Goal: Information Seeking & Learning: Learn about a topic

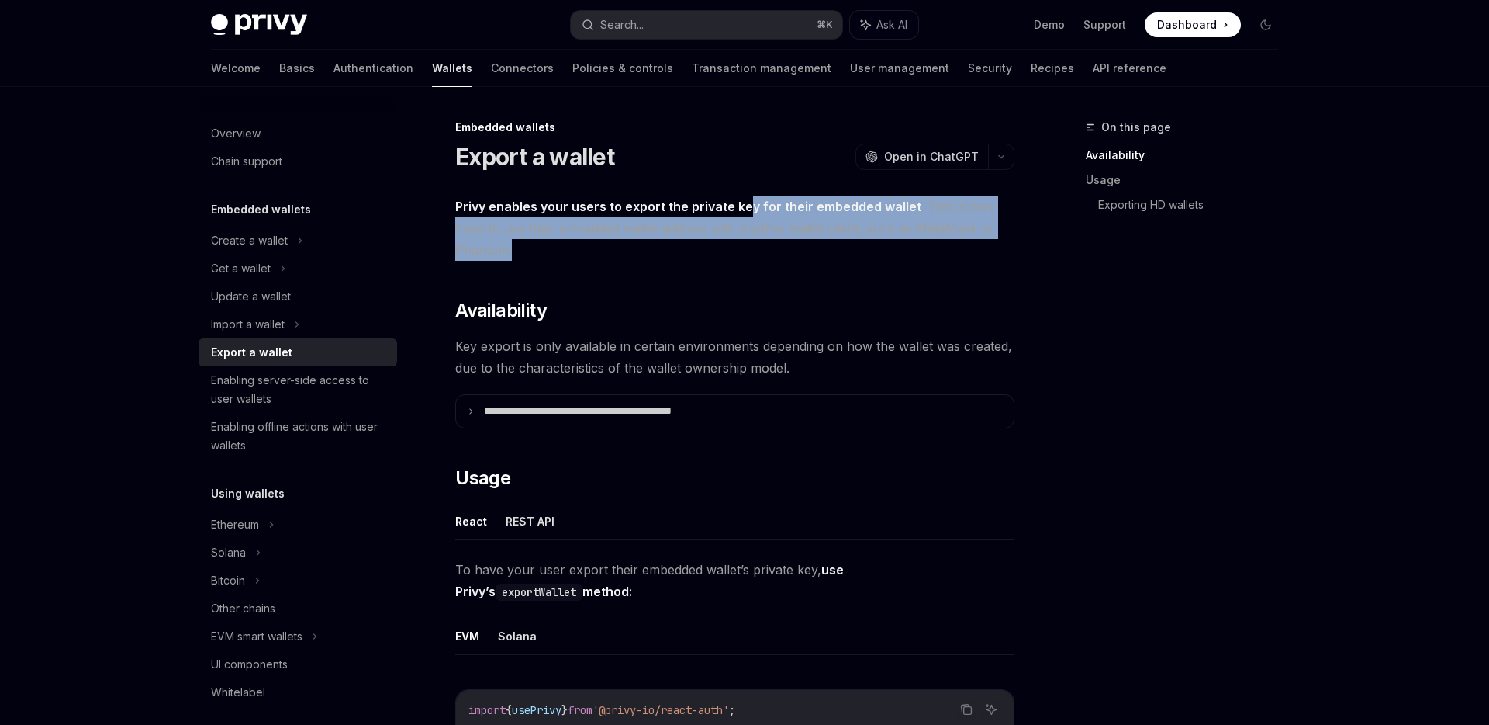
drag, startPoint x: 745, startPoint y: 206, endPoint x: 702, endPoint y: 247, distance: 59.8
click at [702, 247] on span "Privy enables your users to export the private key for their embedded wallet . …" at bounding box center [734, 227] width 559 height 65
drag, startPoint x: 702, startPoint y: 247, endPoint x: 693, endPoint y: 216, distance: 32.2
click at [693, 216] on span "Privy enables your users to export the private key for their embedded wallet . …" at bounding box center [734, 227] width 559 height 65
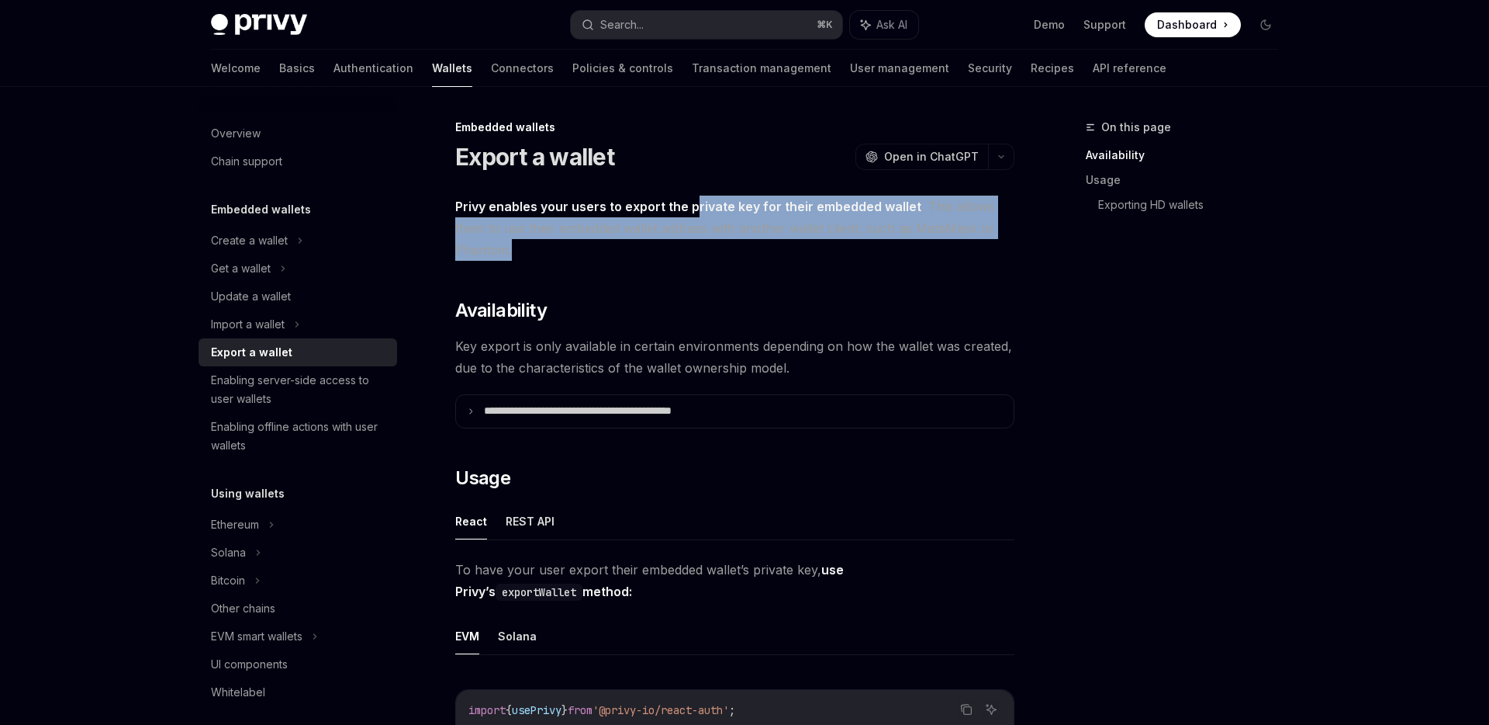
click at [693, 216] on span "Privy enables your users to export the private key for their embedded wallet . …" at bounding box center [734, 227] width 559 height 65
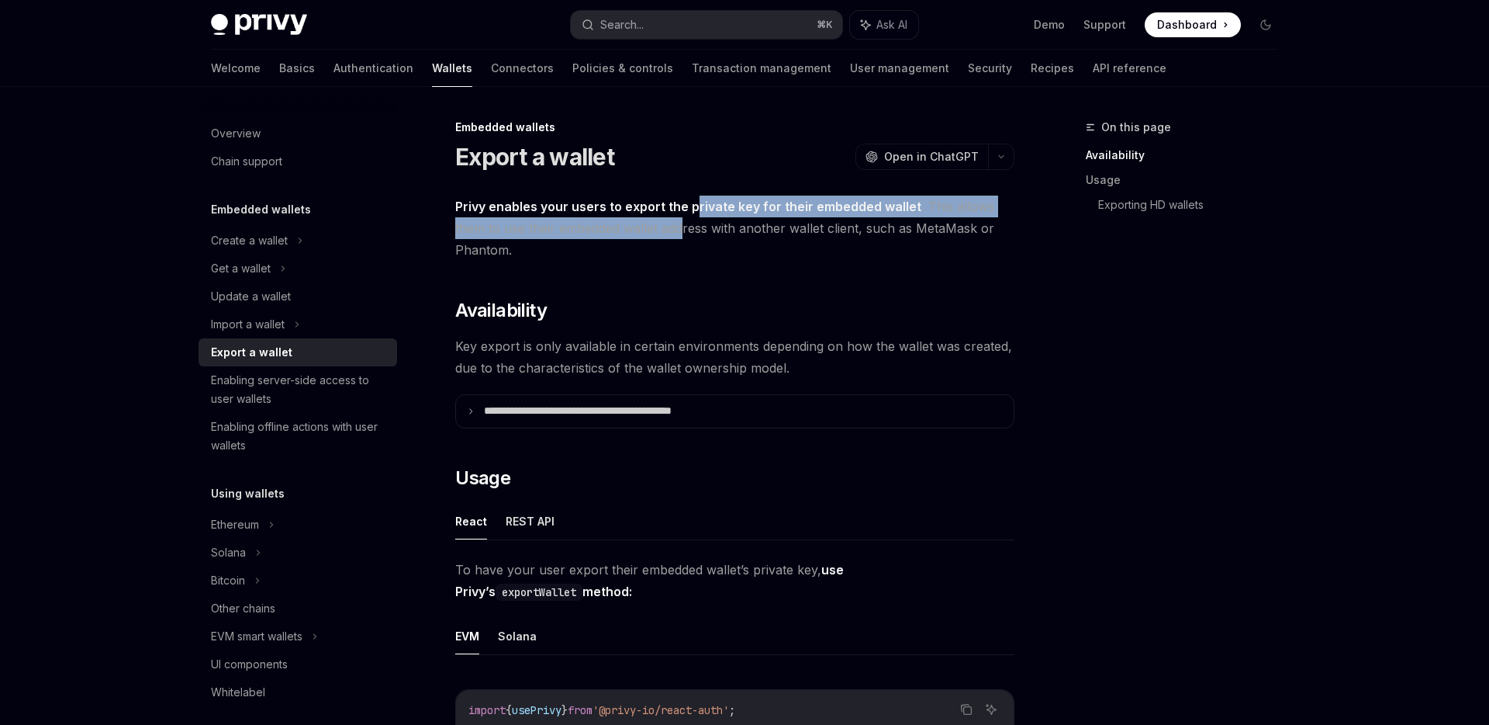
drag, startPoint x: 693, startPoint y: 207, endPoint x: 682, endPoint y: 233, distance: 28.1
click at [682, 233] on span "Privy enables your users to export the private key for their embedded wallet . …" at bounding box center [734, 227] width 559 height 65
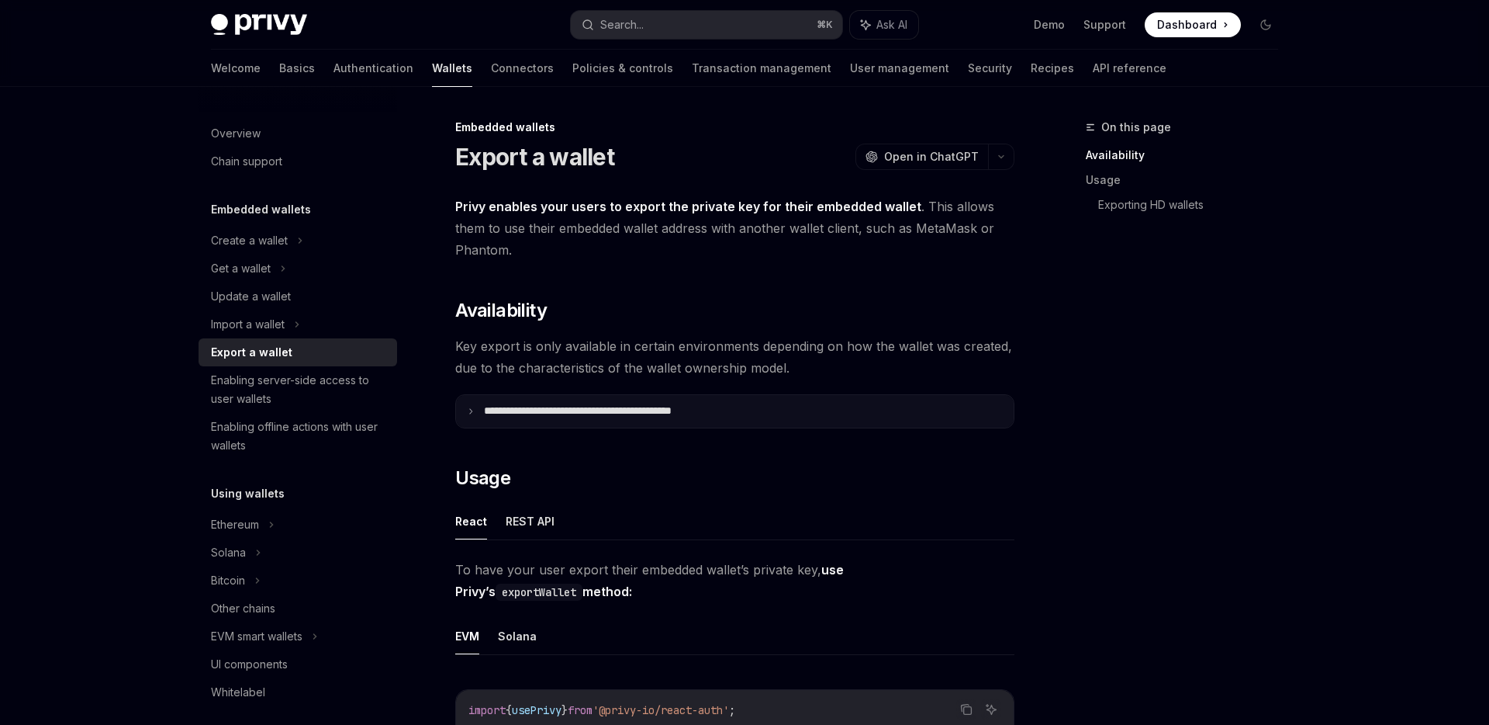
click at [636, 407] on p "**********" at bounding box center [612, 411] width 256 height 14
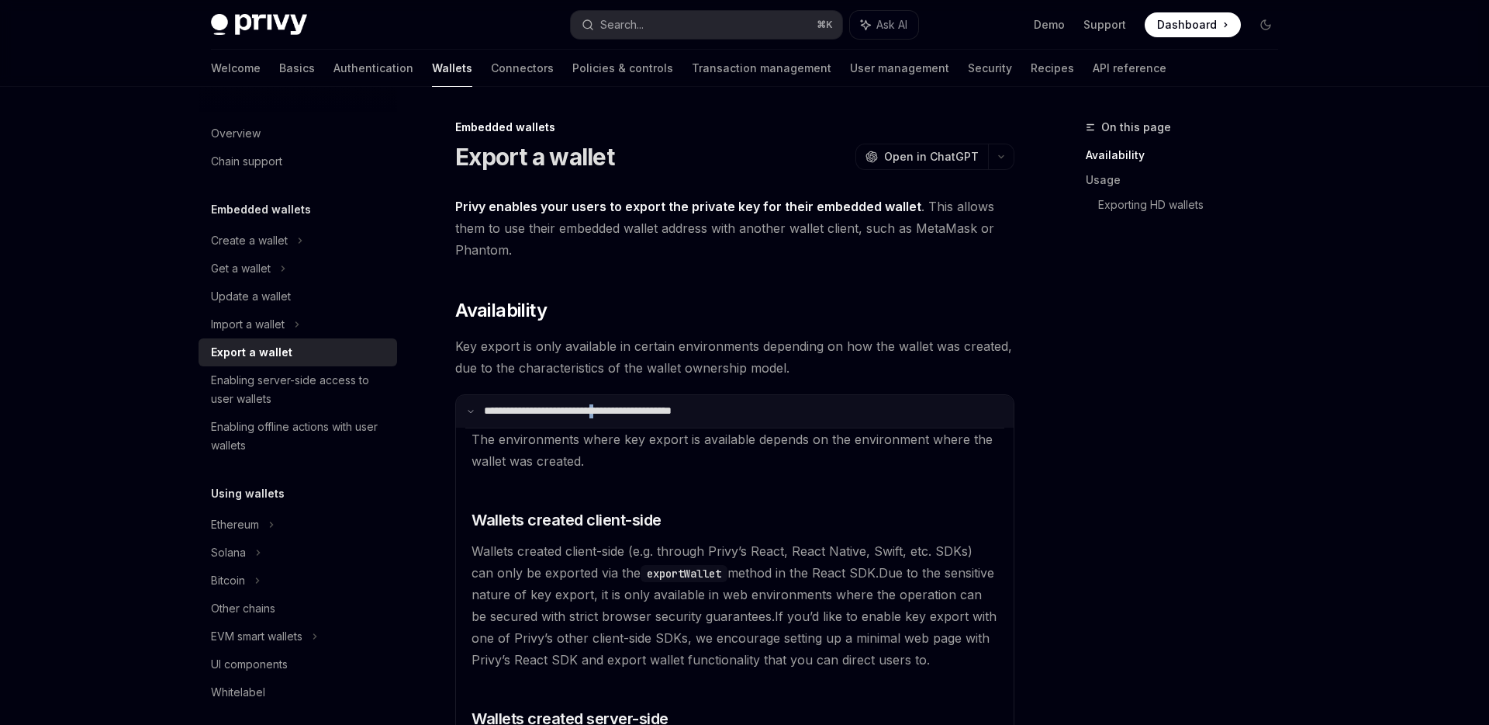
click at [636, 407] on p "**********" at bounding box center [609, 411] width 251 height 14
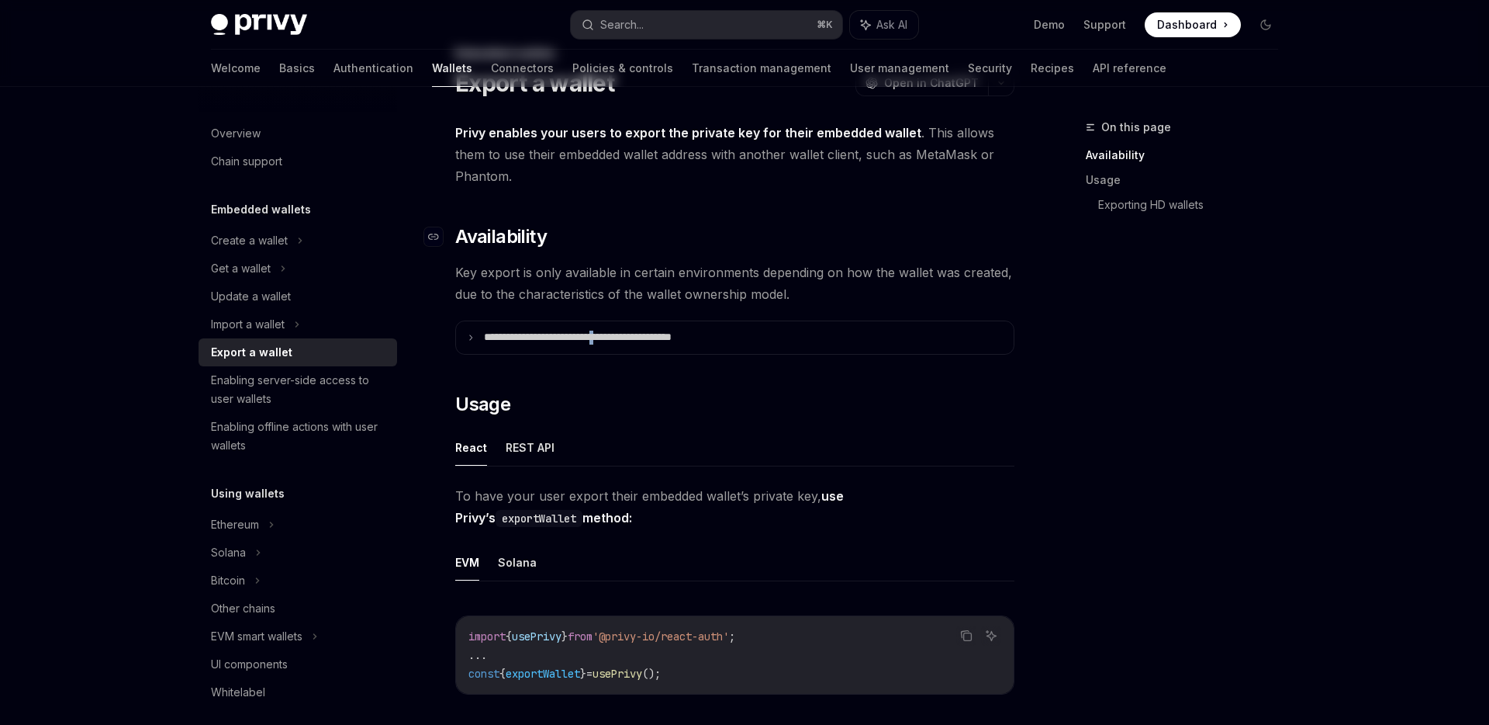
scroll to position [137, 0]
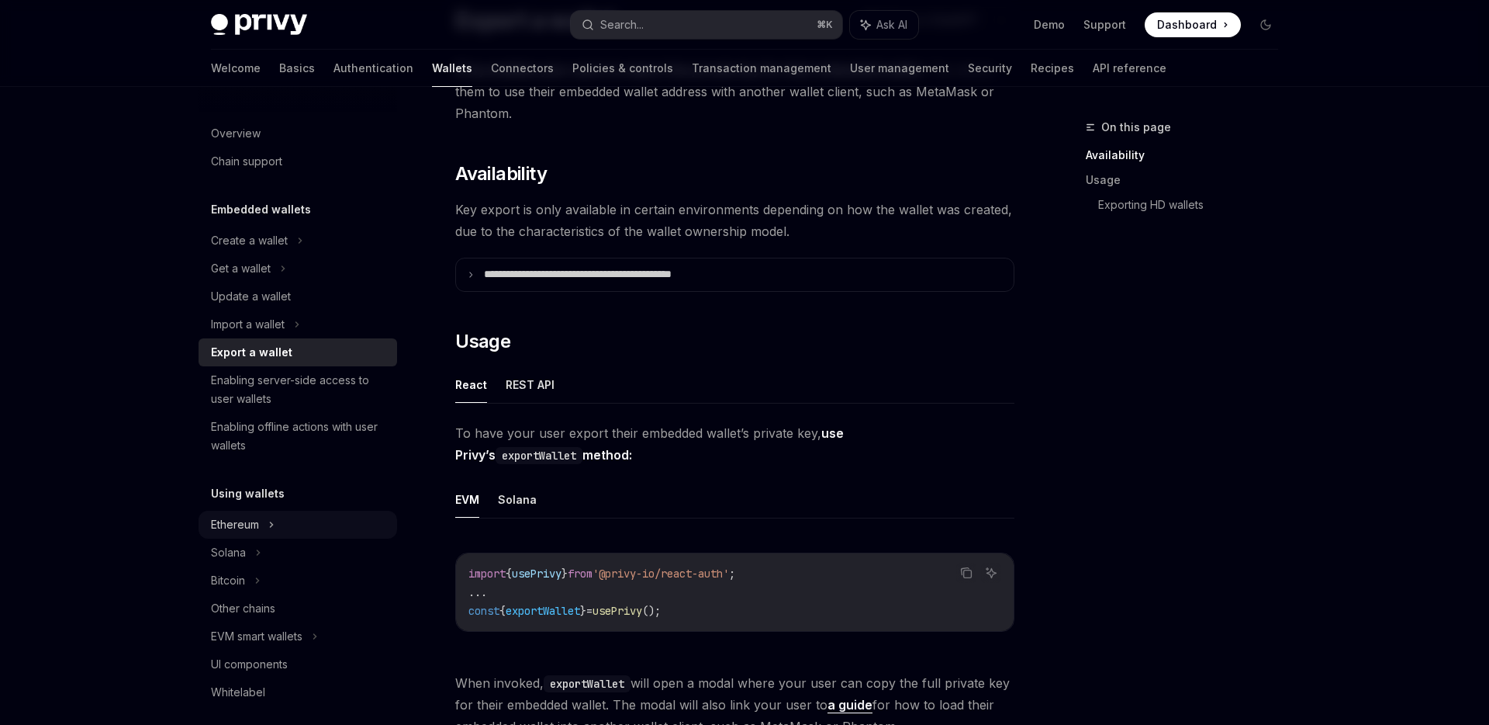
click at [306, 254] on div "Ethereum" at bounding box center [298, 241] width 199 height 28
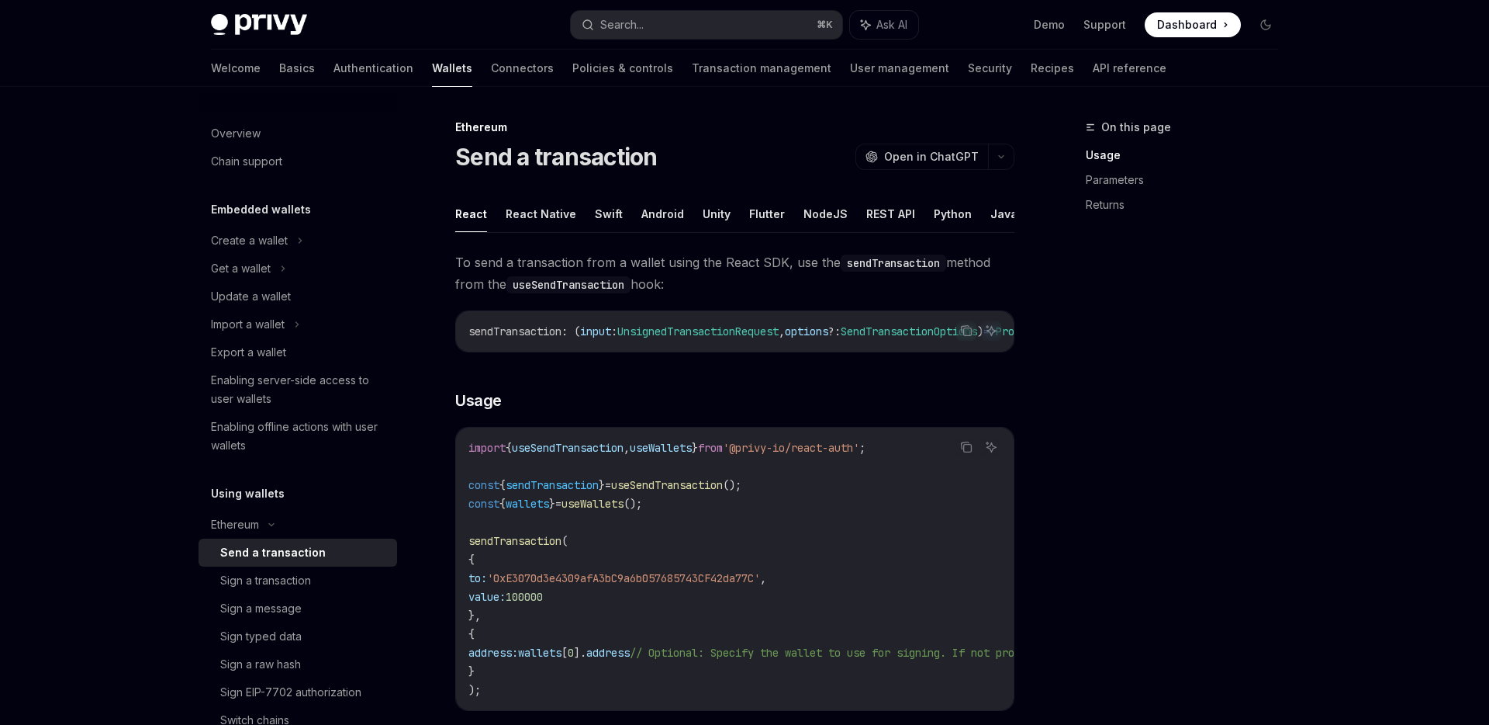
click at [271, 25] on img at bounding box center [259, 25] width 96 height 22
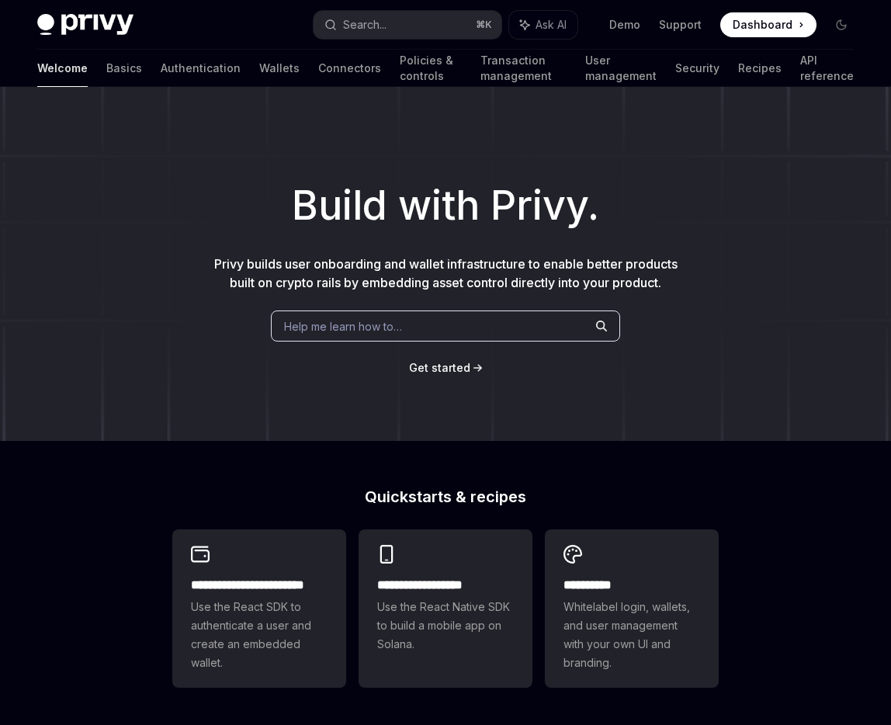
type textarea "*"
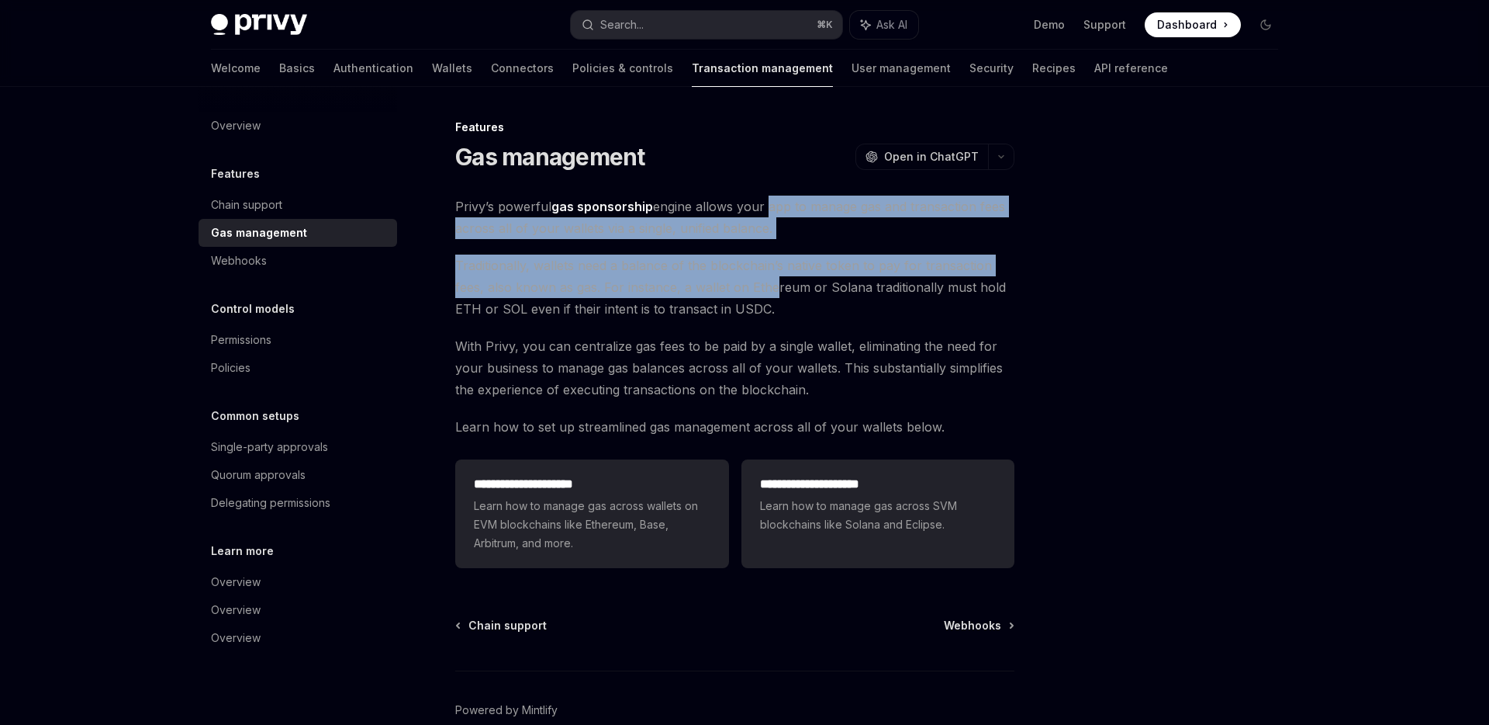
drag, startPoint x: 764, startPoint y: 217, endPoint x: 773, endPoint y: 290, distance: 73.4
click at [773, 290] on div "**********" at bounding box center [734, 384] width 559 height 379
click at [773, 290] on span "Traditionally, wallets need a balance of the blockchain’s native token to pay f…" at bounding box center [734, 286] width 559 height 65
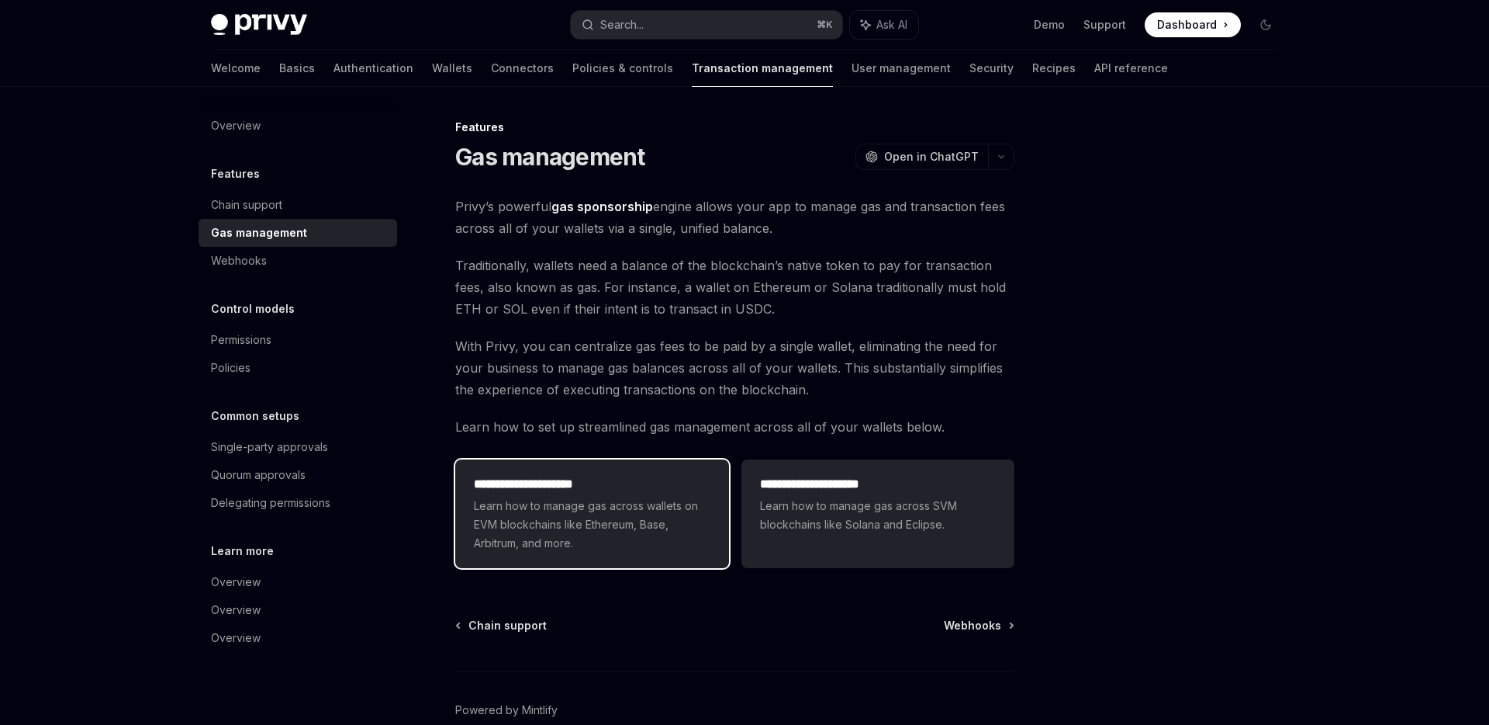
click at [728, 491] on div "**********" at bounding box center [591, 513] width 273 height 109
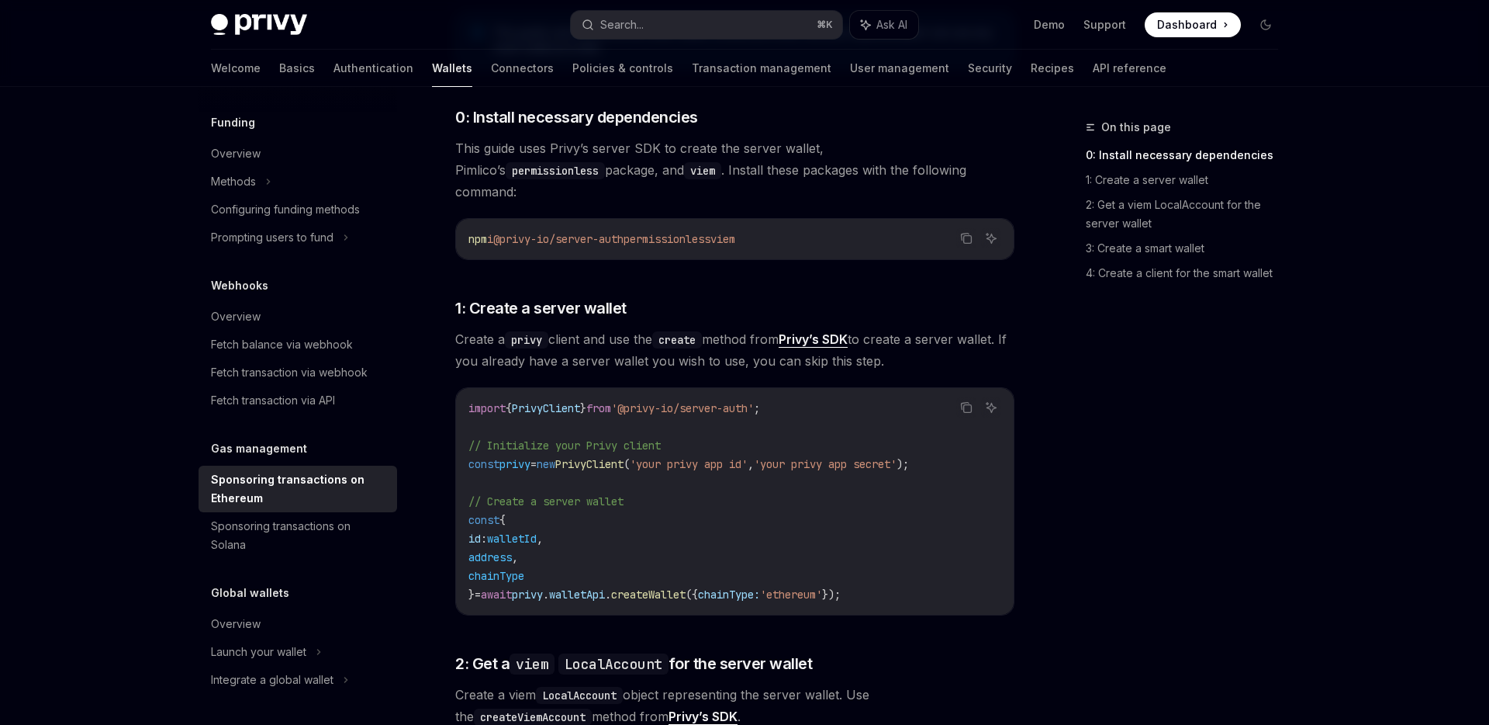
scroll to position [303, 0]
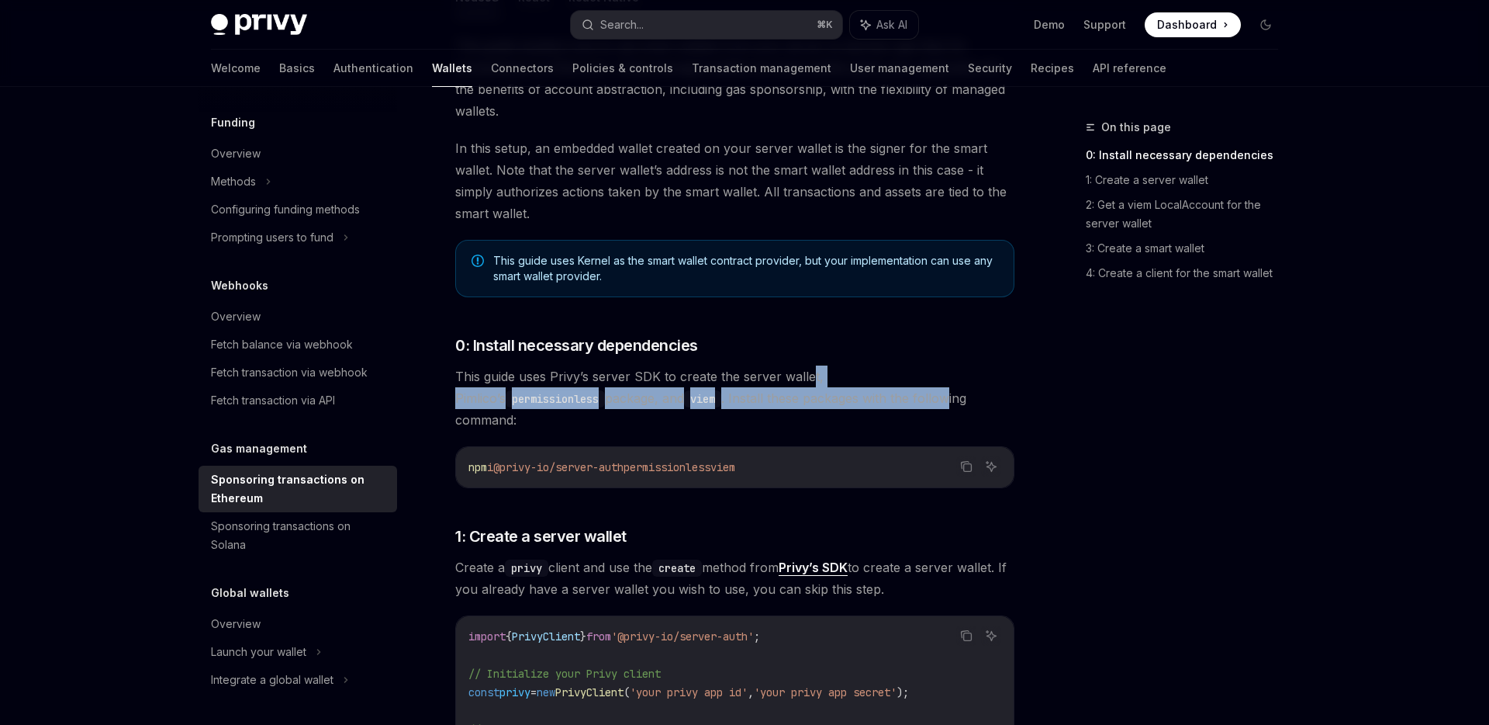
drag, startPoint x: 811, startPoint y: 375, endPoint x: 804, endPoint y: 400, distance: 26.5
click at [804, 400] on span "This guide uses Privy’s server SDK to create the server wallet, Pimlico’s permi…" at bounding box center [734, 397] width 559 height 65
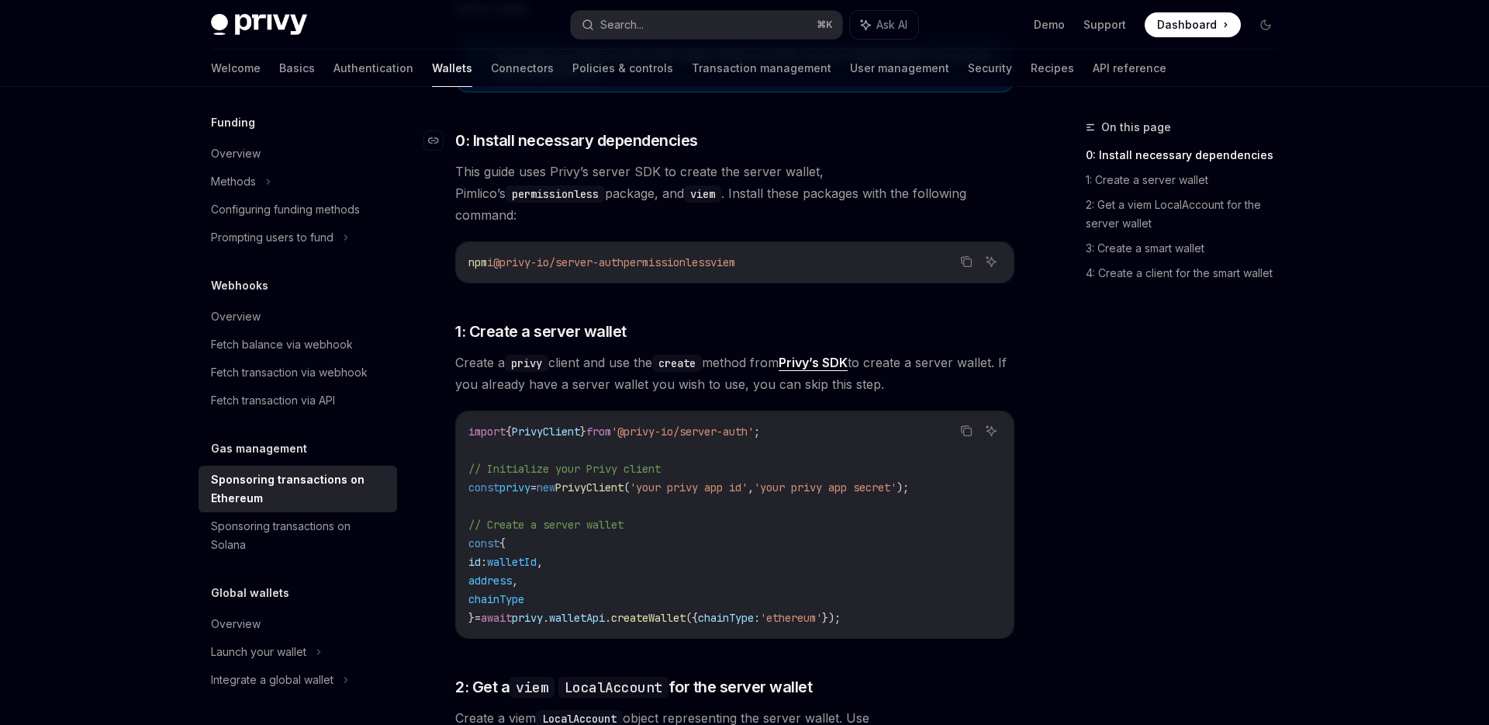
scroll to position [607, 0]
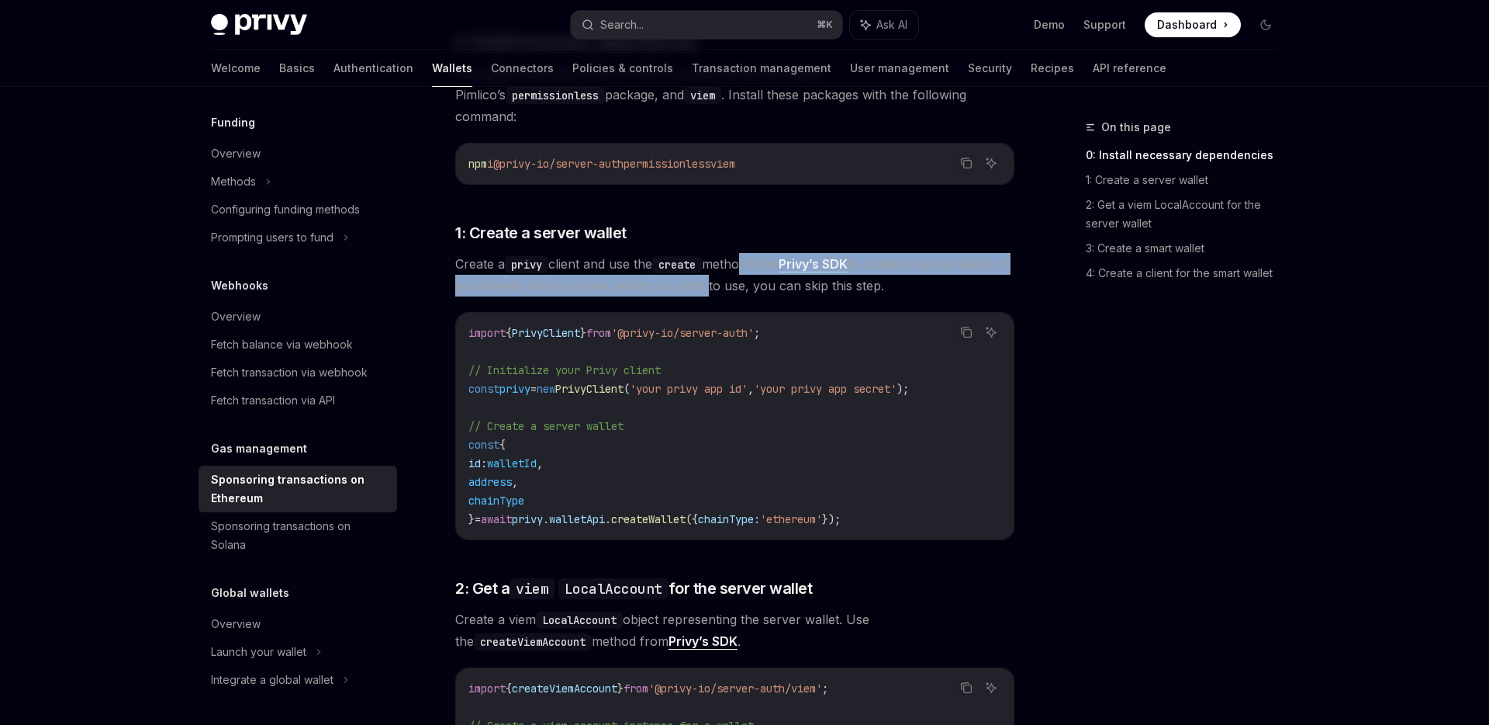
drag, startPoint x: 751, startPoint y: 249, endPoint x: 751, endPoint y: 267, distance: 17.8
click at [751, 267] on span "Create a privy client and use the create method from Privy’s SDK to create a se…" at bounding box center [734, 274] width 559 height 43
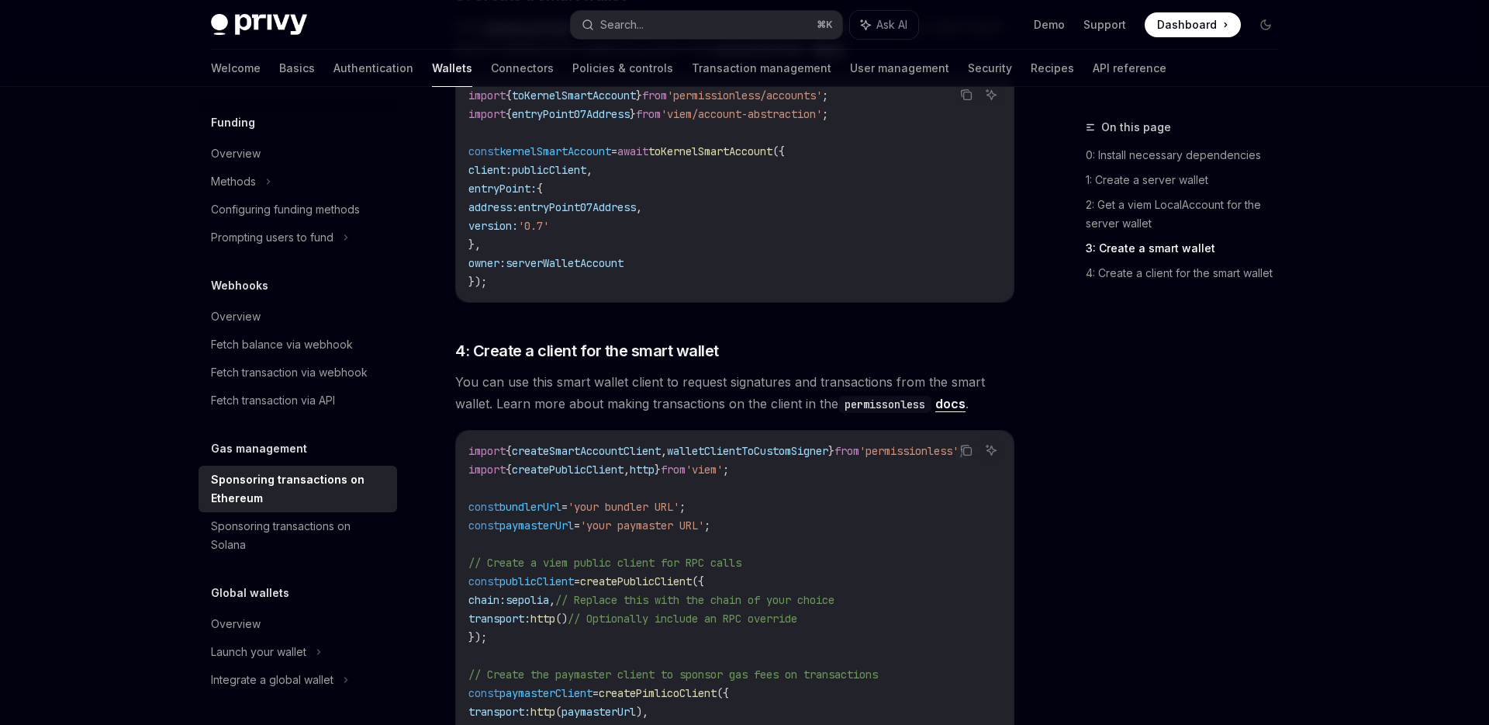
scroll to position [1347, 0]
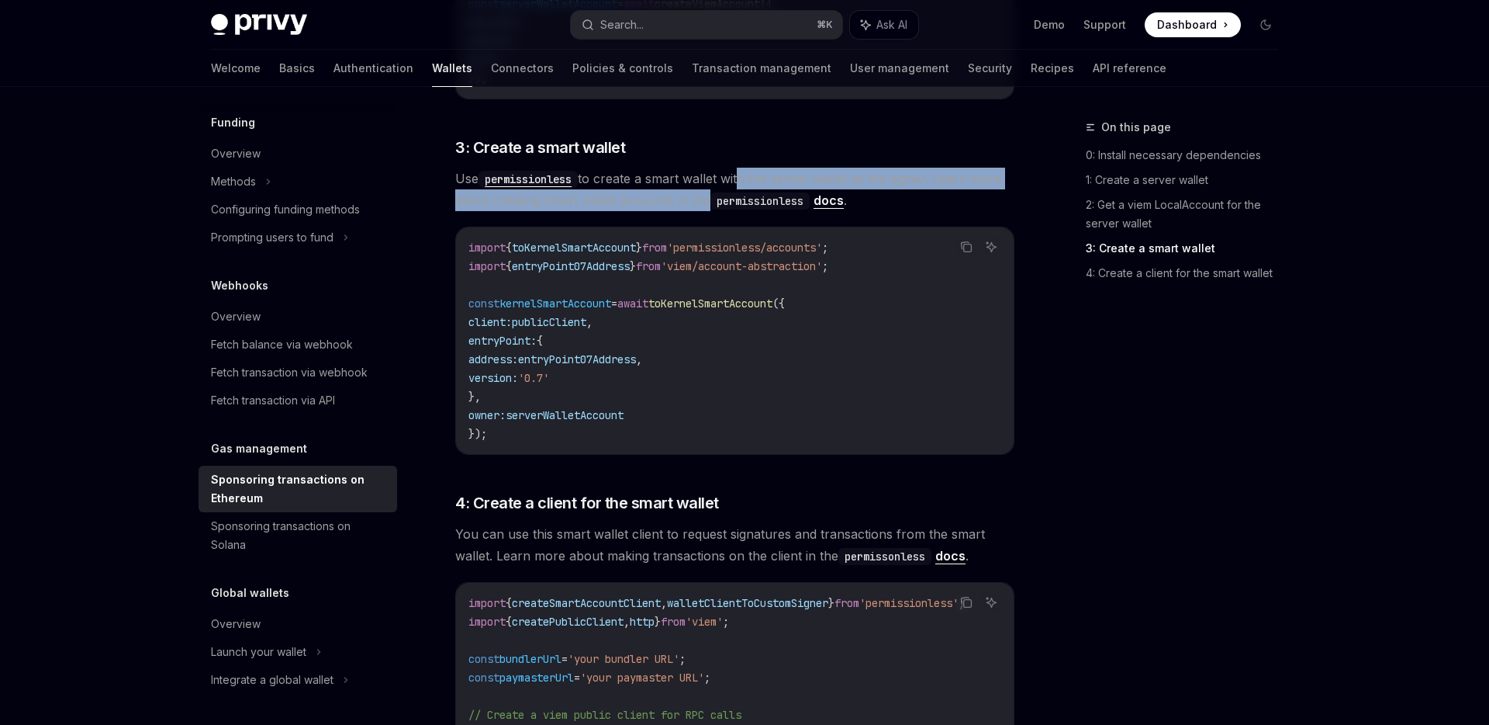
drag, startPoint x: 744, startPoint y: 161, endPoint x: 703, endPoint y: 175, distance: 43.4
click at [703, 175] on span "Use permissionless to create a smart wallet with the server wallet as the signe…" at bounding box center [734, 189] width 559 height 43
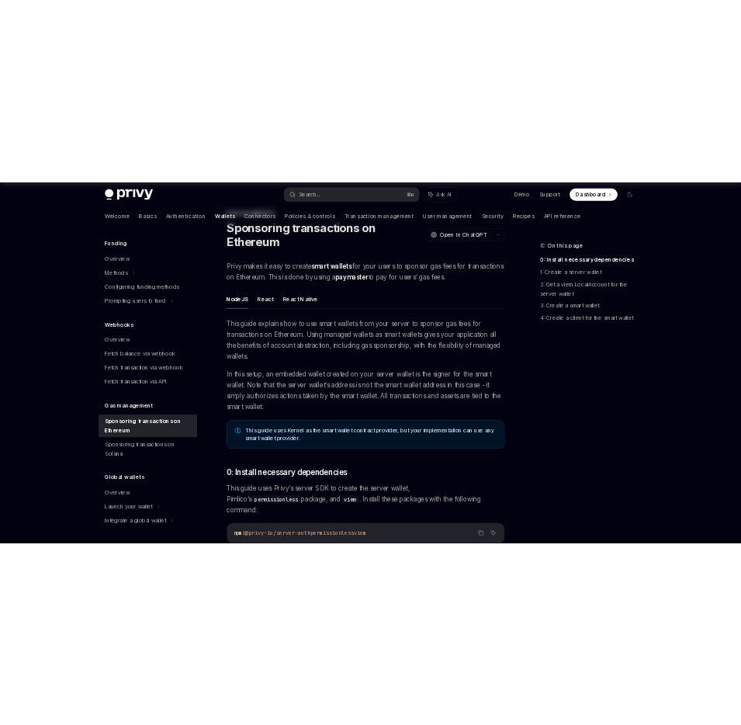
scroll to position [0, 0]
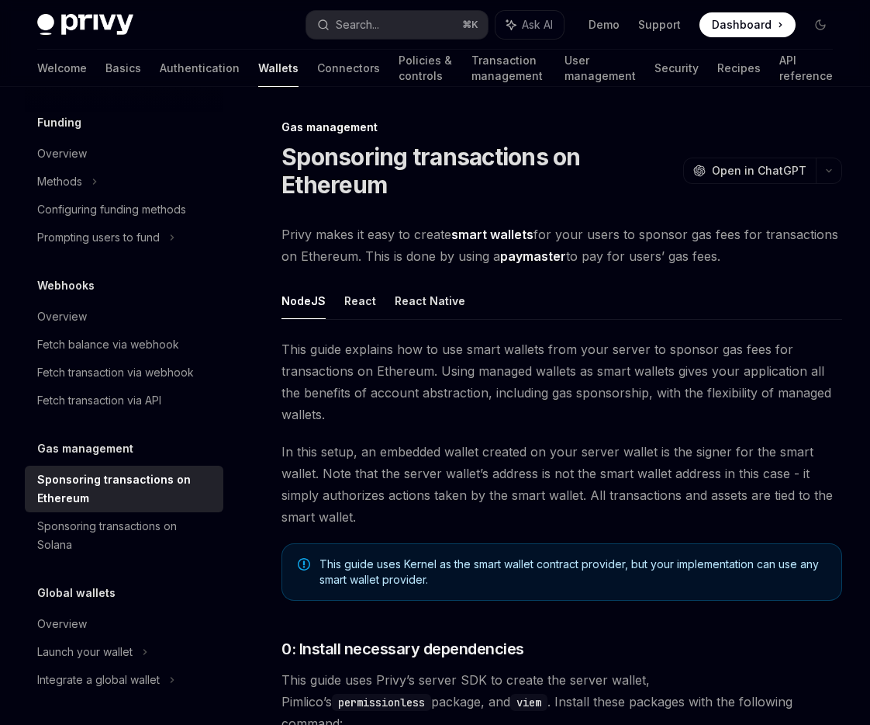
type textarea "*"
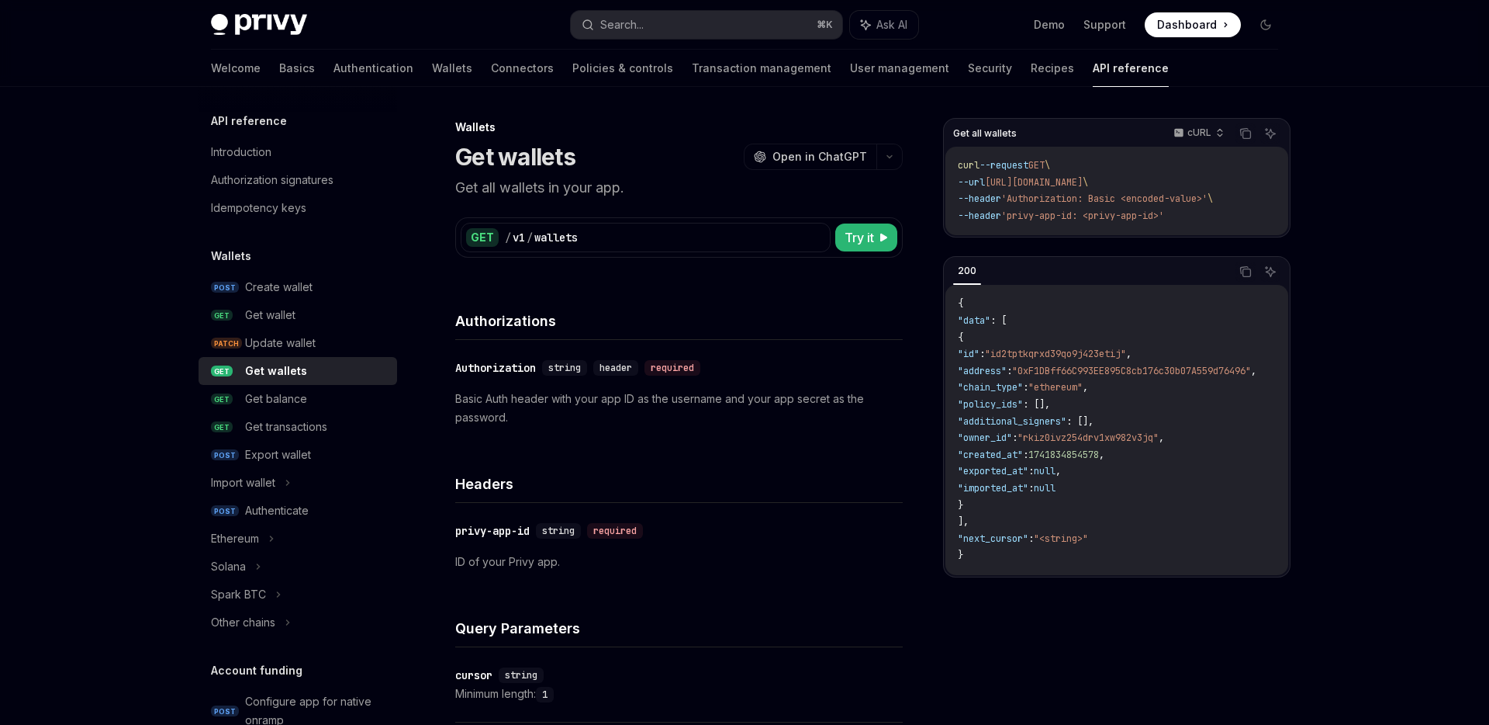
click at [523, 166] on h1 "Get wallets" at bounding box center [515, 157] width 120 height 28
click at [355, 66] on div "Welcome Basics Authentication Wallets Connectors Policies & controls Transactio…" at bounding box center [690, 68] width 958 height 37
click at [432, 71] on link "Wallets" at bounding box center [452, 68] width 40 height 37
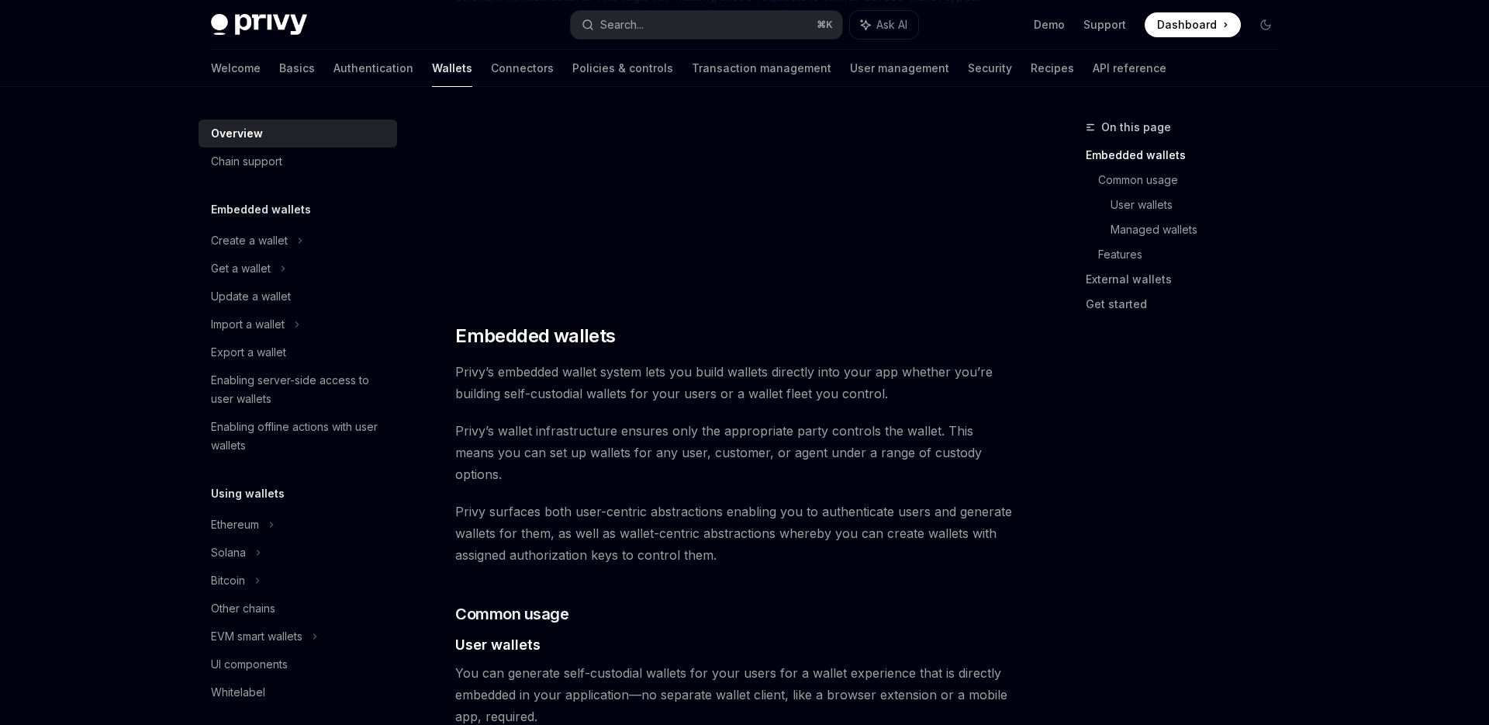
scroll to position [555, 0]
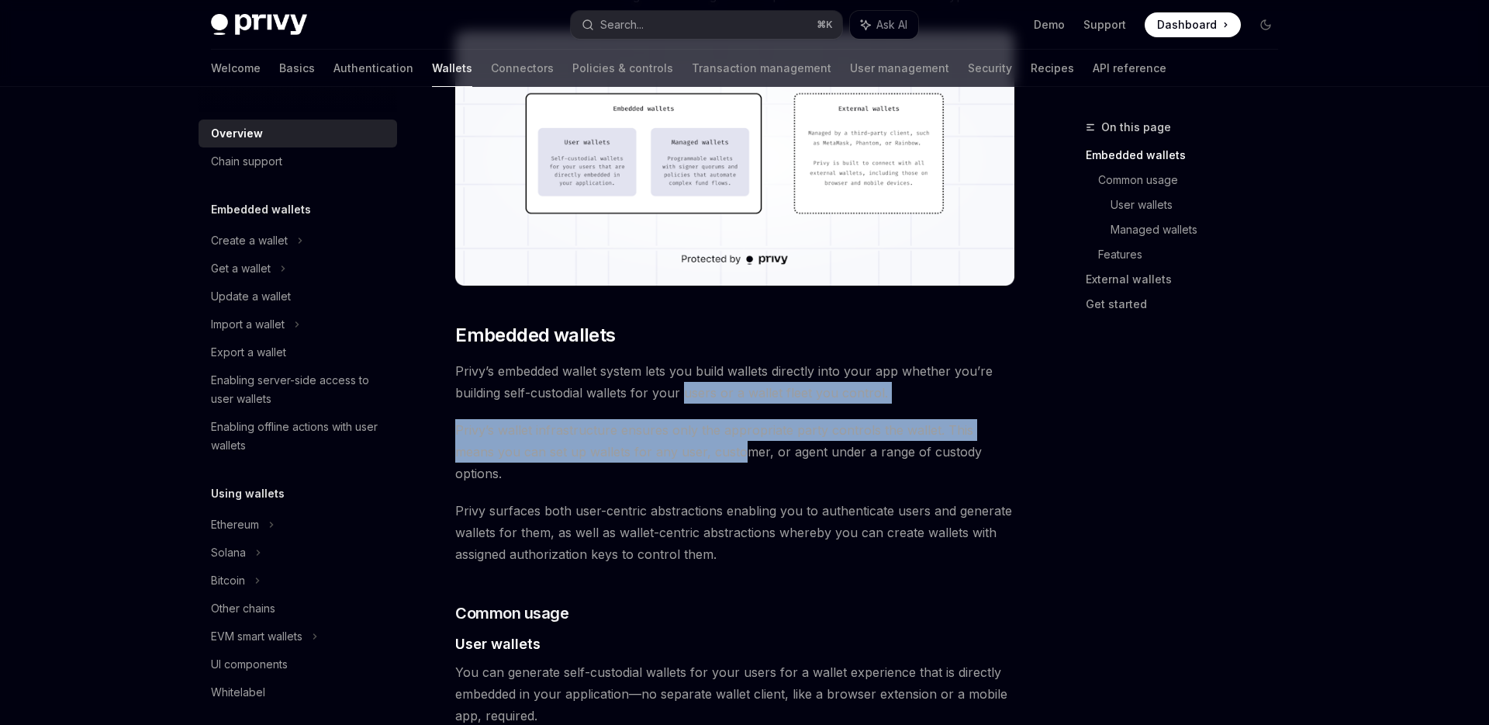
drag, startPoint x: 684, startPoint y: 392, endPoint x: 697, endPoint y: 446, distance: 55.7
click at [697, 446] on span "Privy’s wallet infrastructure ensures only the appropriate party controls the w…" at bounding box center [734, 451] width 559 height 65
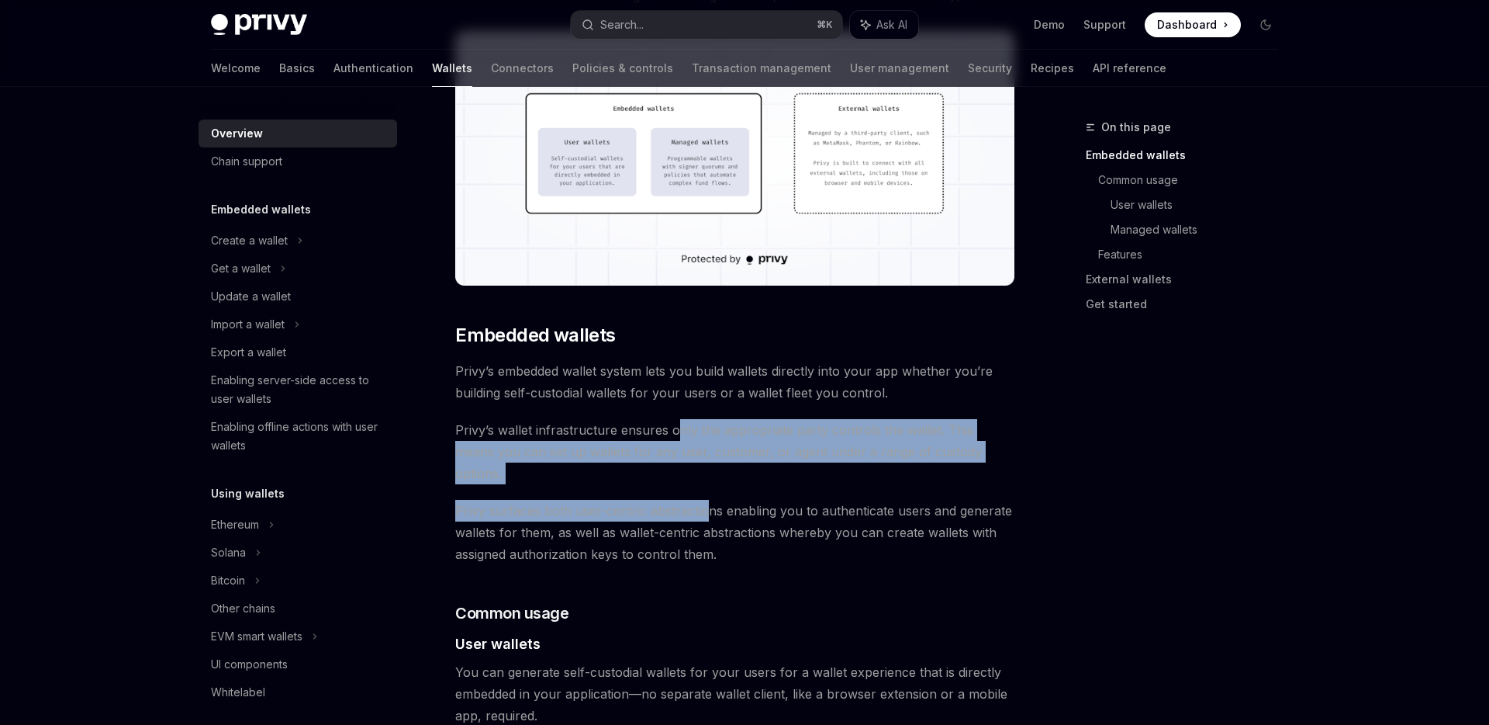
drag, startPoint x: 705, startPoint y: 495, endPoint x: 676, endPoint y: 430, distance: 71.2
click at [677, 430] on span "Privy’s wallet infrastructure ensures only the appropriate party controls the w…" at bounding box center [734, 451] width 559 height 65
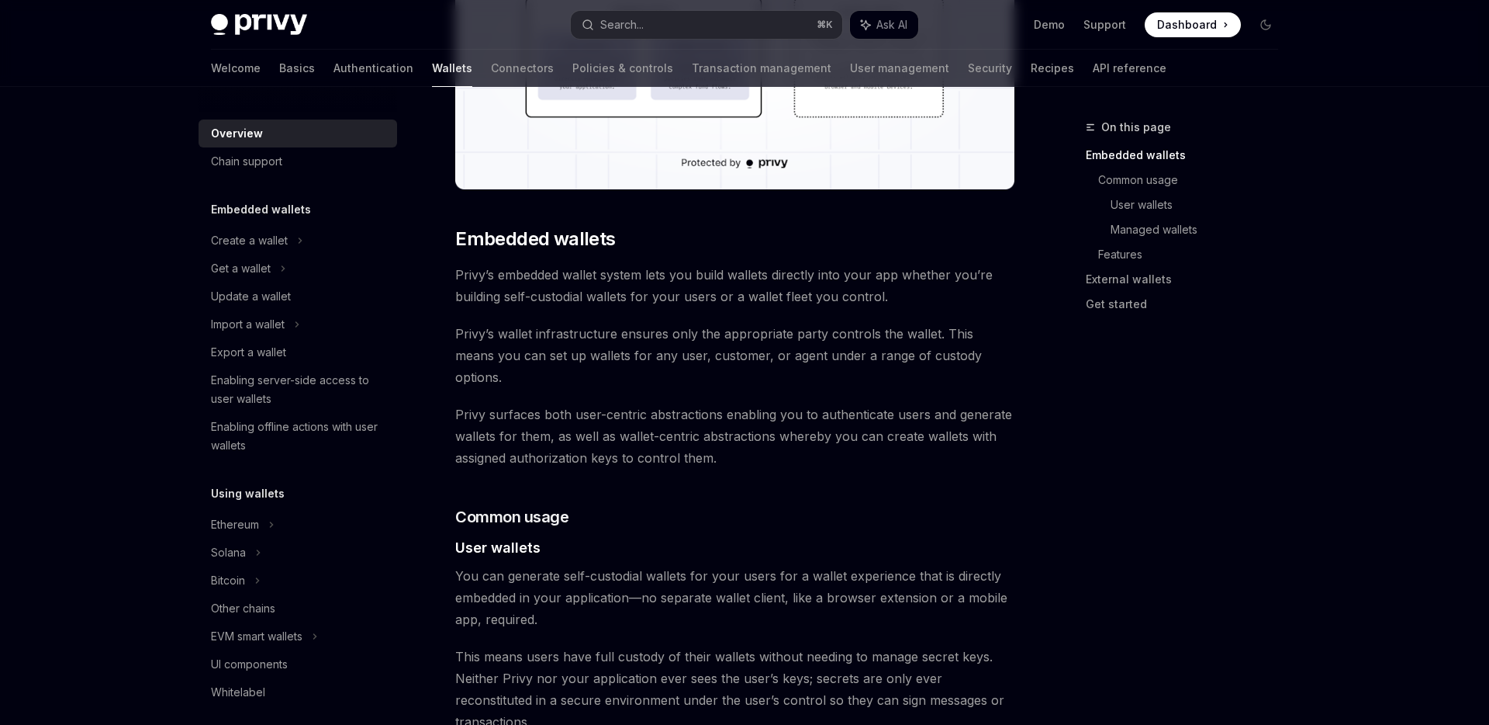
scroll to position [567, 0]
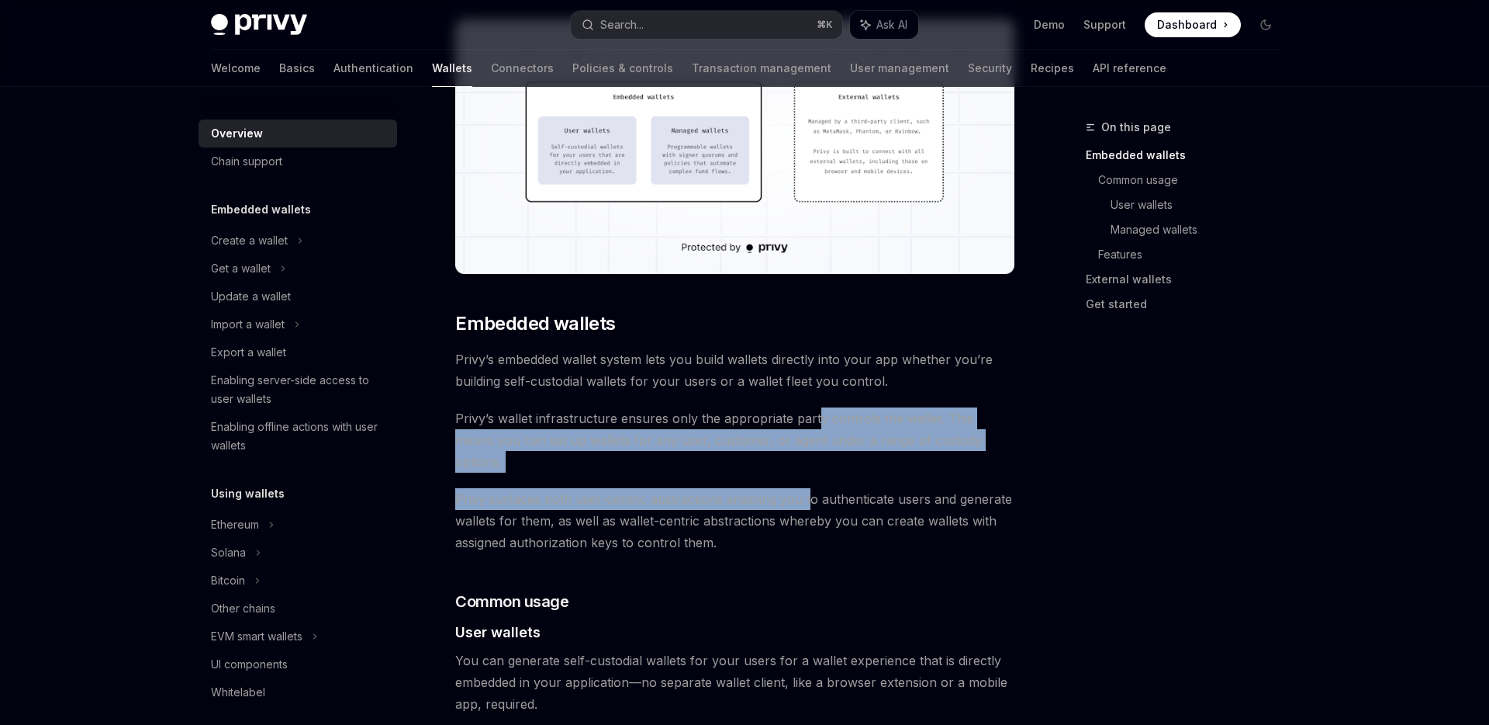
drag, startPoint x: 813, startPoint y: 417, endPoint x: 805, endPoint y: 474, distance: 57.2
click at [805, 488] on span "Privy surfaces both user-centric abstractions enabling you to authenticate user…" at bounding box center [734, 520] width 559 height 65
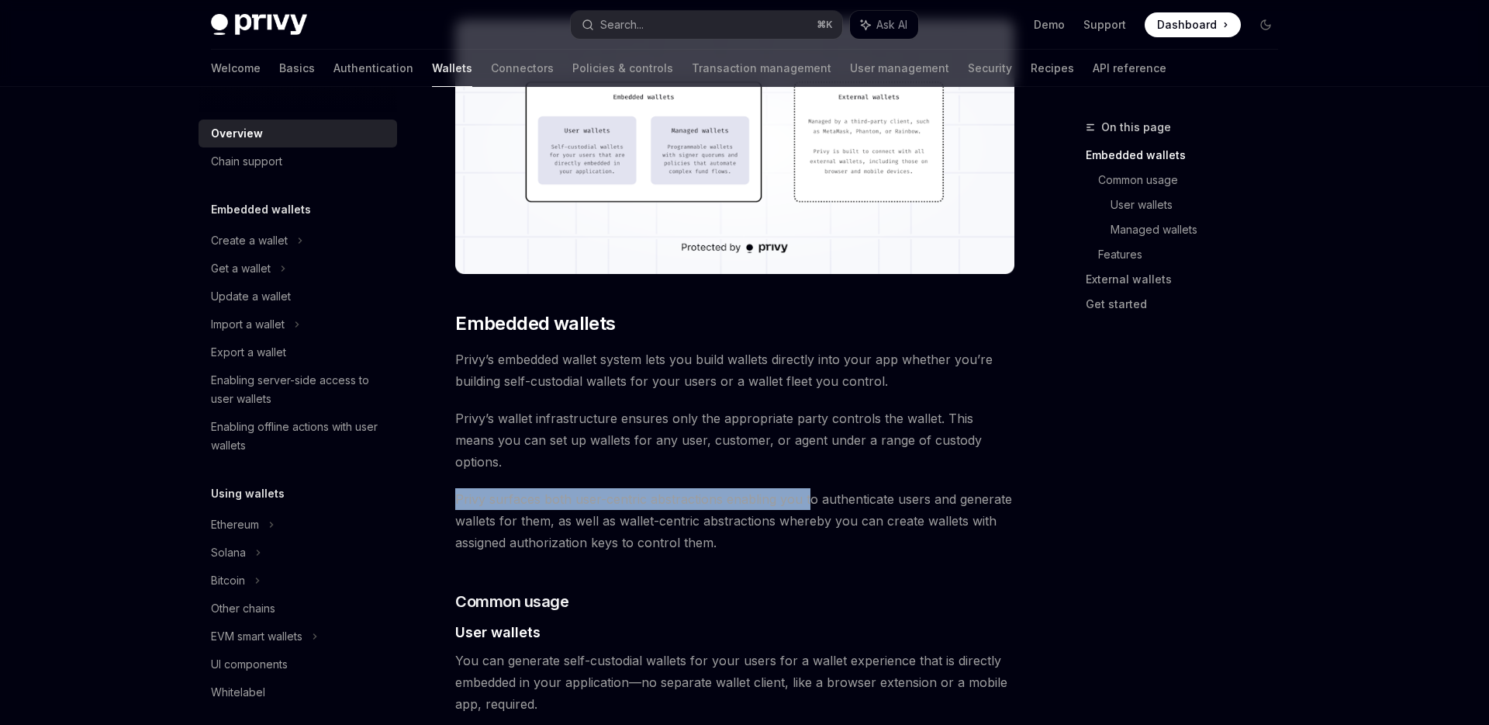
drag, startPoint x: 805, startPoint y: 484, endPoint x: 796, endPoint y: 456, distance: 29.4
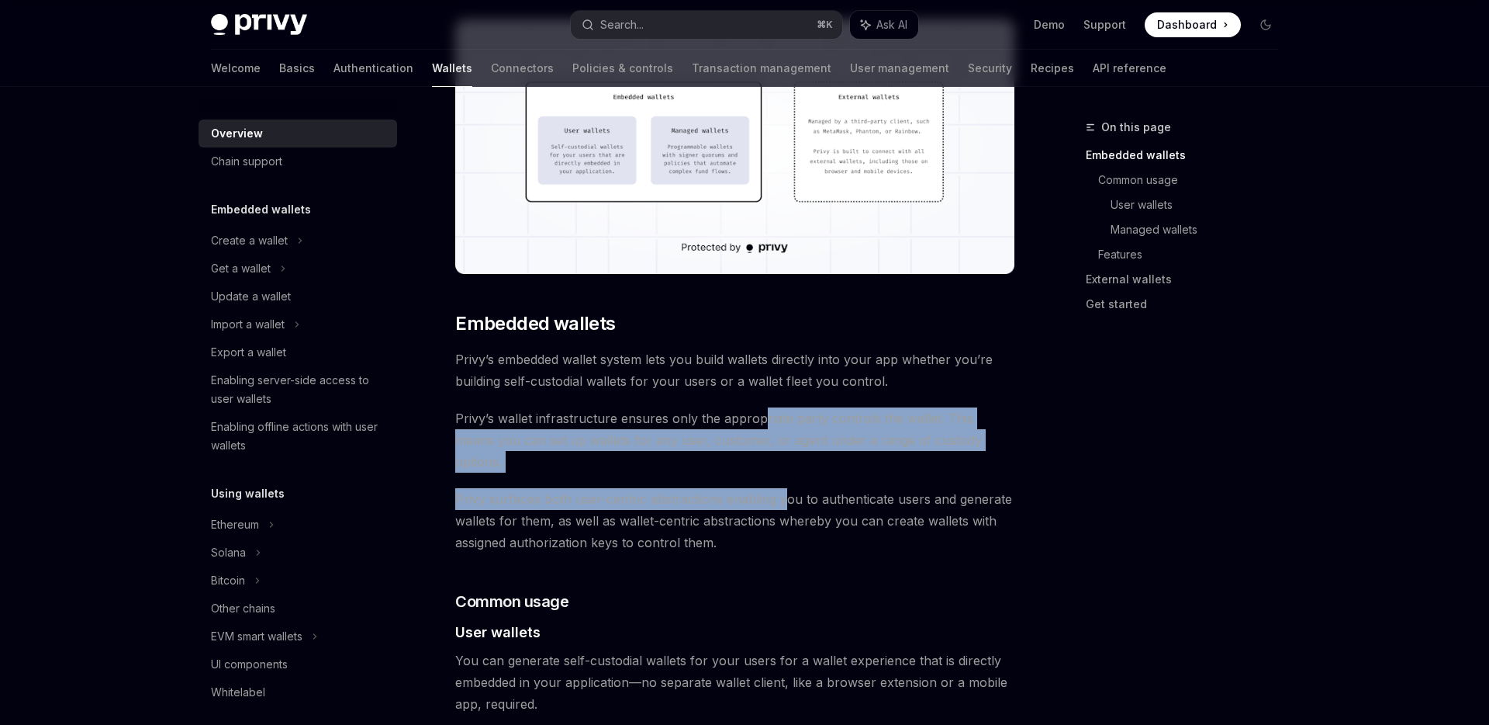
drag, startPoint x: 785, startPoint y: 487, endPoint x: 758, endPoint y: 422, distance: 70.6
click at [758, 422] on span "Privy’s wallet infrastructure ensures only the appropriate party controls the w…" at bounding box center [734, 439] width 559 height 65
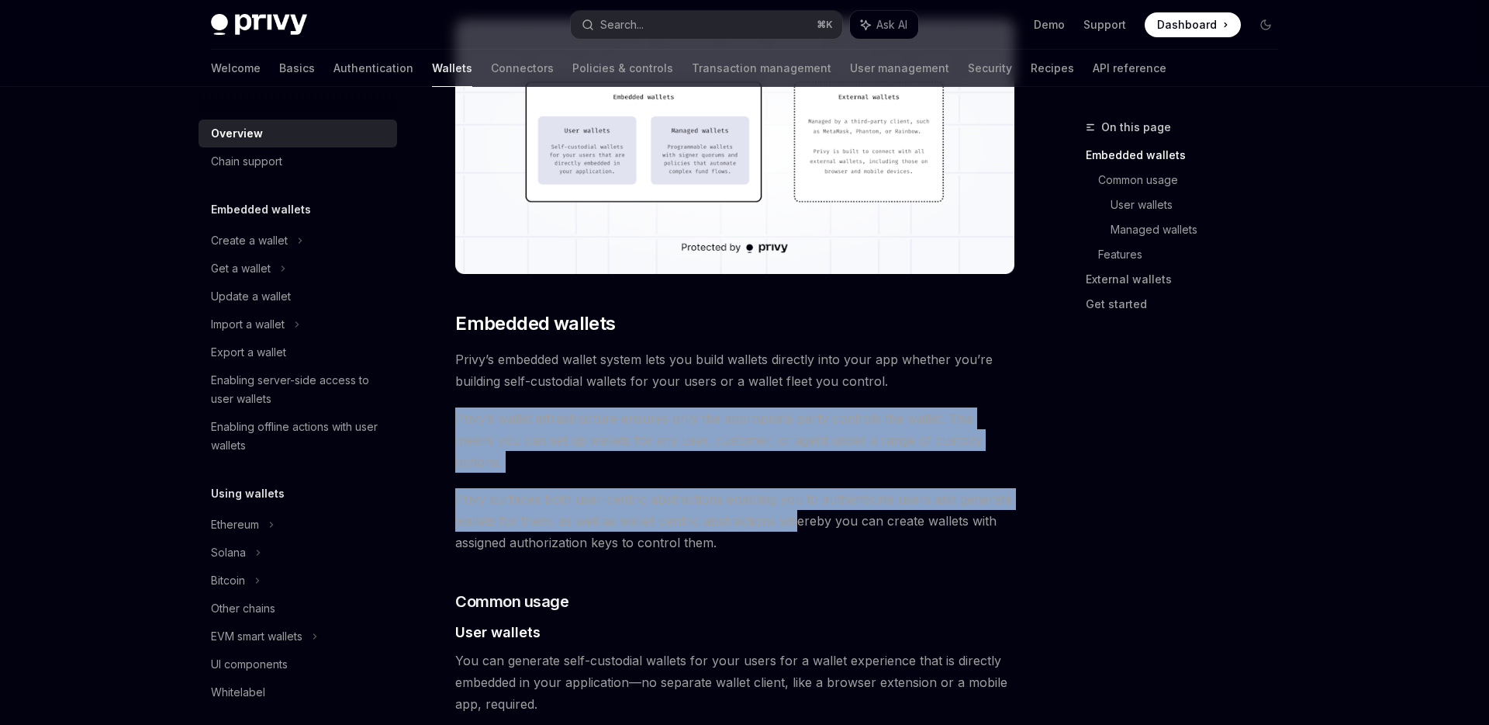
drag, startPoint x: 797, startPoint y: 488, endPoint x: 757, endPoint y: 399, distance: 97.2
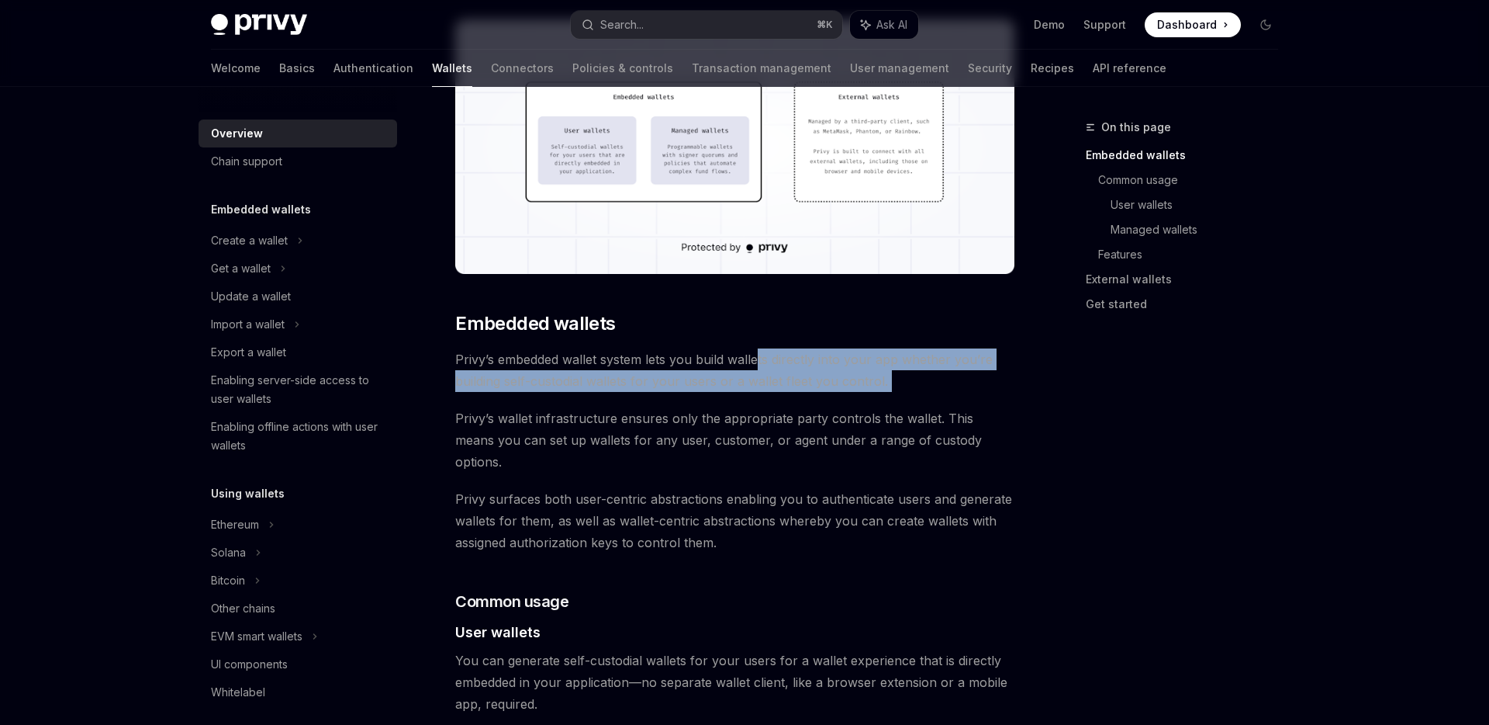
drag, startPoint x: 759, startPoint y: 370, endPoint x: 763, endPoint y: 407, distance: 37.4
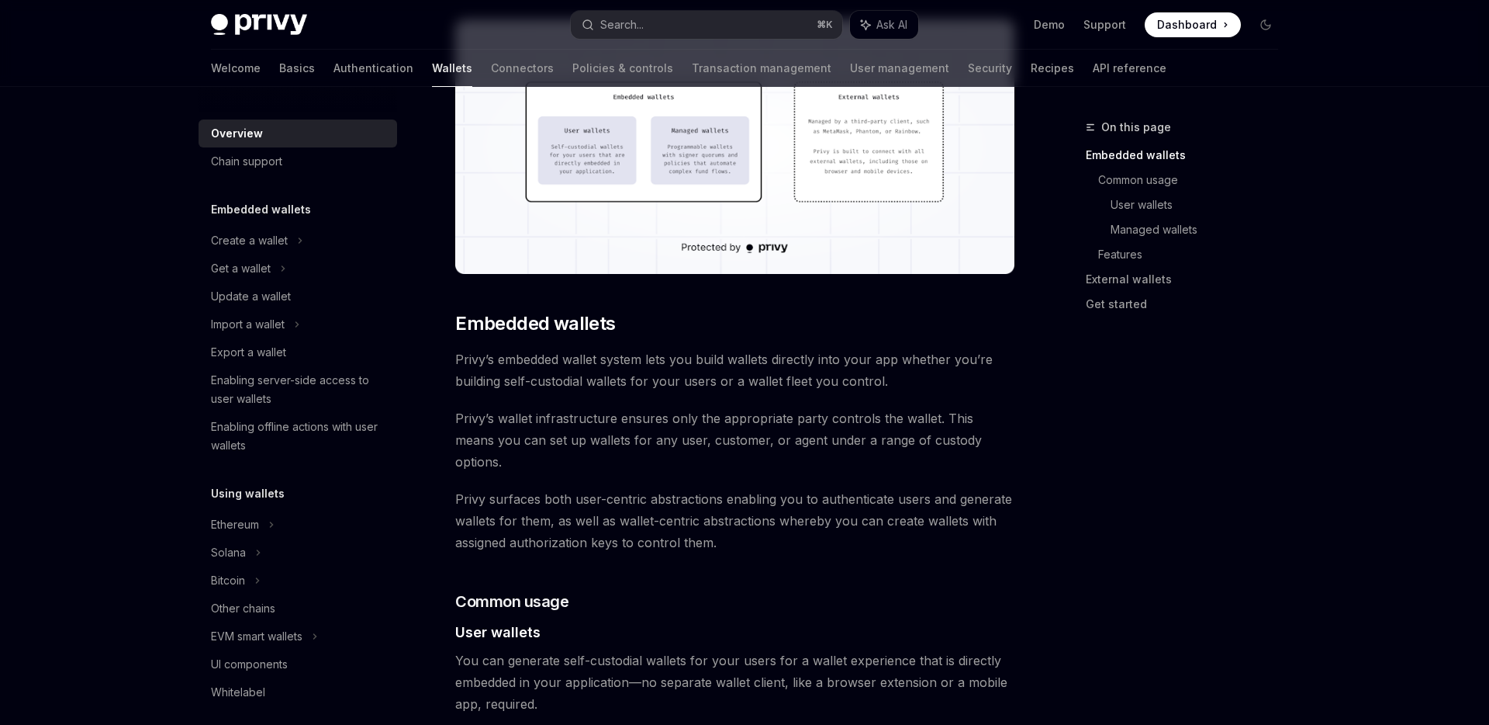
click at [763, 419] on span "Privy’s wallet infrastructure ensures only the appropriate party controls the w…" at bounding box center [734, 439] width 559 height 65
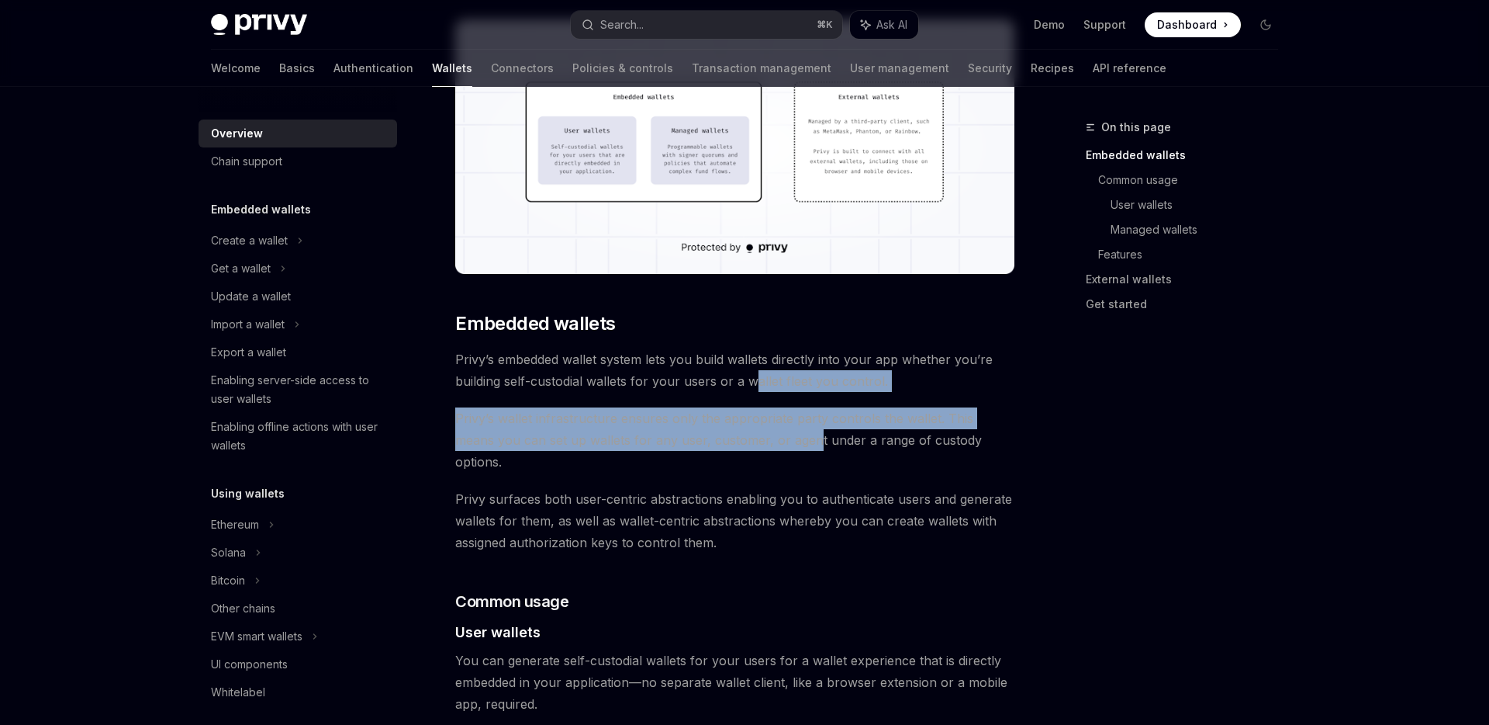
drag, startPoint x: 769, startPoint y: 431, endPoint x: 751, endPoint y: 380, distance: 54.2
click at [751, 380] on span "Privy’s embedded wallet system lets you build wallets directly into your app wh…" at bounding box center [734, 369] width 559 height 43
drag, startPoint x: 751, startPoint y: 372, endPoint x: 744, endPoint y: 462, distance: 90.3
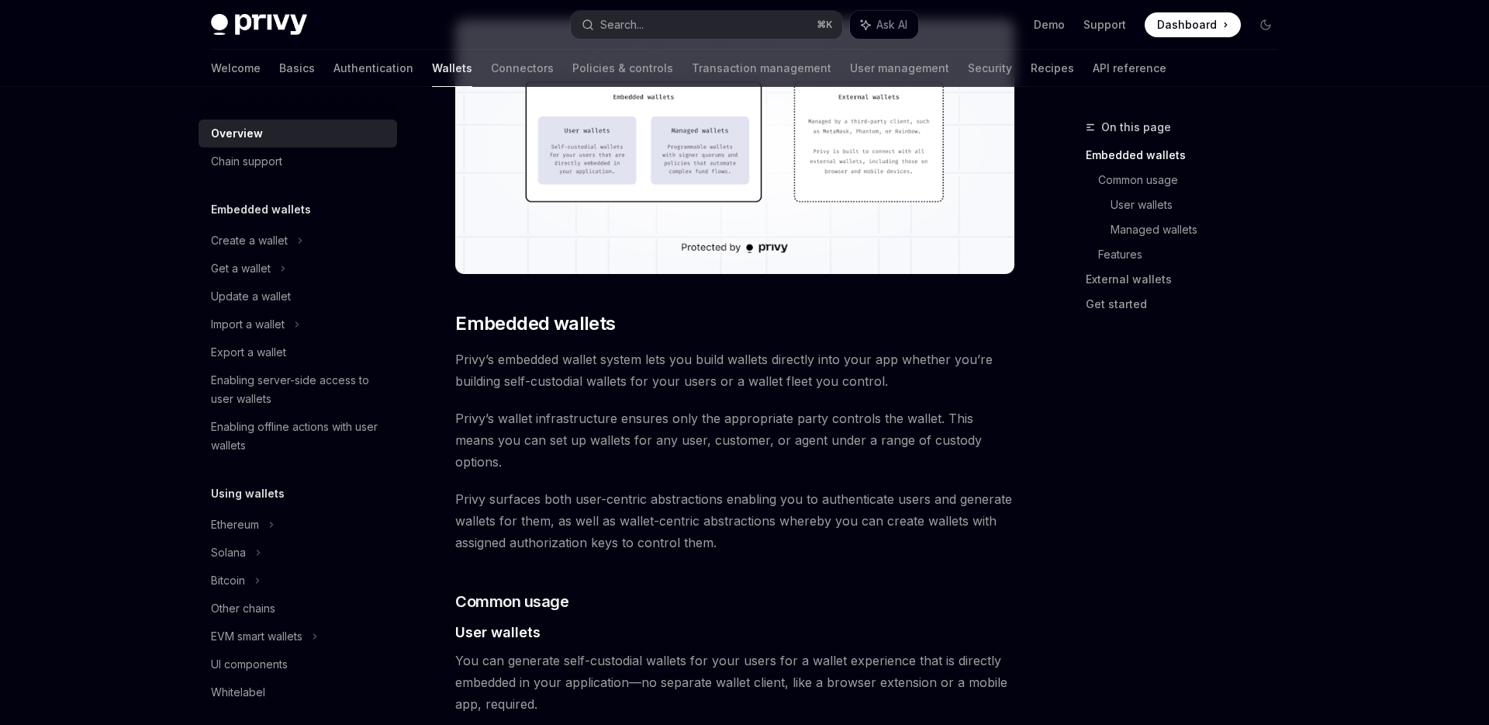
click at [756, 488] on span "Privy surfaces both user-centric abstractions enabling you to authenticate user…" at bounding box center [734, 520] width 559 height 65
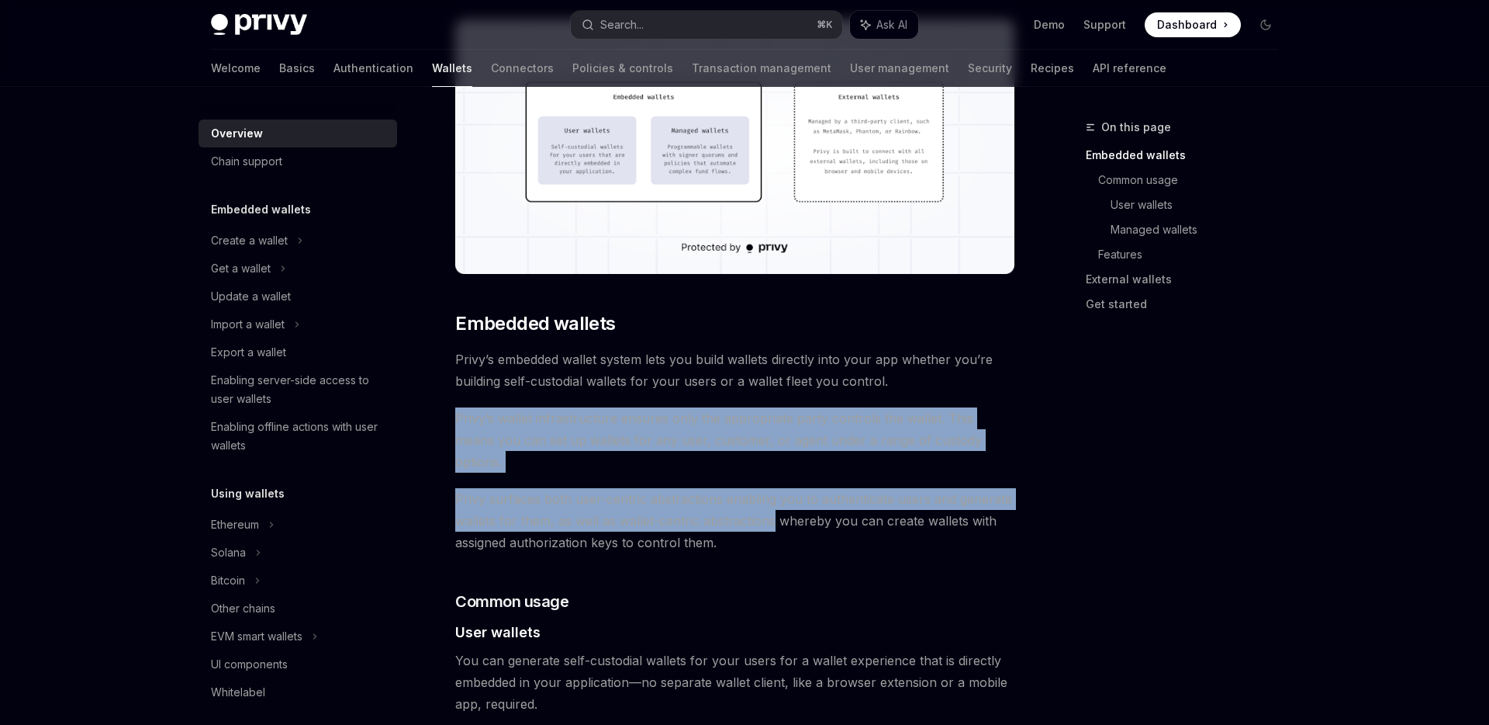
drag, startPoint x: 769, startPoint y: 485, endPoint x: 739, endPoint y: 396, distance: 94.0
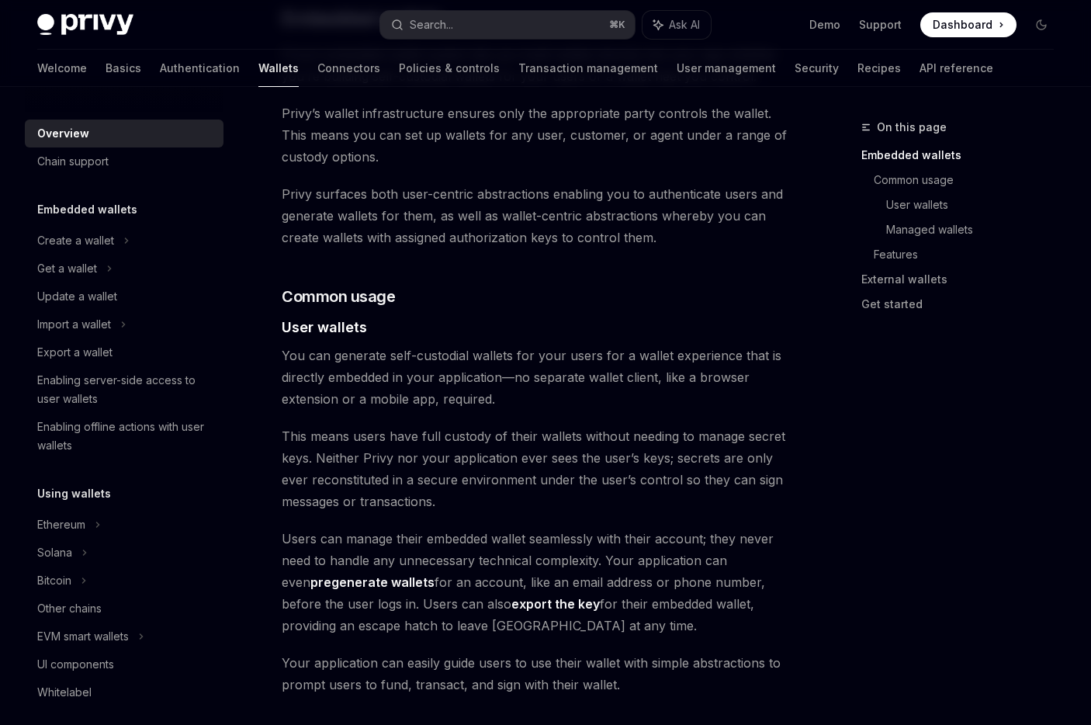
scroll to position [778, 0]
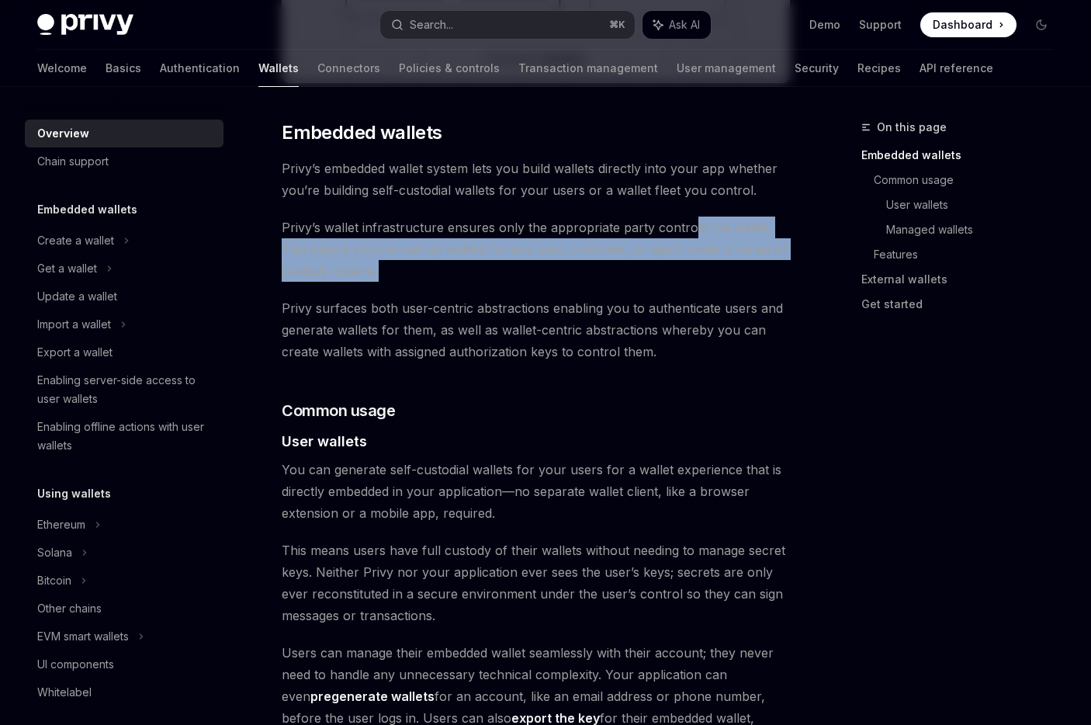
drag, startPoint x: 689, startPoint y: 233, endPoint x: 687, endPoint y: 266, distance: 33.4
click at [687, 266] on span "Privy’s wallet infrastructure ensures only the appropriate party controls the w…" at bounding box center [536, 248] width 508 height 65
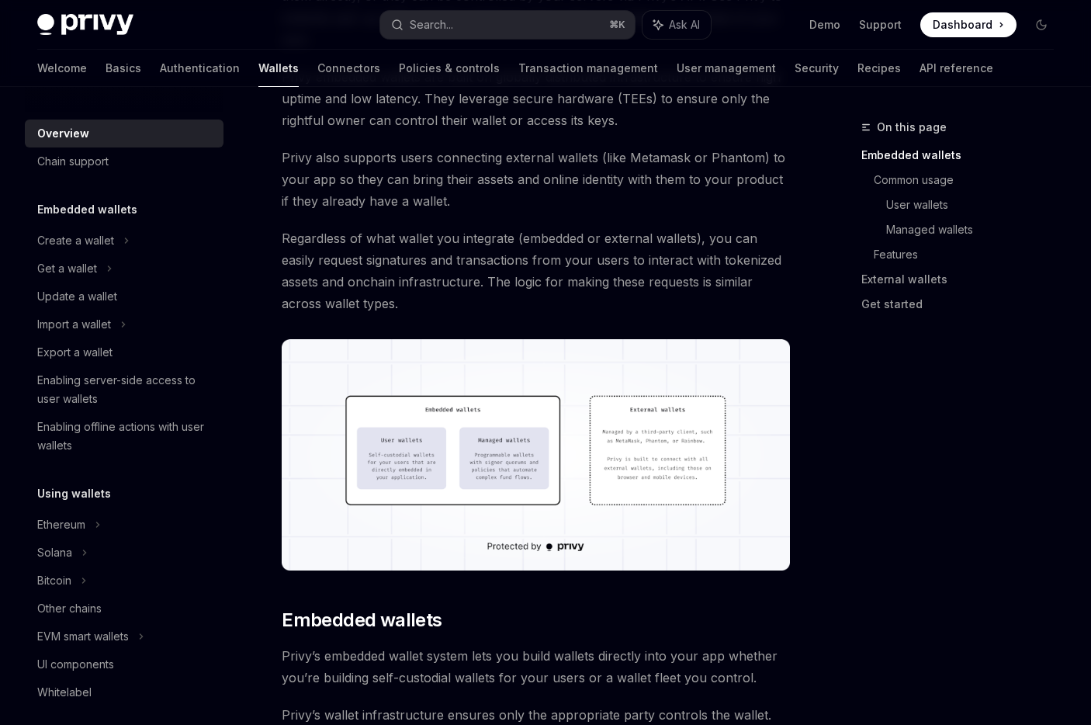
scroll to position [199, 0]
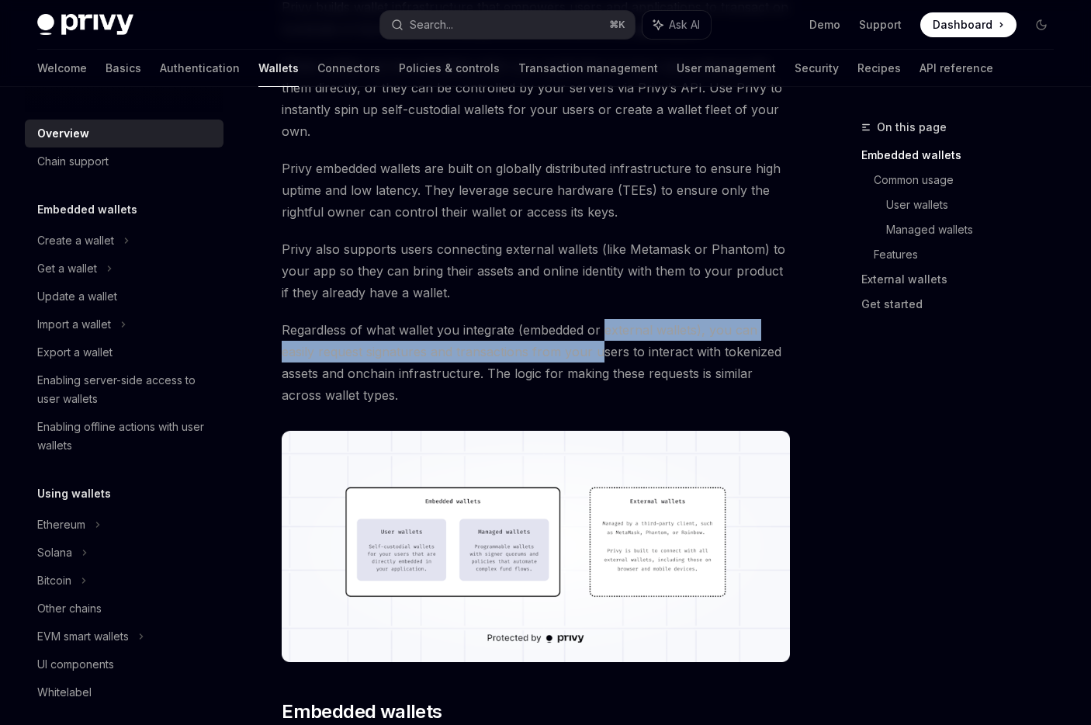
drag, startPoint x: 606, startPoint y: 330, endPoint x: 603, endPoint y: 347, distance: 16.6
click at [603, 347] on span "Regardless of what wallet you integrate (embedded or external wallets), you can…" at bounding box center [536, 362] width 508 height 87
drag, startPoint x: 618, startPoint y: 327, endPoint x: 624, endPoint y: 348, distance: 22.6
click at [624, 348] on span "Regardless of what wallet you integrate (embedded or external wallets), you can…" at bounding box center [536, 362] width 508 height 87
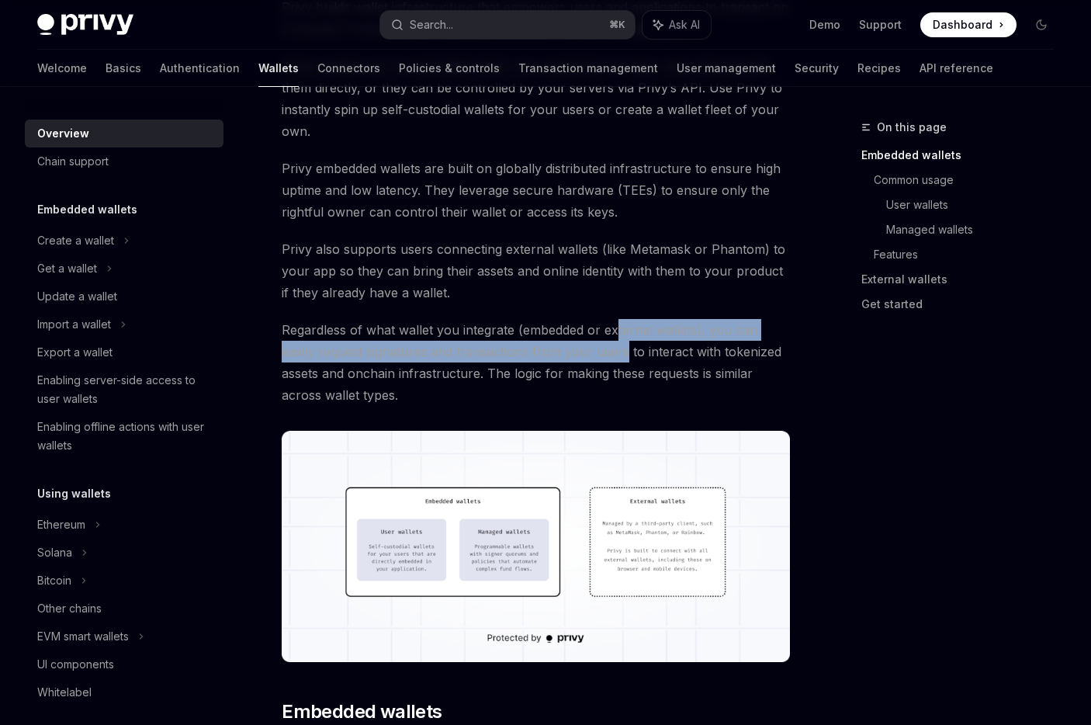
click at [624, 348] on span "Regardless of what wallet you integrate (embedded or external wallets), you can…" at bounding box center [536, 362] width 508 height 87
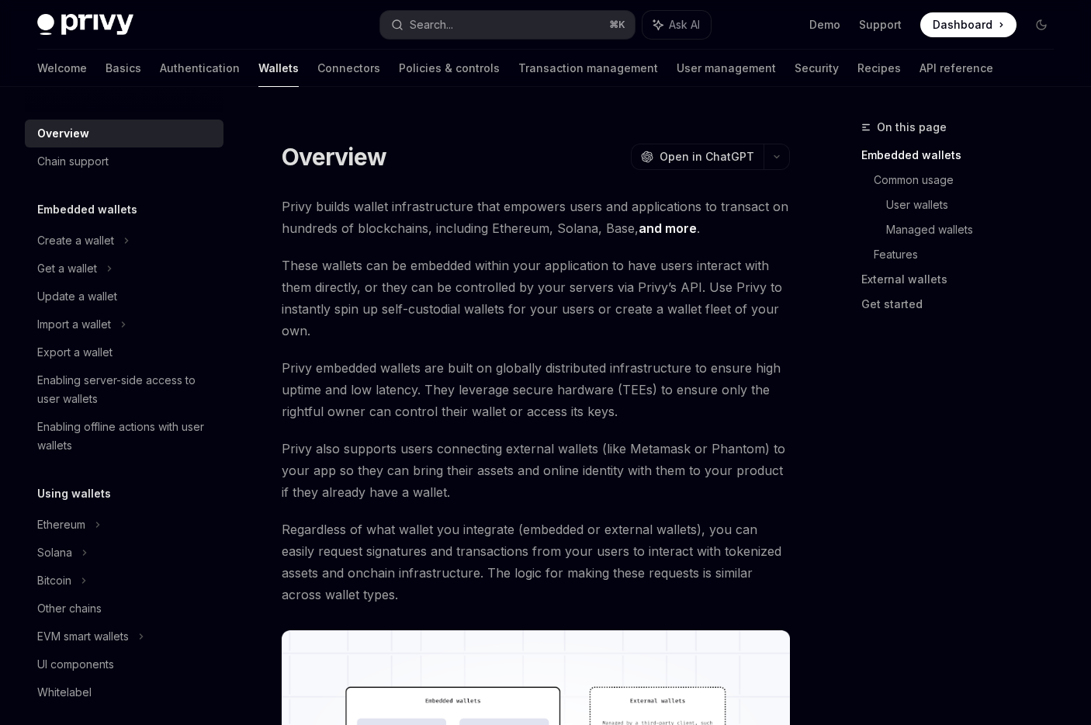
scroll to position [0, 0]
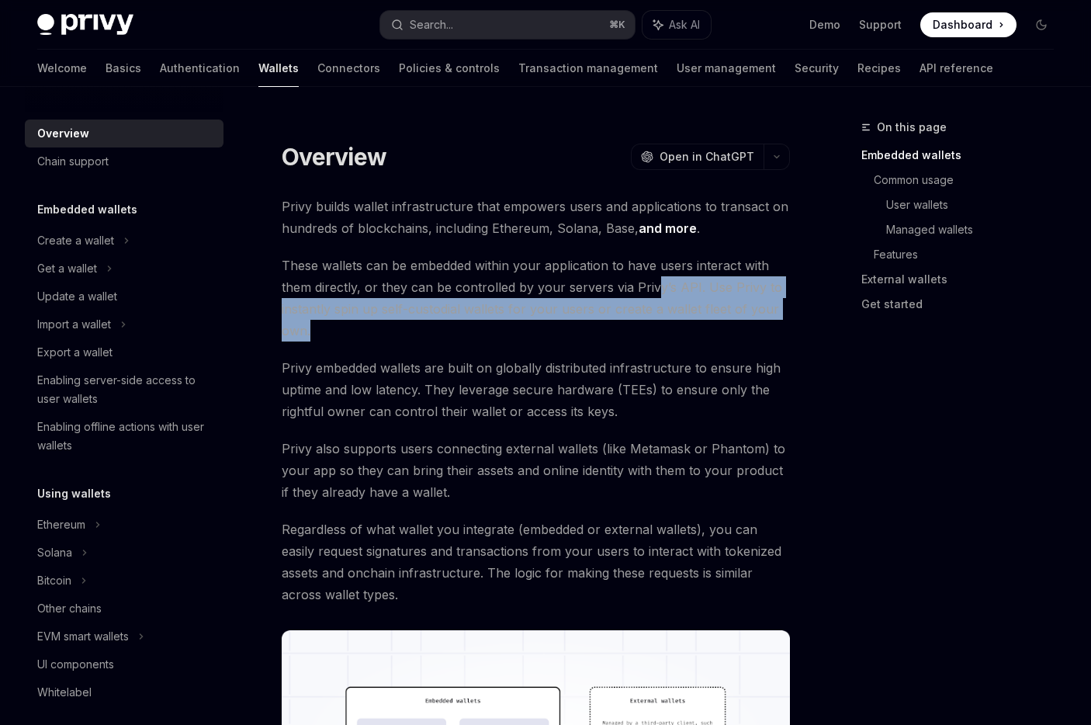
drag, startPoint x: 649, startPoint y: 327, endPoint x: 654, endPoint y: 289, distance: 39.1
click at [654, 289] on span "These wallets can be embedded within your application to have users interact wi…" at bounding box center [536, 297] width 508 height 87
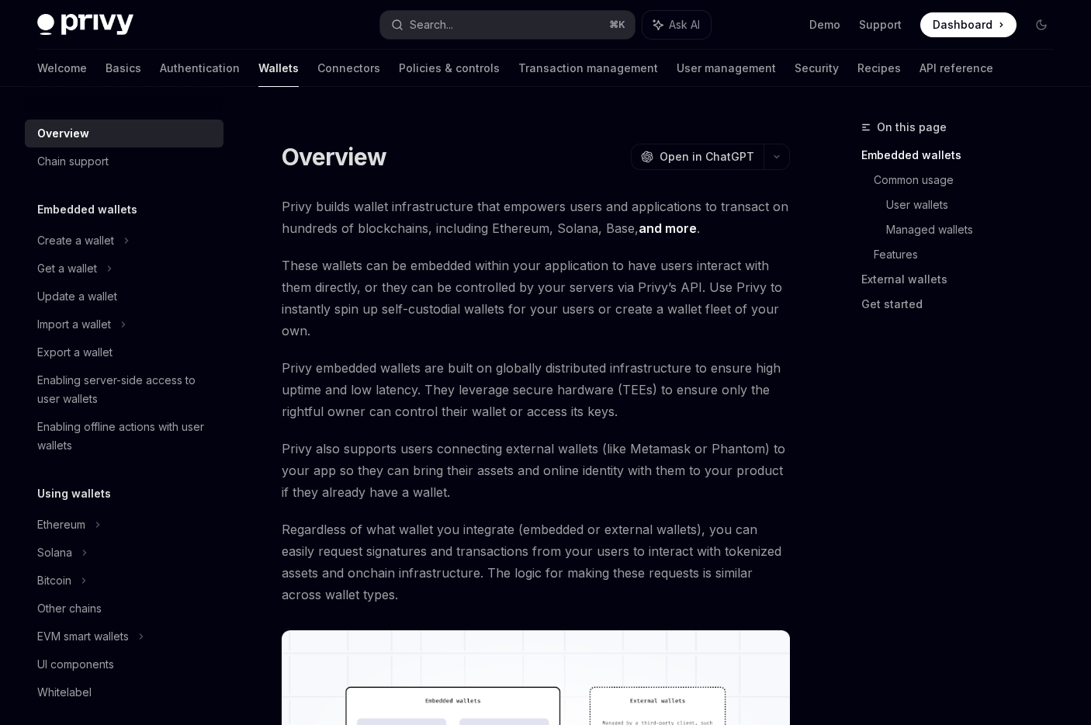
click at [653, 289] on span "These wallets can be embedded within your application to have users interact wi…" at bounding box center [536, 297] width 508 height 87
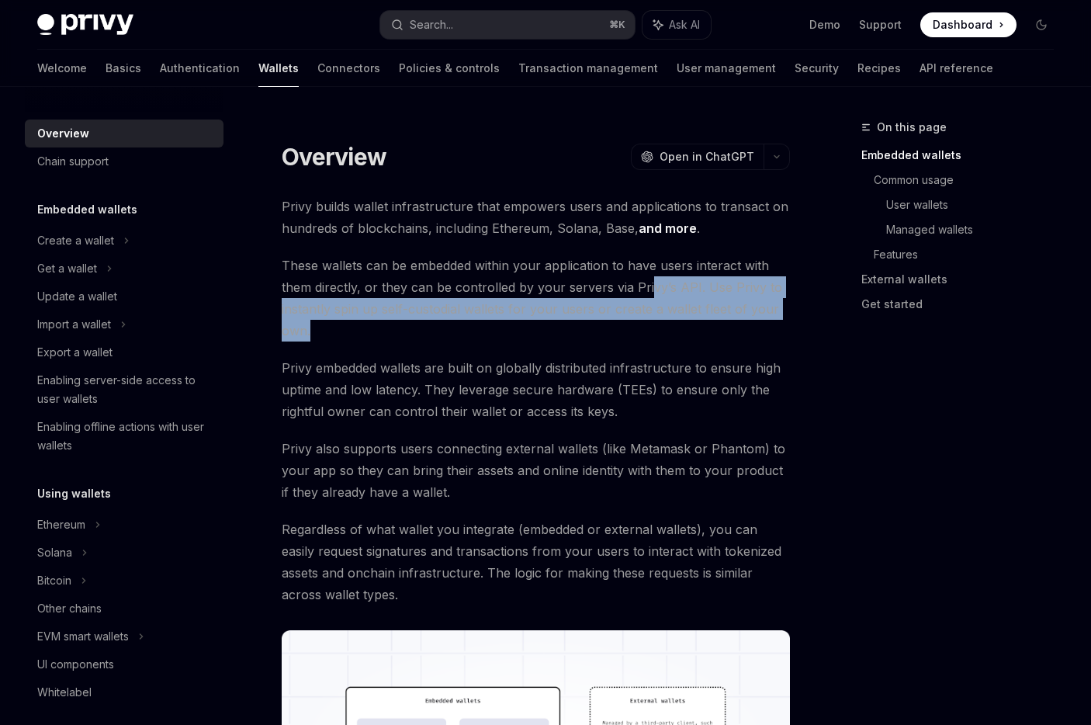
drag, startPoint x: 645, startPoint y: 286, endPoint x: 626, endPoint y: 324, distance: 42.7
click at [626, 324] on span "These wallets can be embedded within your application to have users interact wi…" at bounding box center [536, 297] width 508 height 87
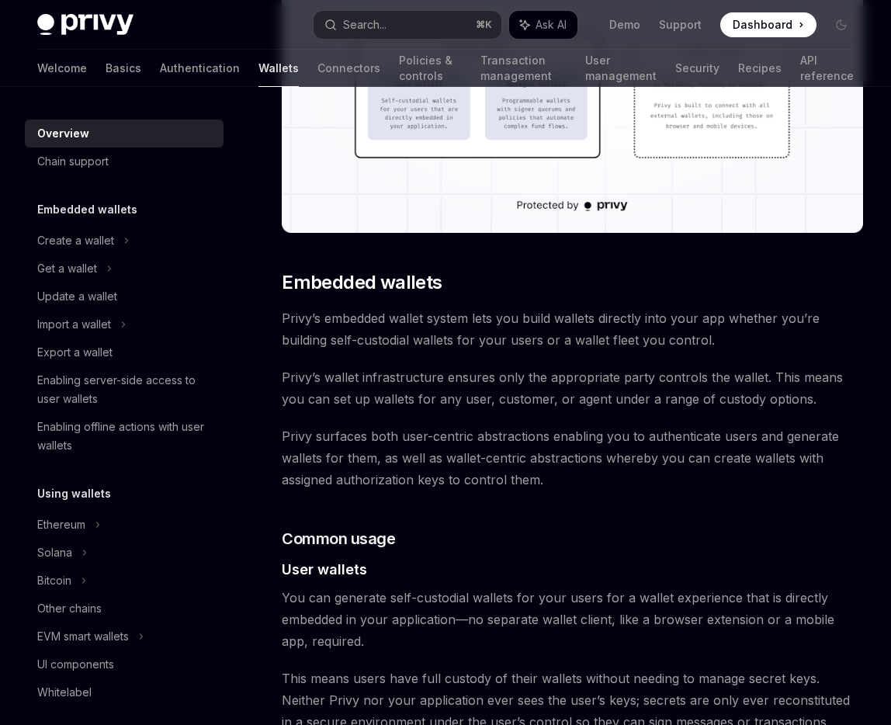
scroll to position [694, 0]
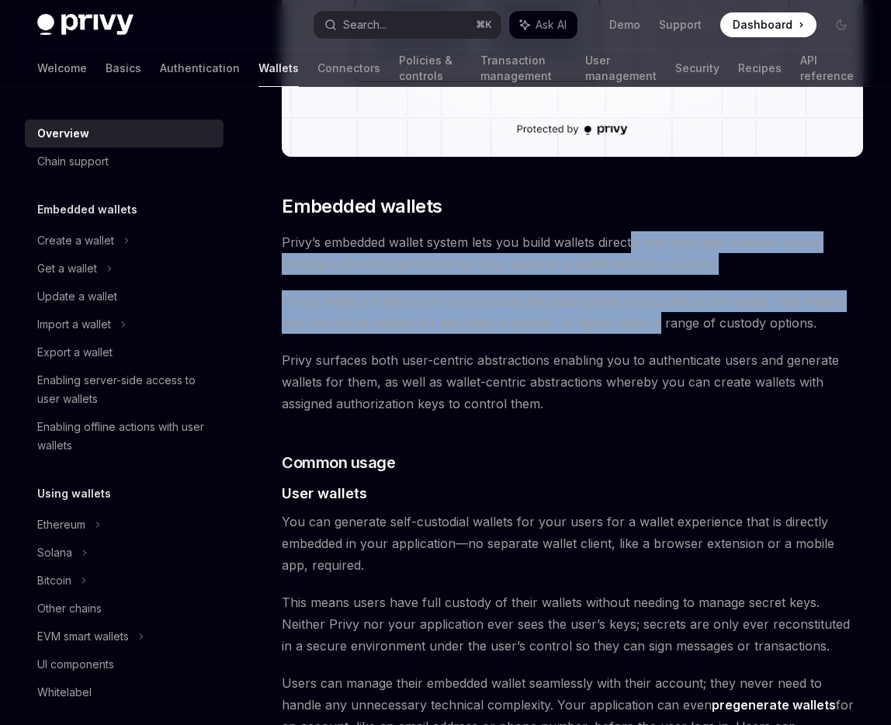
drag, startPoint x: 632, startPoint y: 245, endPoint x: 623, endPoint y: 314, distance: 69.7
click at [623, 314] on span "Privy’s wallet infrastructure ensures only the appropriate party controls the w…" at bounding box center [572, 311] width 581 height 43
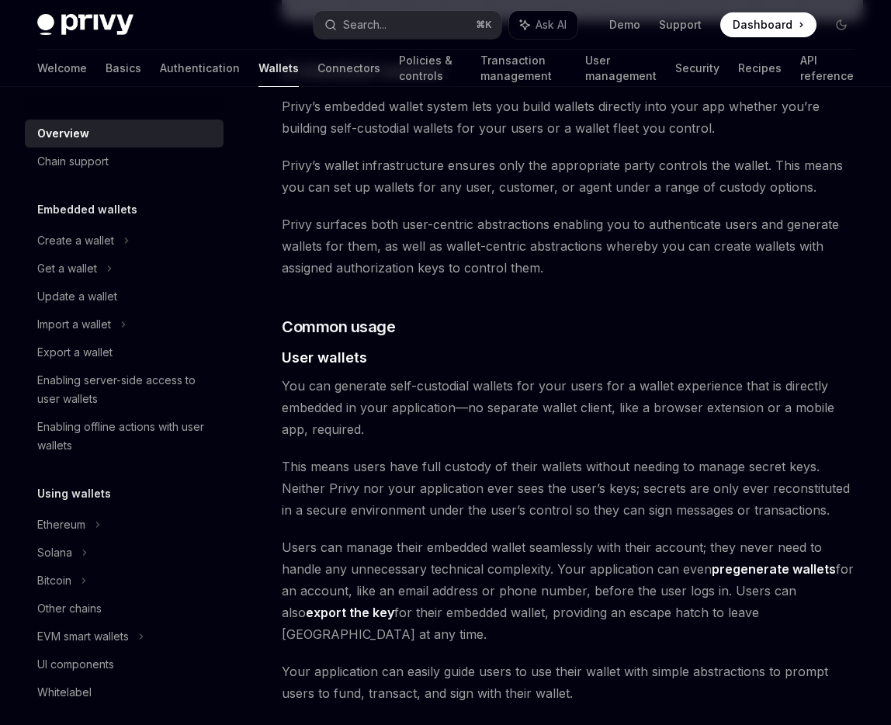
scroll to position [984, 0]
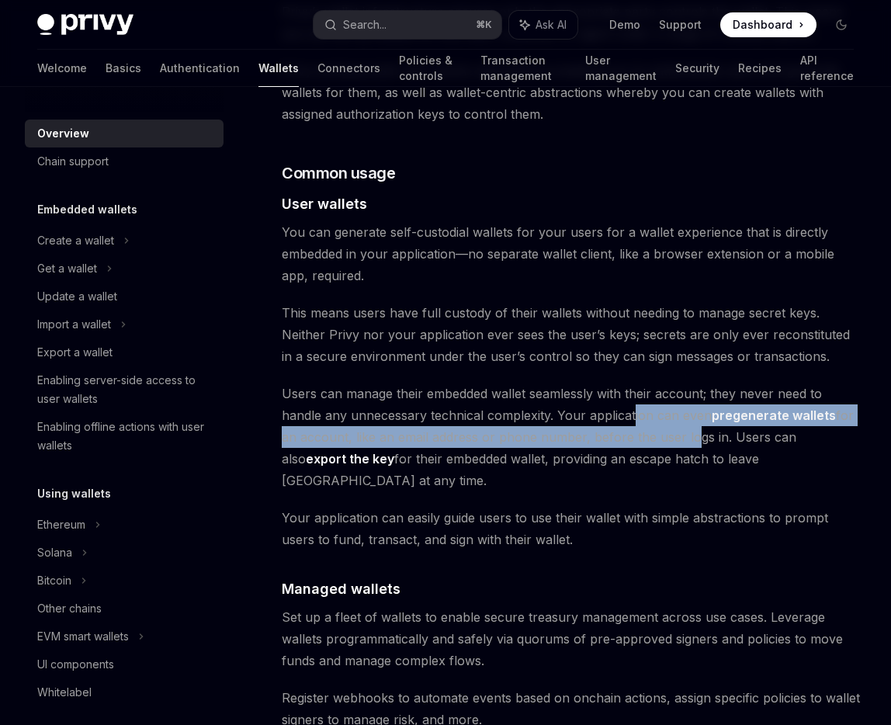
drag, startPoint x: 631, startPoint y: 412, endPoint x: 686, endPoint y: 439, distance: 60.7
click at [686, 439] on span "Users can manage their embedded wallet seamlessly with their account; they neve…" at bounding box center [572, 436] width 581 height 109
click at [683, 441] on span "Users can manage their embedded wallet seamlessly with their account; they neve…" at bounding box center [572, 436] width 581 height 109
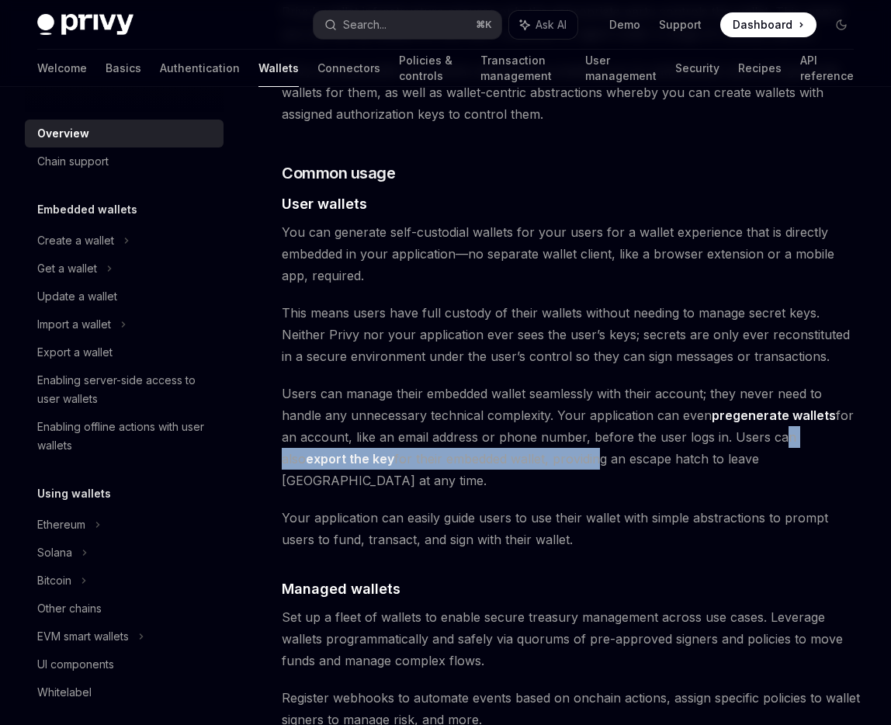
drag, startPoint x: 773, startPoint y: 438, endPoint x: 529, endPoint y: 459, distance: 245.3
click at [529, 459] on span "Users can manage their embedded wallet seamlessly with their account; they neve…" at bounding box center [572, 436] width 581 height 109
drag, startPoint x: 571, startPoint y: 461, endPoint x: 565, endPoint y: 437, distance: 24.7
click at [565, 437] on span "Users can manage their embedded wallet seamlessly with their account; they neve…" at bounding box center [572, 436] width 581 height 109
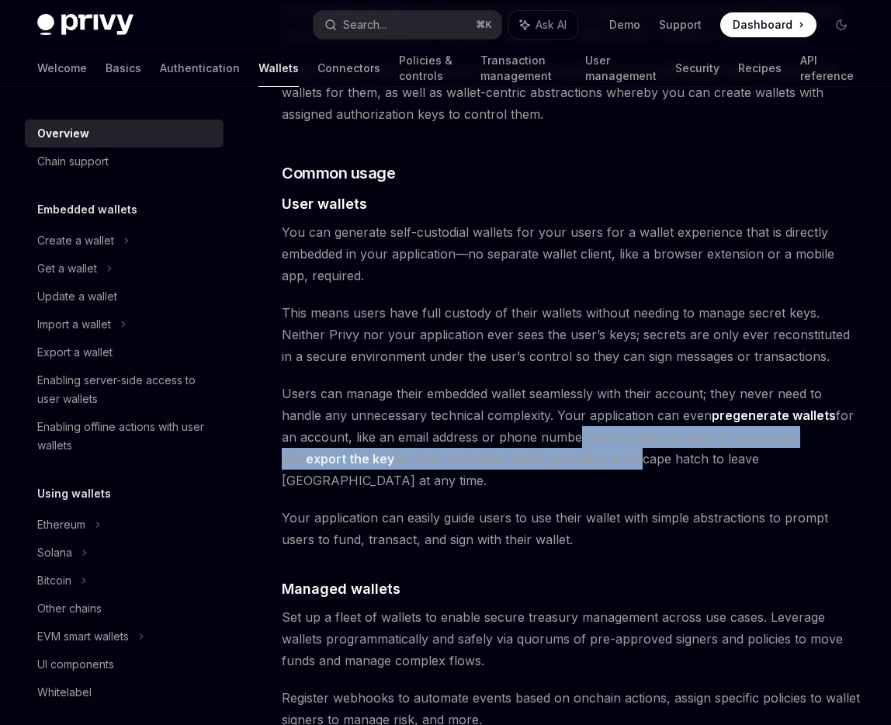
click at [565, 437] on span "Users can manage their embedded wallet seamlessly with their account; they neve…" at bounding box center [572, 436] width 581 height 109
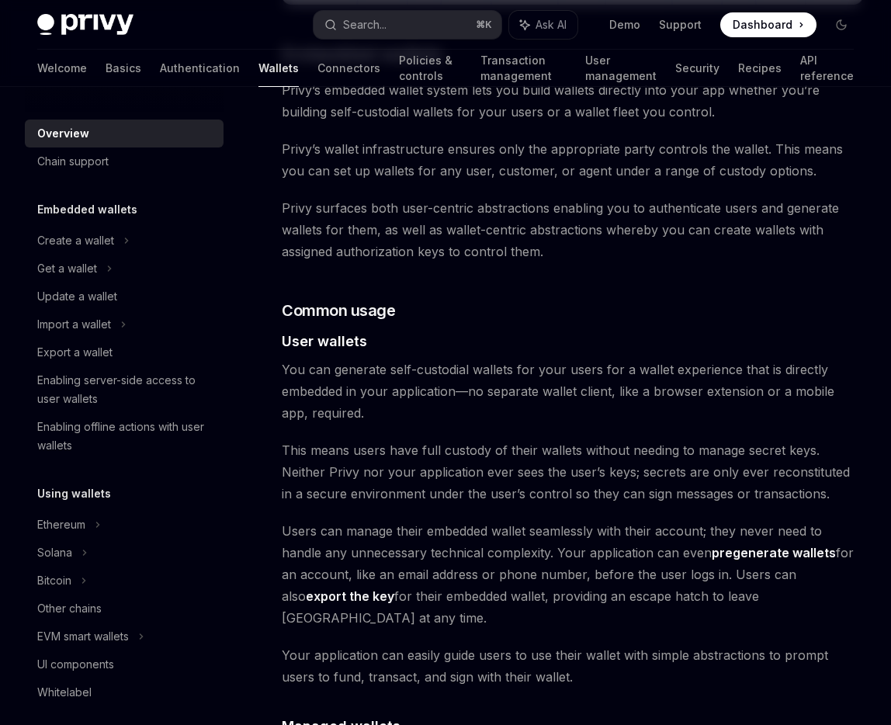
scroll to position [850, 0]
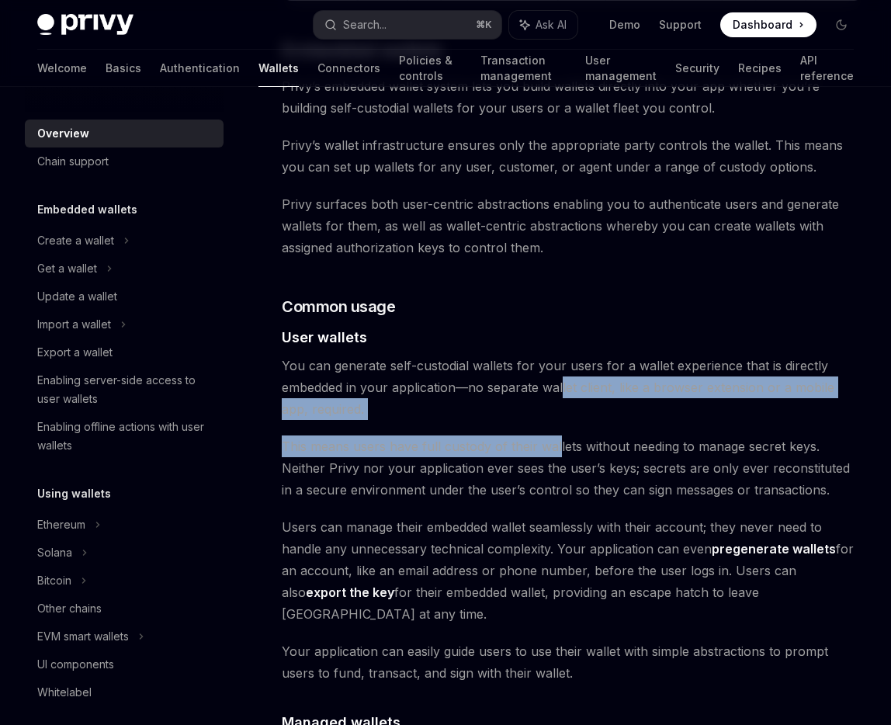
drag, startPoint x: 562, startPoint y: 382, endPoint x: 556, endPoint y: 455, distance: 73.2
click at [556, 455] on div "Privy builds wallet infrastructure that empowers users and applications to tran…" at bounding box center [572, 692] width 581 height 2694
click at [556, 455] on span "This means users have full custody of their wallets without needing to manage s…" at bounding box center [572, 467] width 581 height 65
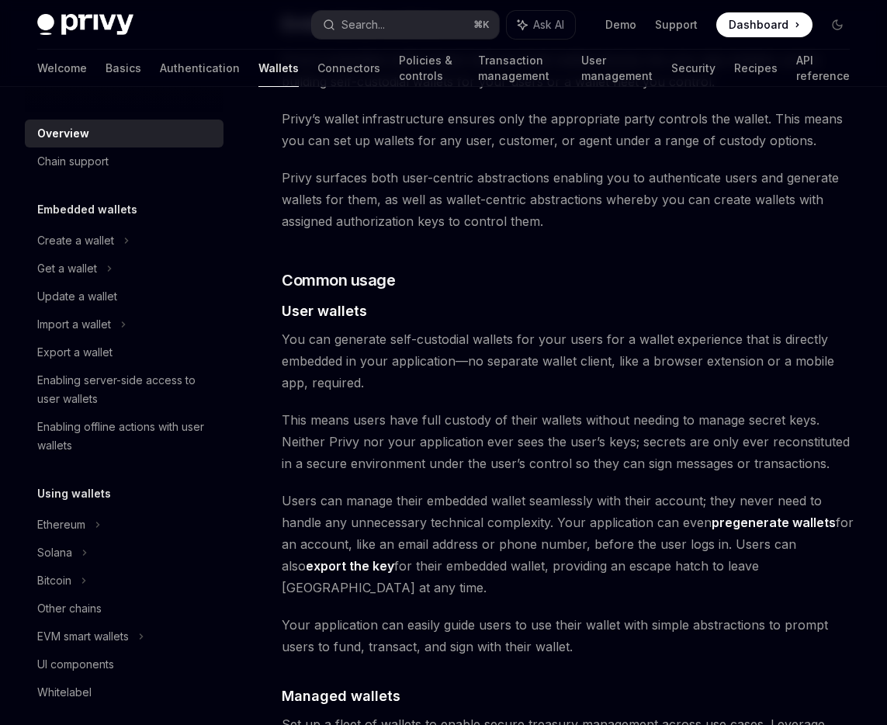
scroll to position [997, 0]
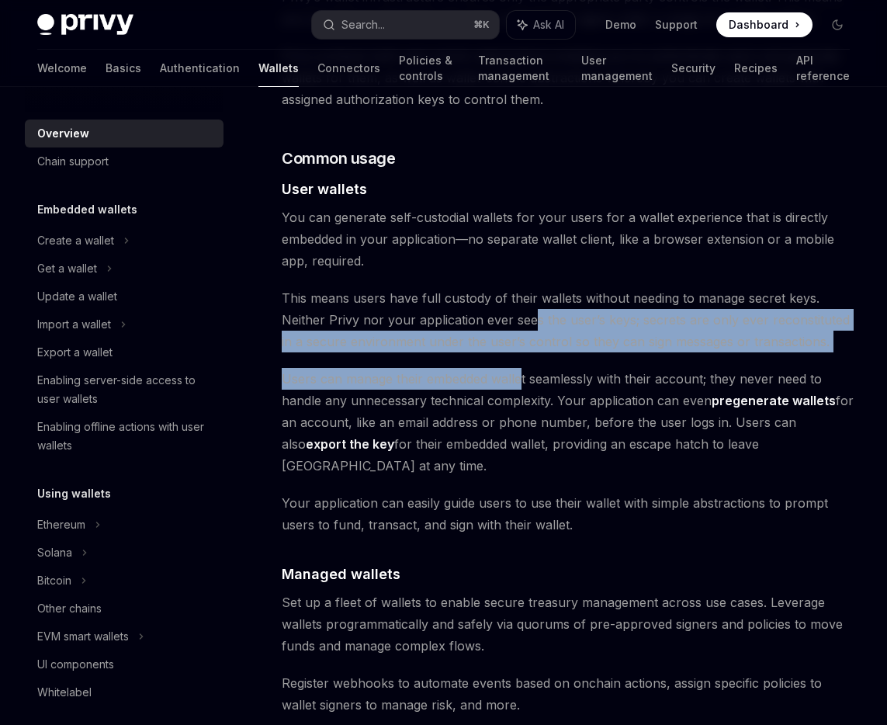
drag, startPoint x: 531, startPoint y: 317, endPoint x: 521, endPoint y: 389, distance: 72.0
click at [521, 389] on div "Privy builds wallet infrastructure that empowers users and applications to tran…" at bounding box center [570, 545] width 577 height 2692
click at [521, 389] on span "Users can manage their embedded wallet seamlessly with their account; they neve…" at bounding box center [570, 422] width 577 height 109
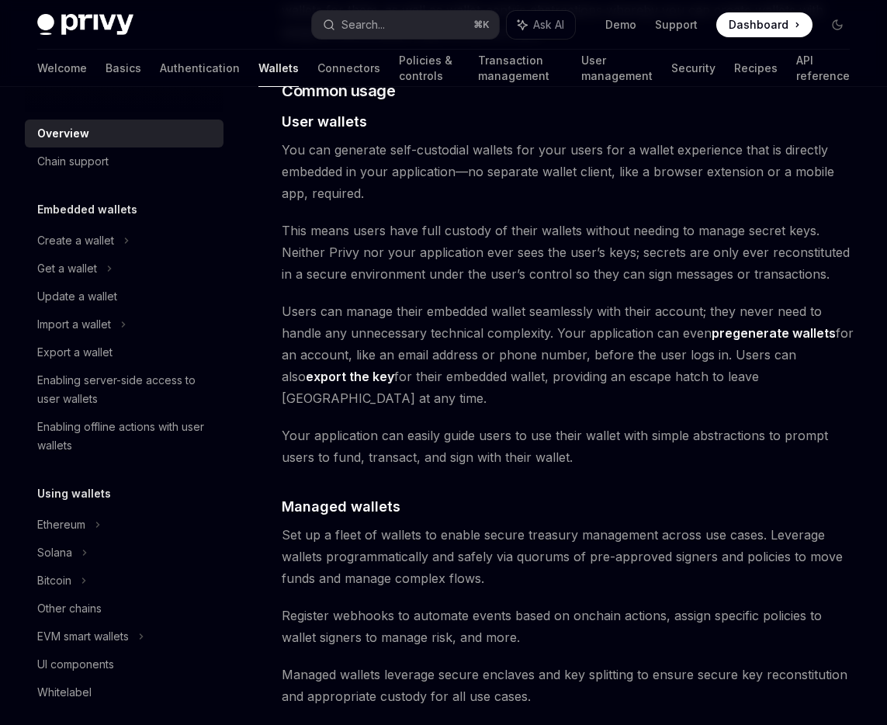
scroll to position [1063, 0]
click at [156, 241] on div "Create a wallet" at bounding box center [124, 241] width 199 height 28
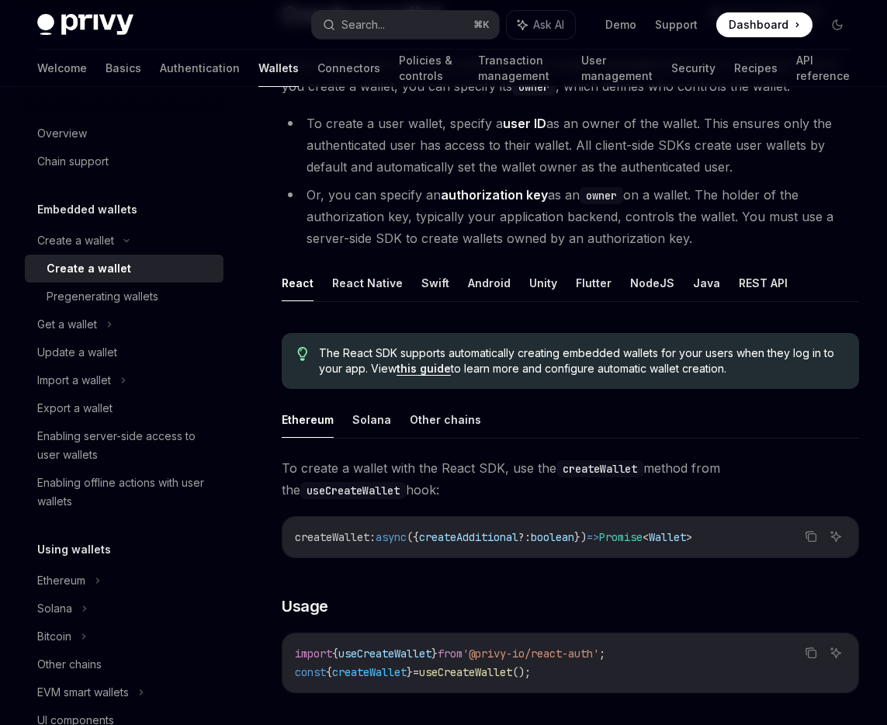
scroll to position [334, 0]
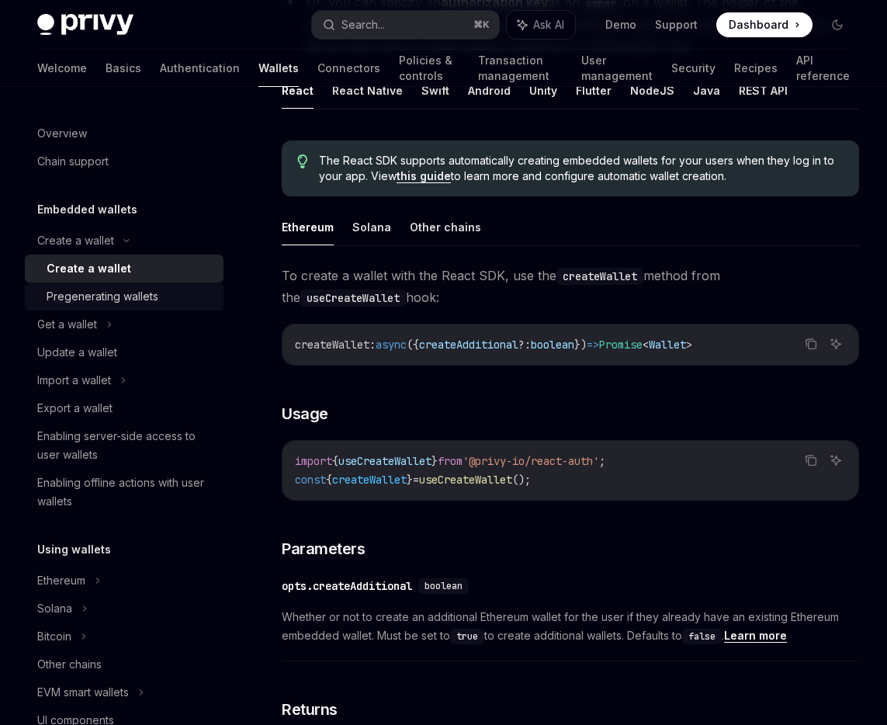
click at [144, 297] on div "Pregenerating wallets" at bounding box center [103, 296] width 112 height 19
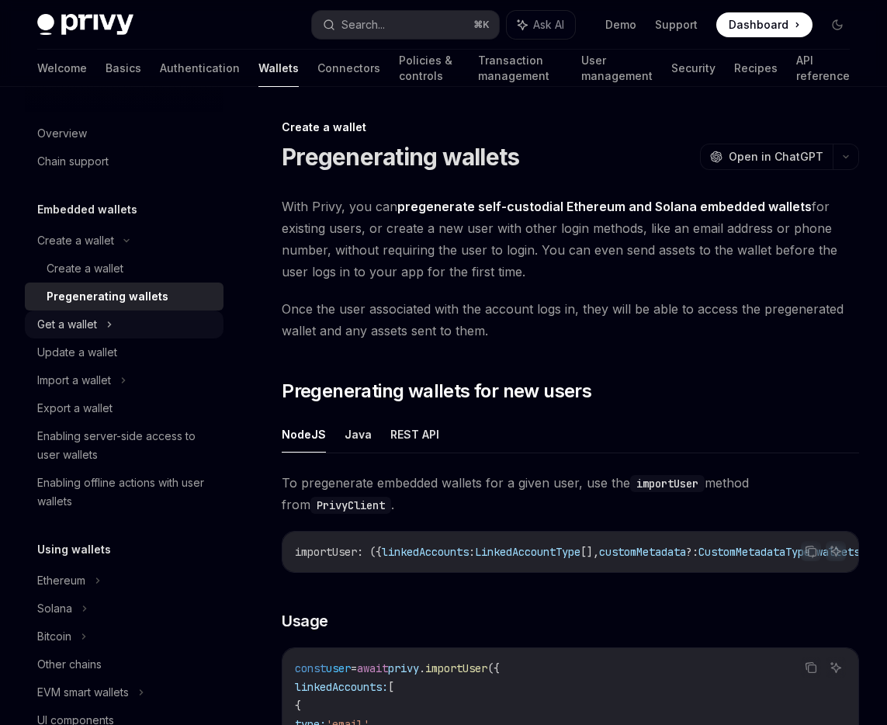
click at [112, 330] on icon at bounding box center [109, 324] width 6 height 19
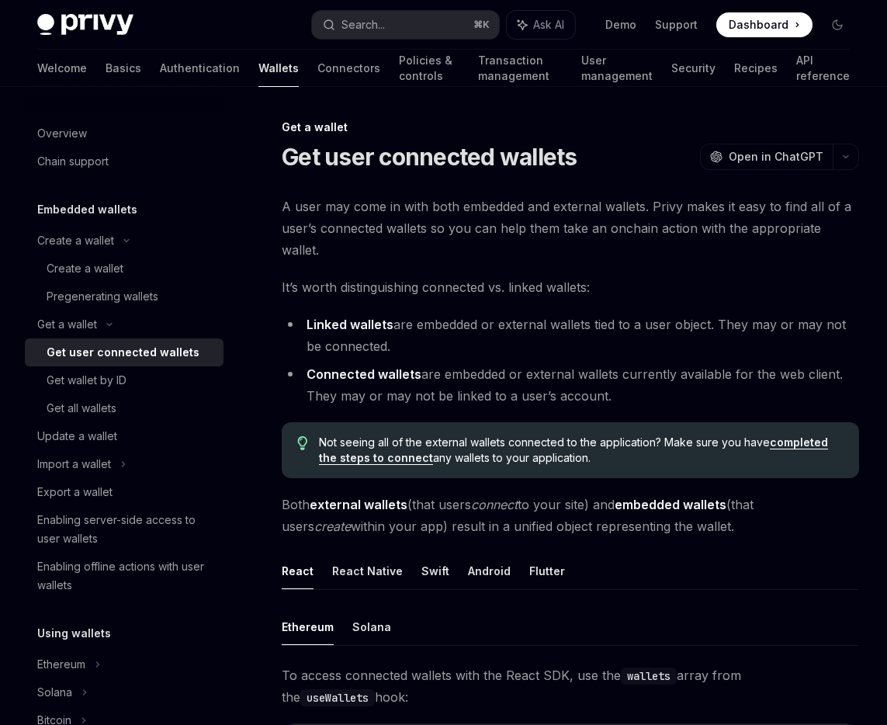
drag, startPoint x: 372, startPoint y: 506, endPoint x: 621, endPoint y: 485, distance: 249.1
click at [621, 493] on span "Both external wallets (that users connect to your site) and embedded wallets (t…" at bounding box center [570, 514] width 577 height 43
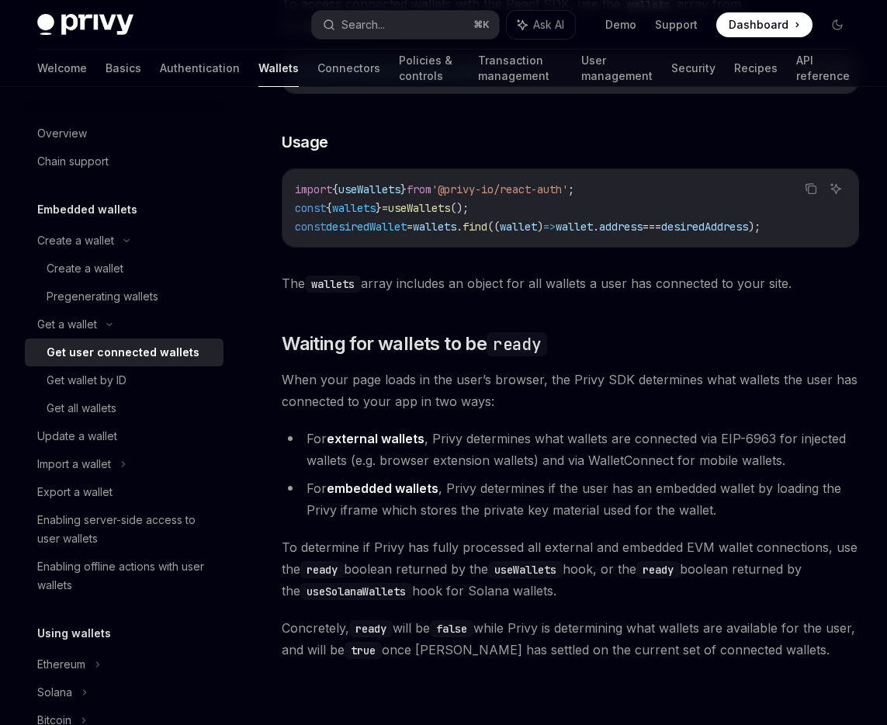
scroll to position [750, 0]
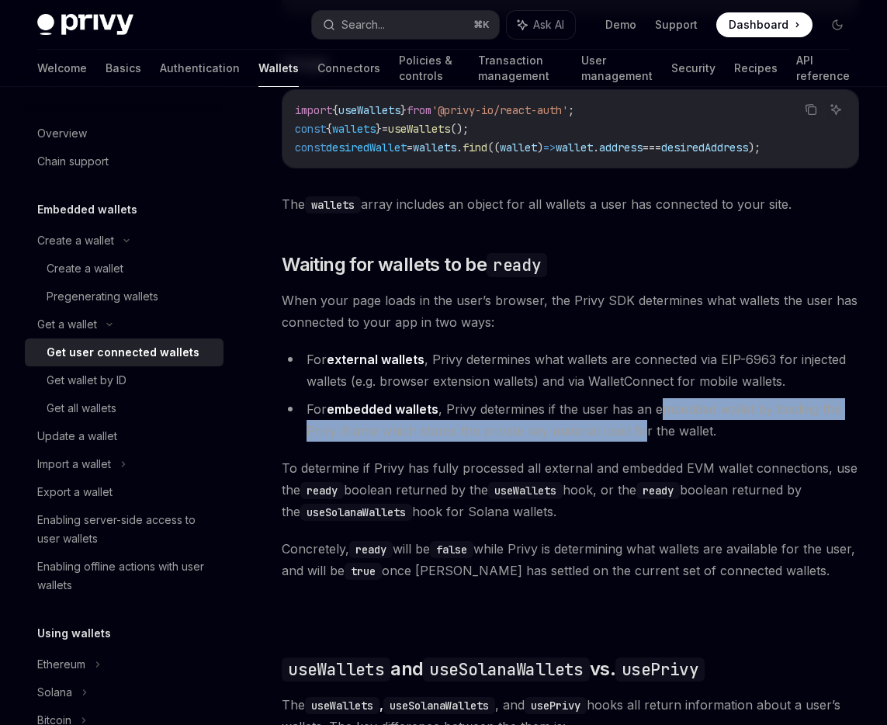
drag, startPoint x: 658, startPoint y: 386, endPoint x: 642, endPoint y: 407, distance: 26.5
click at [642, 407] on li "For embedded wallets , Privy determines if the user has an embedded wallet by l…" at bounding box center [570, 419] width 577 height 43
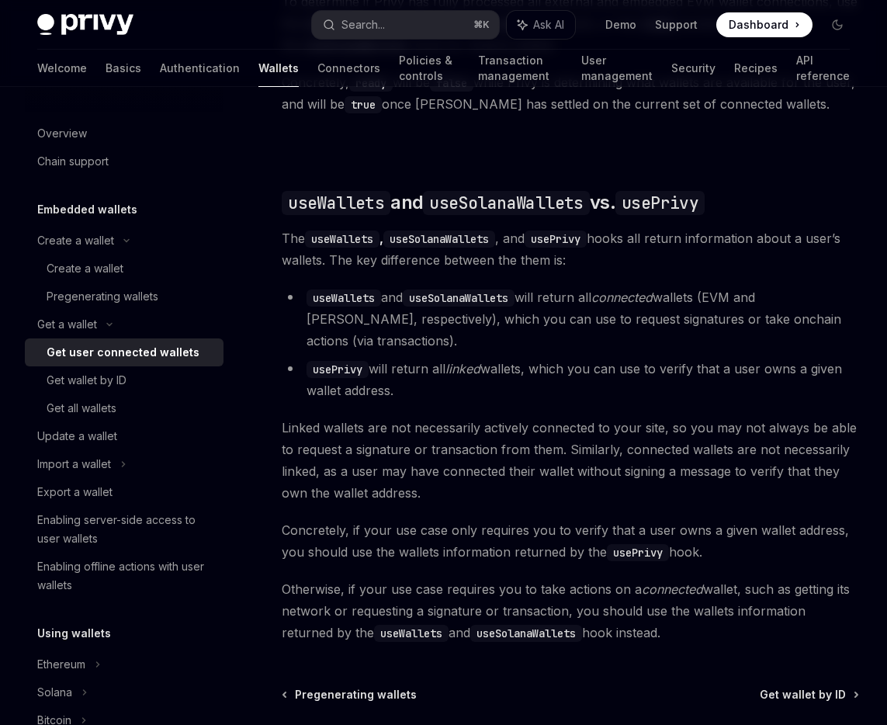
scroll to position [1320, 0]
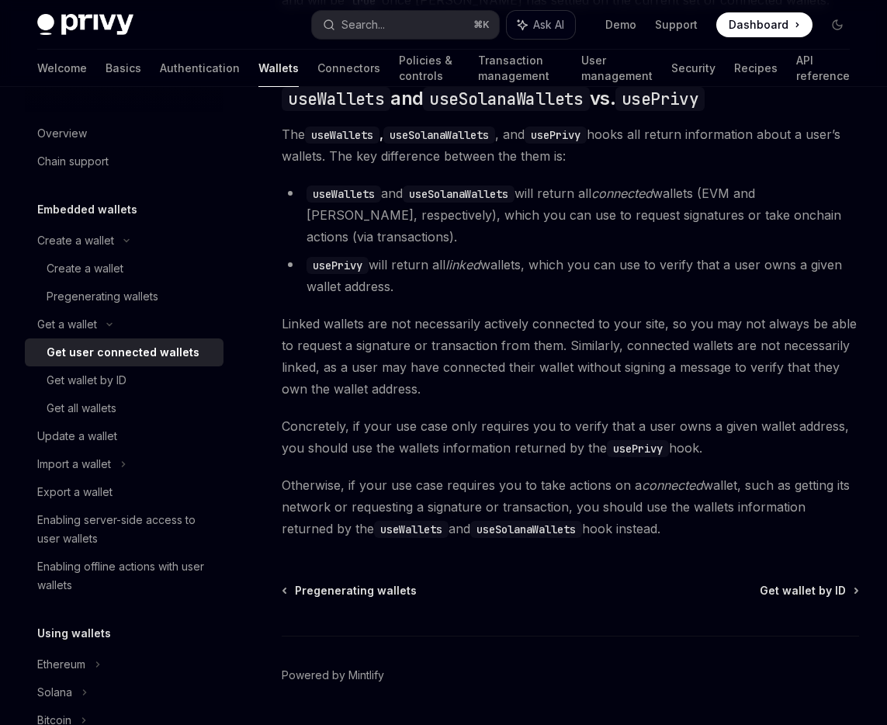
click at [546, 19] on span "Ask AI" at bounding box center [548, 25] width 31 height 16
type textarea "*"
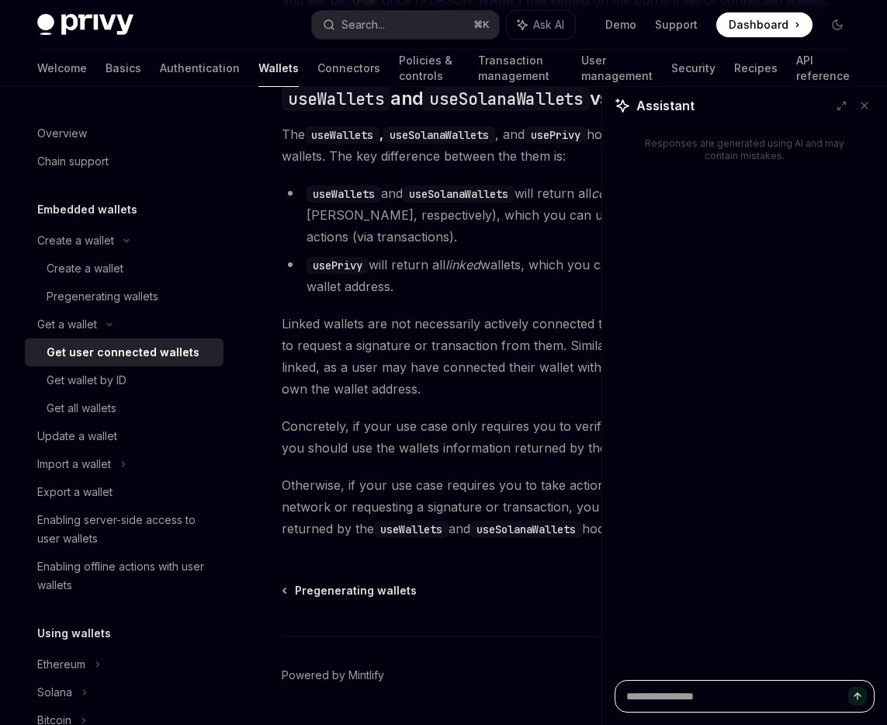
type textarea "*"
type textarea "**"
type textarea "*"
type textarea "***"
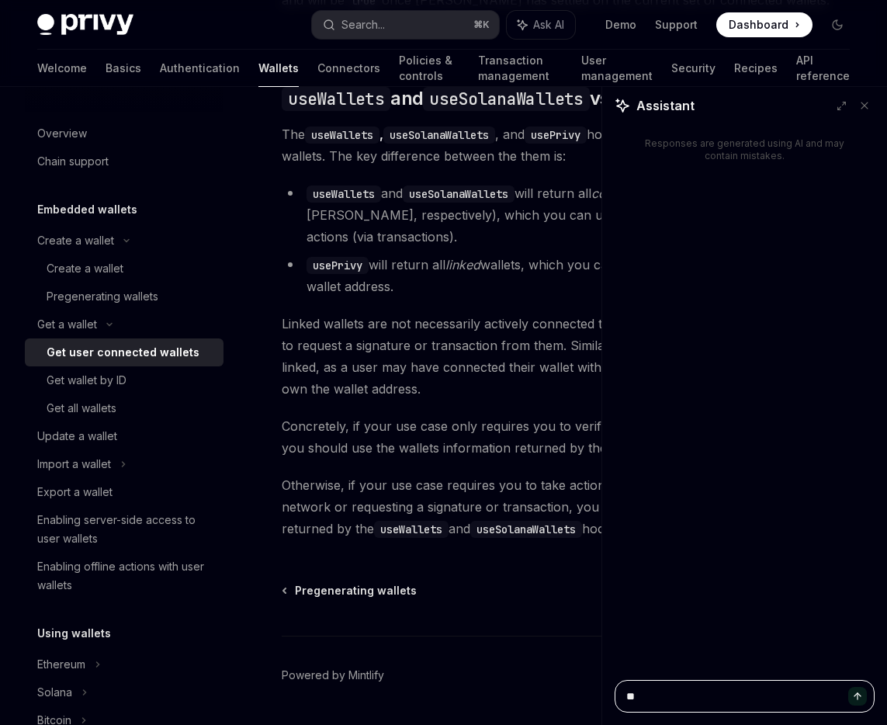
type textarea "*"
type textarea "***"
type textarea "*"
type textarea "*****"
type textarea "*"
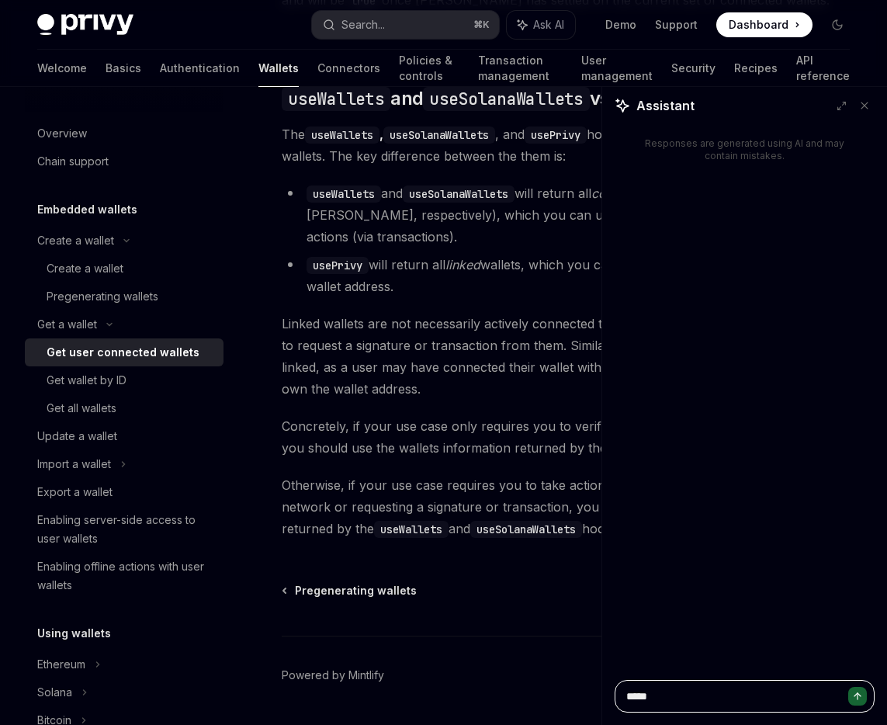
type textarea "******"
type textarea "*"
type textarea "*******"
type textarea "*"
type textarea "*******"
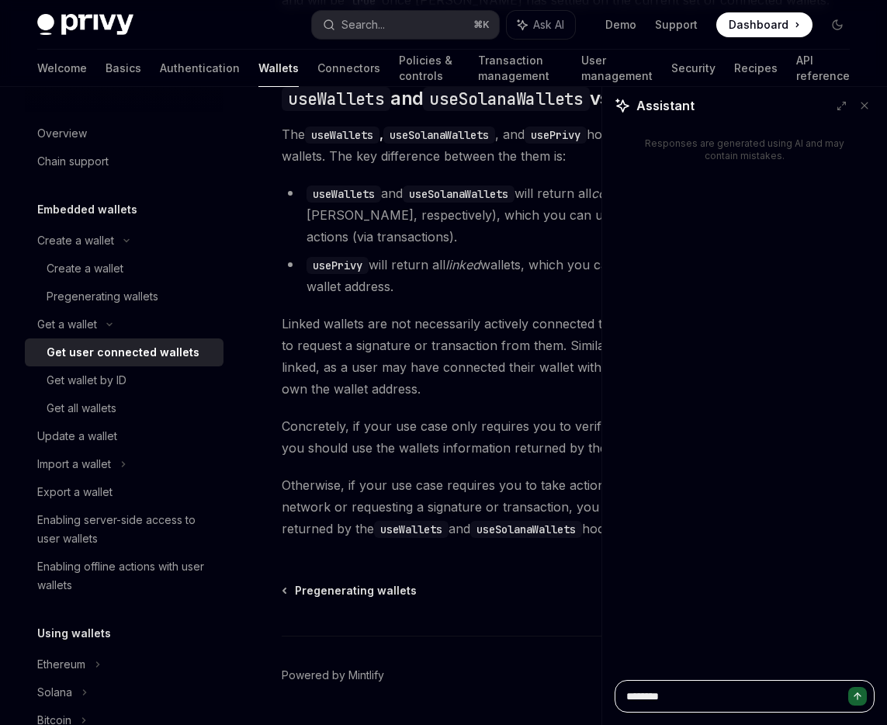
type textarea "*"
type textarea "*********"
type textarea "*"
type textarea "**********"
type textarea "*"
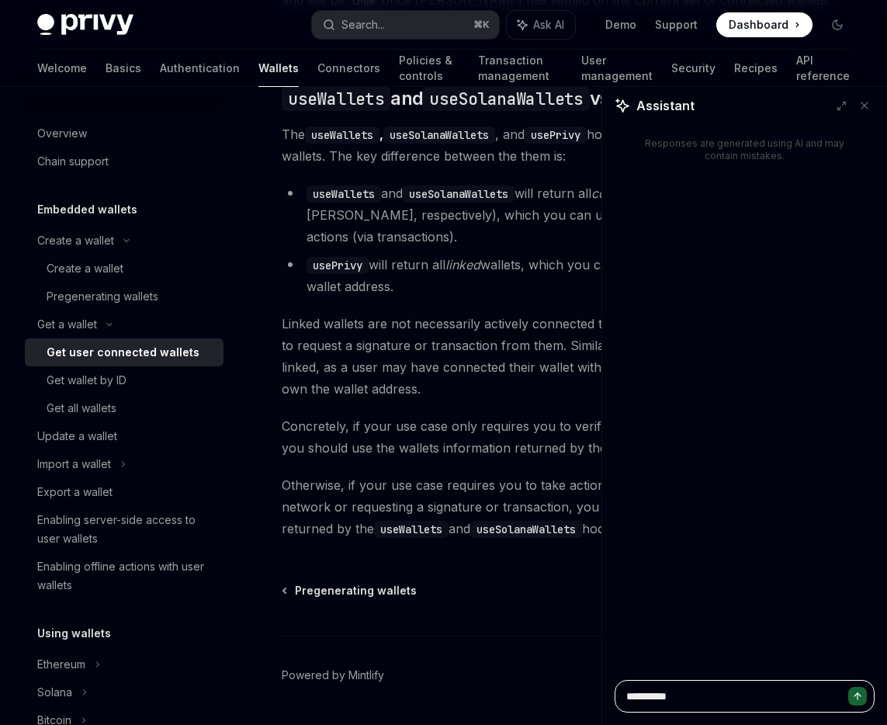
type textarea "**********"
type textarea "*"
type textarea "**********"
type textarea "*"
type textarea "**********"
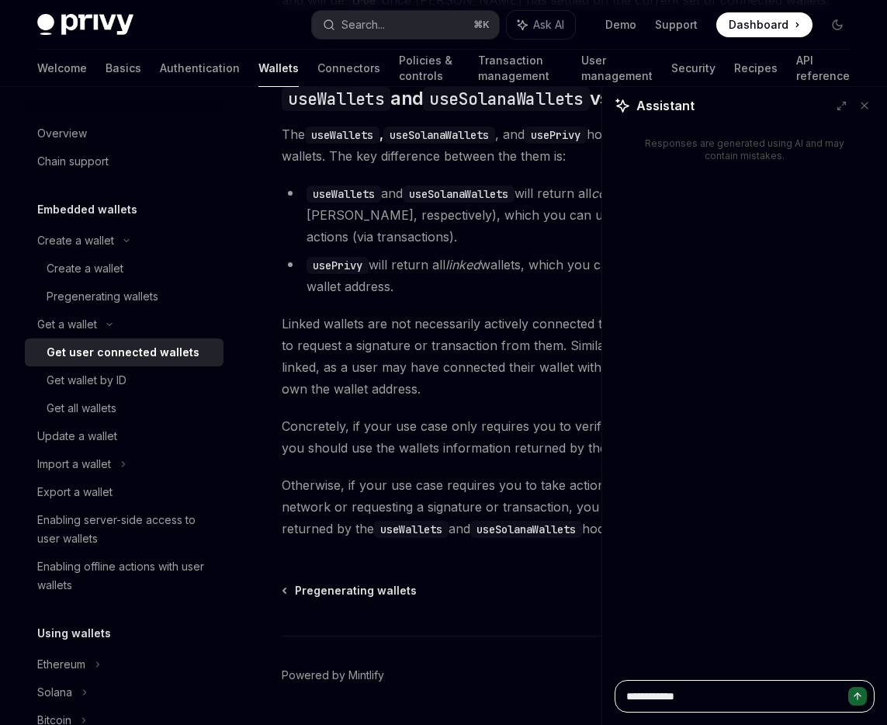
type textarea "*"
type textarea "**********"
type textarea "*"
type textarea "**********"
type textarea "*"
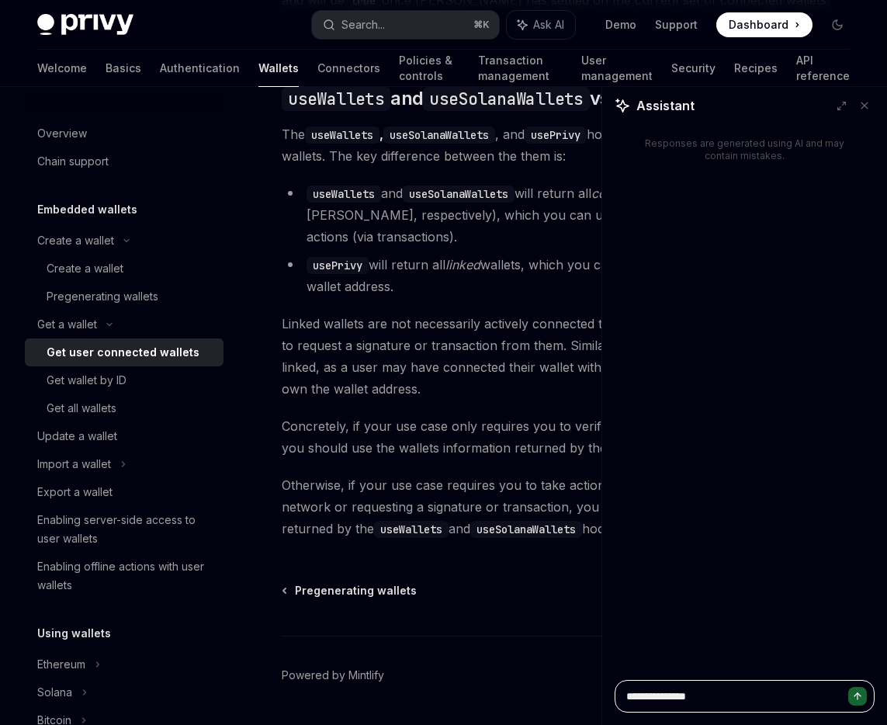
type textarea "**********"
type textarea "*"
type textarea "**********"
type textarea "*"
type textarea "**********"
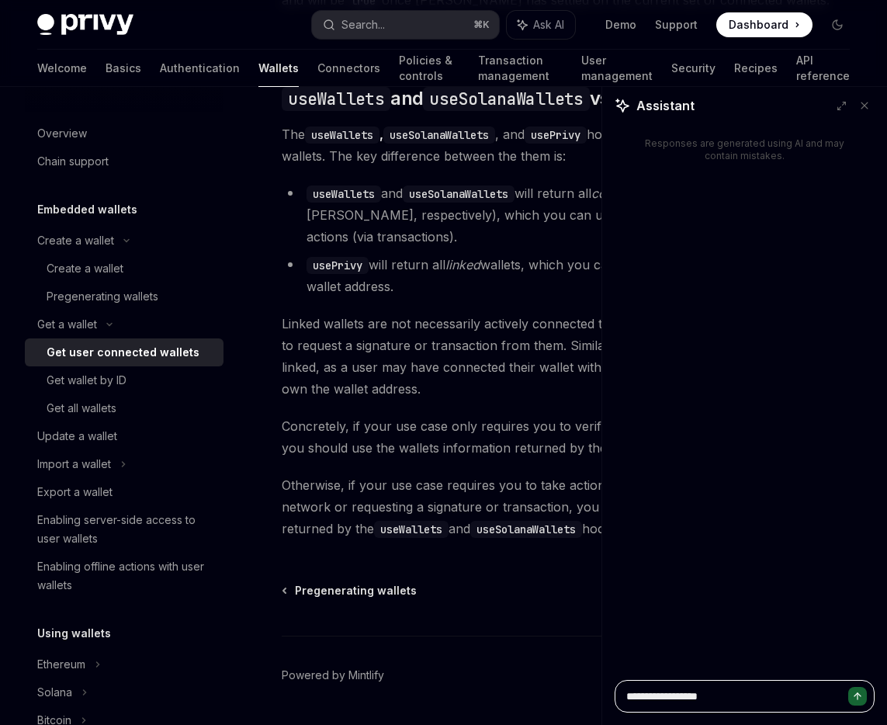
type textarea "*"
type textarea "**********"
type textarea "*"
type textarea "**********"
type textarea "*"
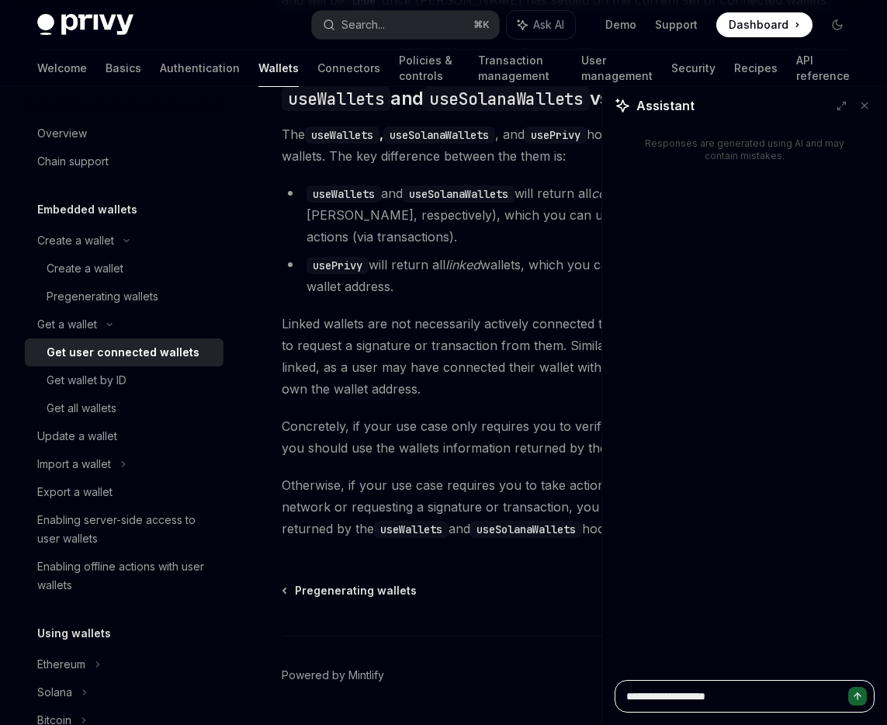
type textarea "**********"
type textarea "*"
type textarea "**********"
type textarea "*"
type textarea "**********"
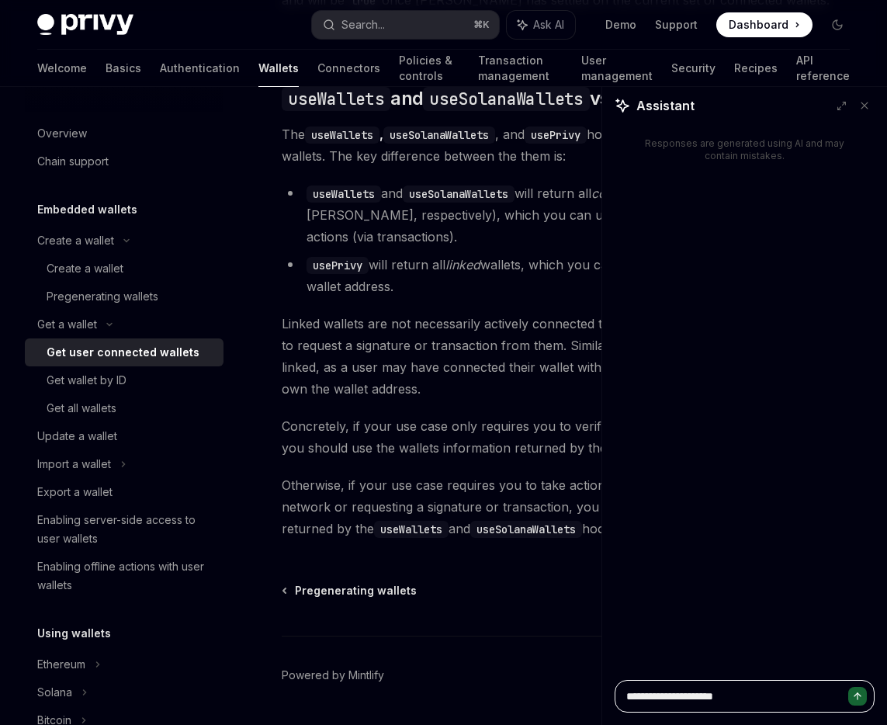
type textarea "*"
type textarea "**********"
type textarea "*"
type textarea "**********"
type textarea "*"
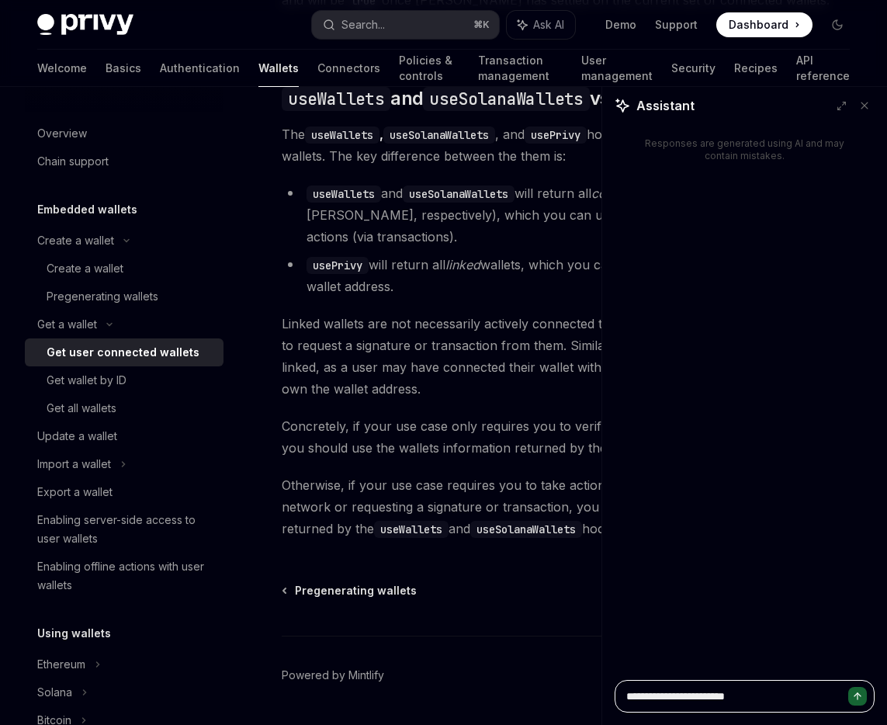
type textarea "**********"
type textarea "*"
type textarea "**********"
type textarea "*"
type textarea "**********"
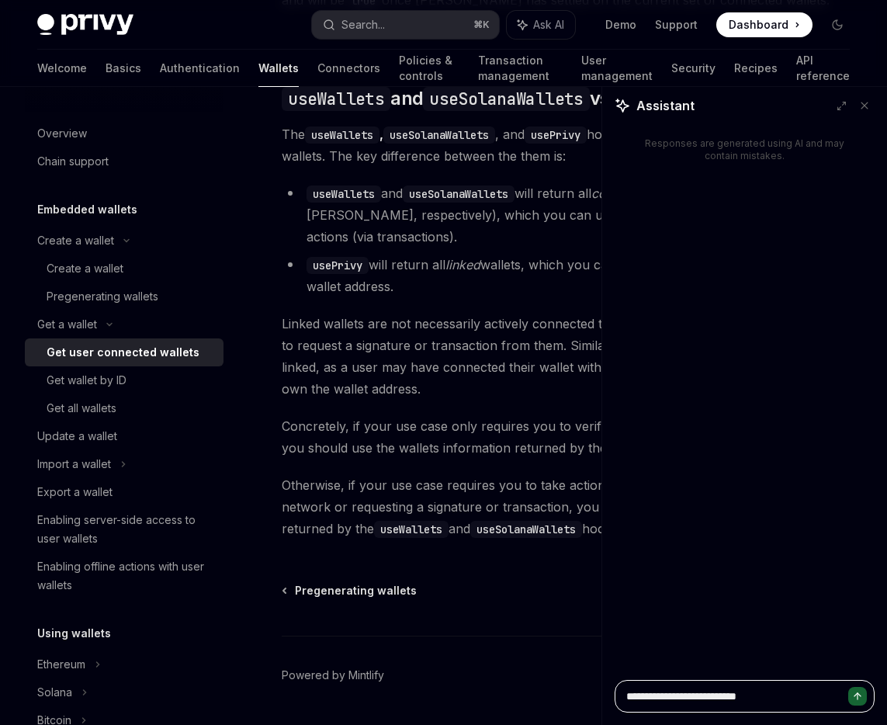
type textarea "*"
type textarea "**********"
type textarea "*"
type textarea "**********"
type textarea "*"
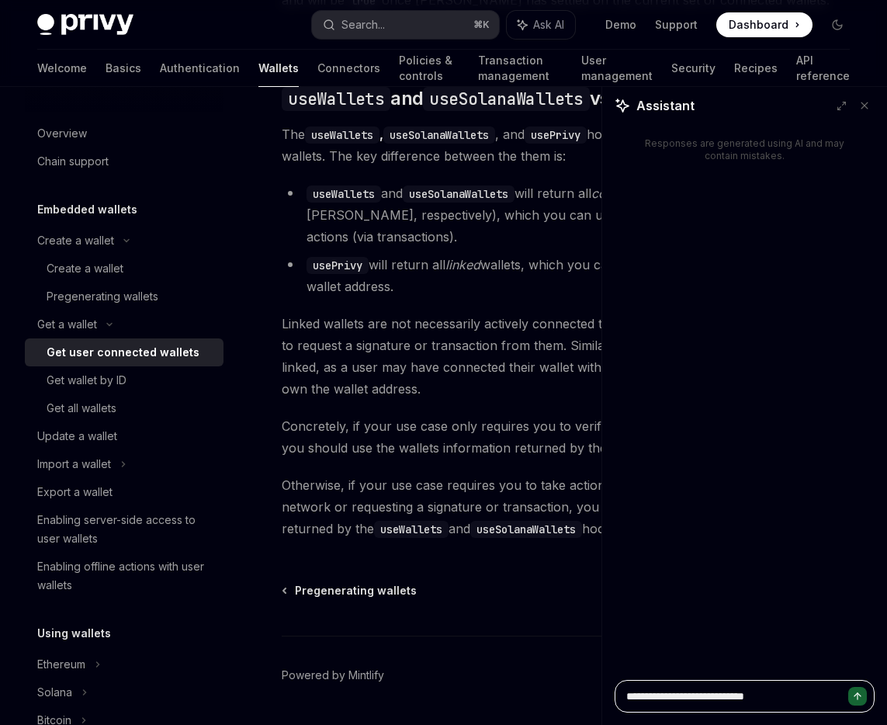
type textarea "**********"
type textarea "*"
type textarea "**********"
type textarea "*"
type textarea "**********"
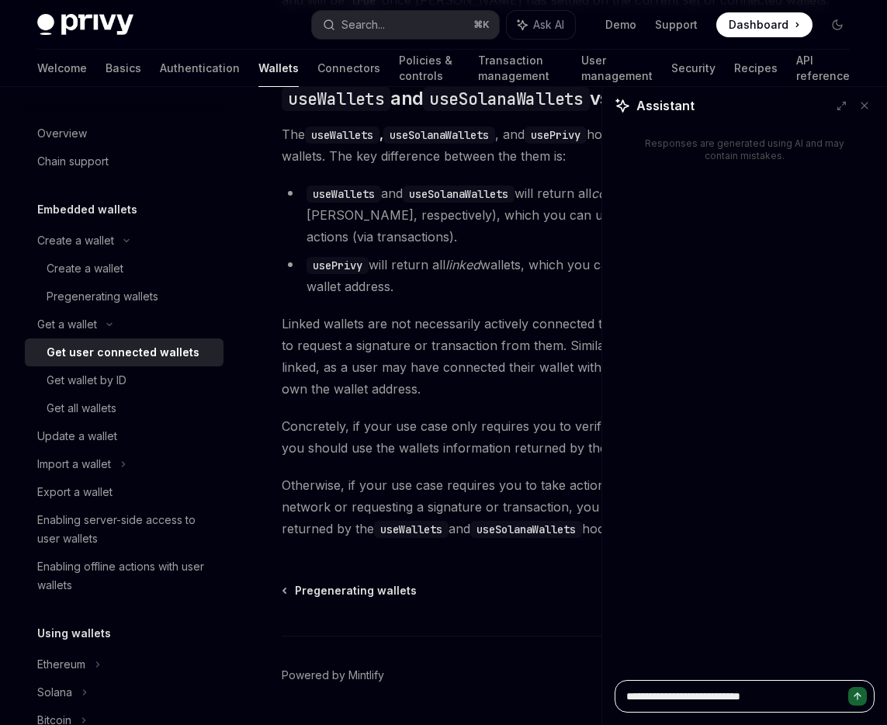
type textarea "*"
type textarea "**********"
type textarea "*"
type textarea "**********"
type textarea "*"
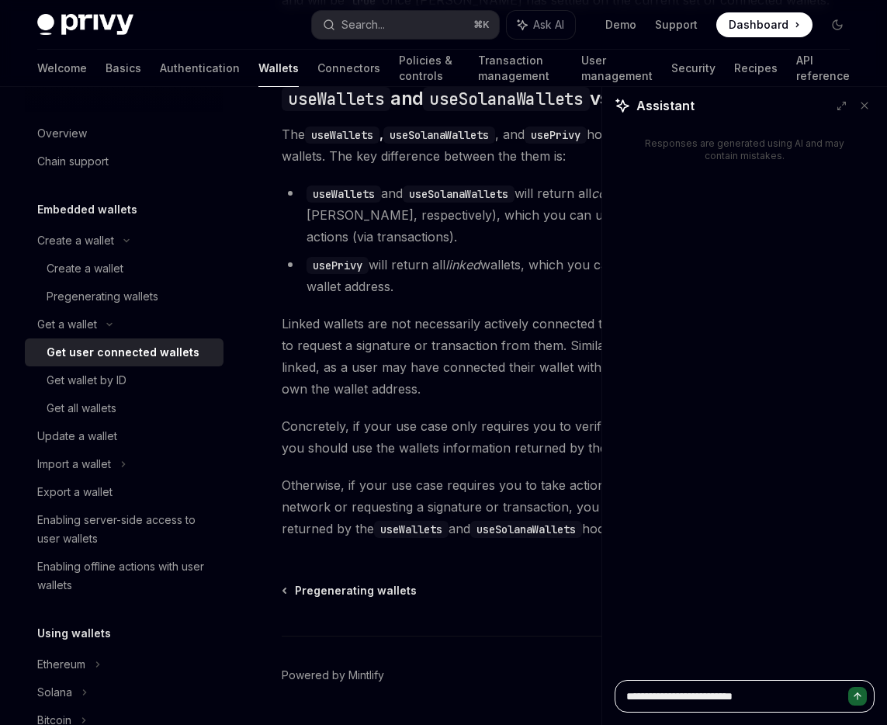
type textarea "**********"
type textarea "*"
type textarea "**********"
type textarea "*"
type textarea "**********"
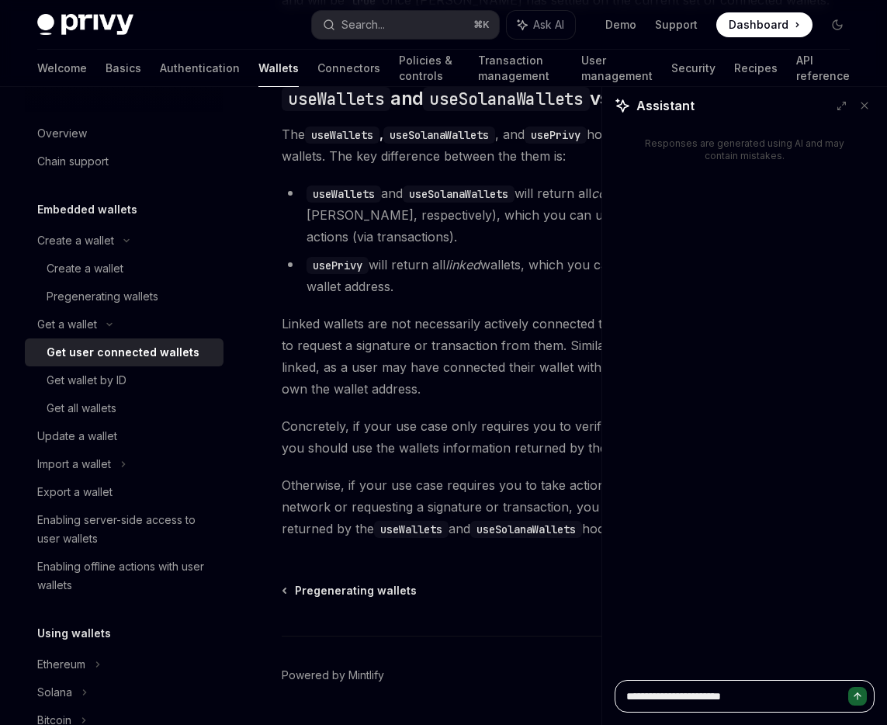
type textarea "*"
type textarea "**********"
type textarea "*"
type textarea "**********"
type textarea "*"
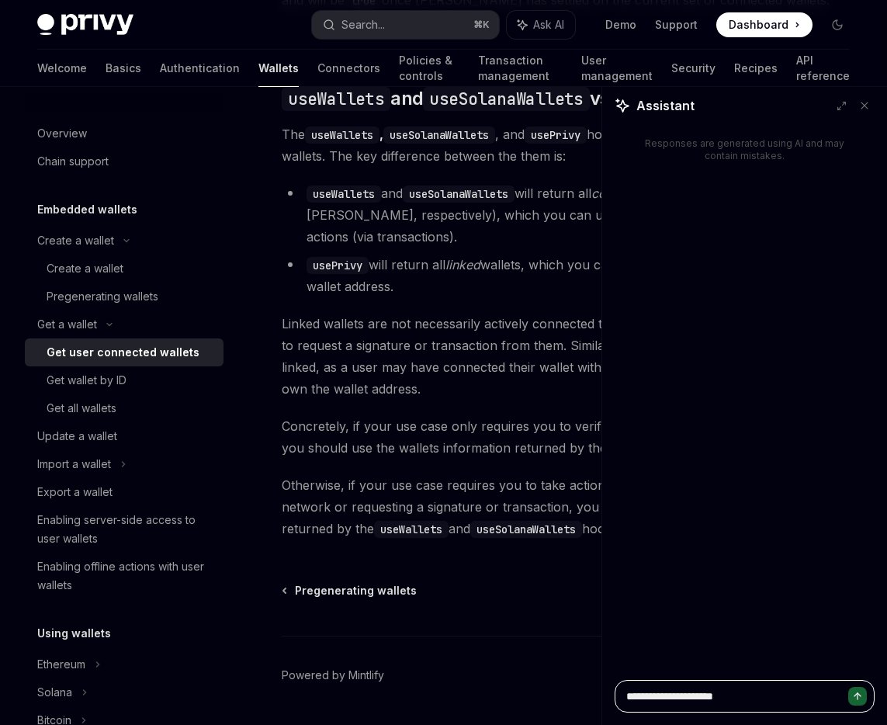
type textarea "**********"
type textarea "*"
type textarea "**********"
type textarea "*"
type textarea "**********"
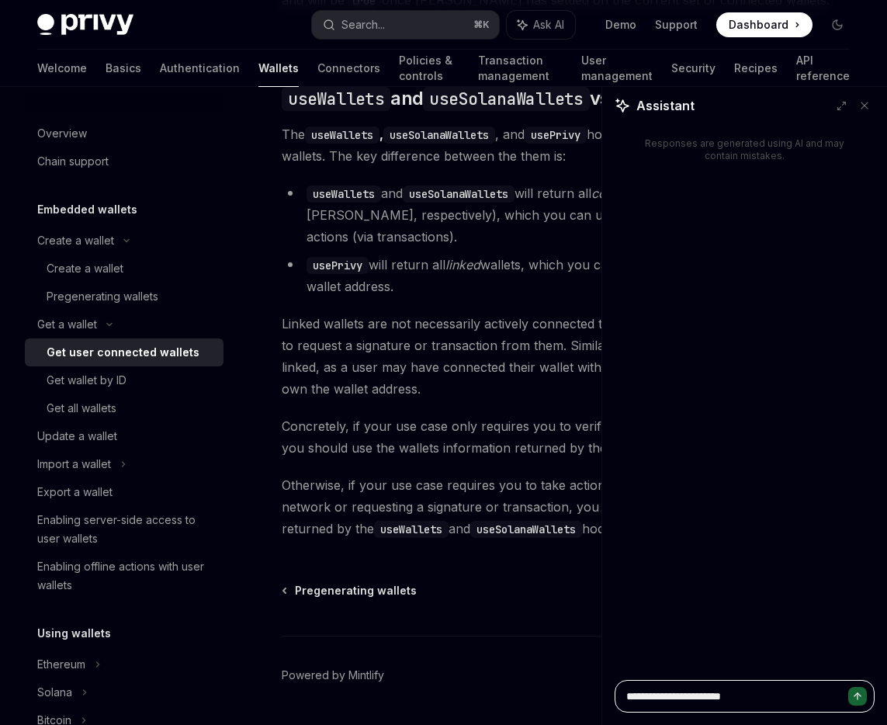
type textarea "*"
type textarea "**********"
type textarea "*"
type textarea "**********"
type textarea "*"
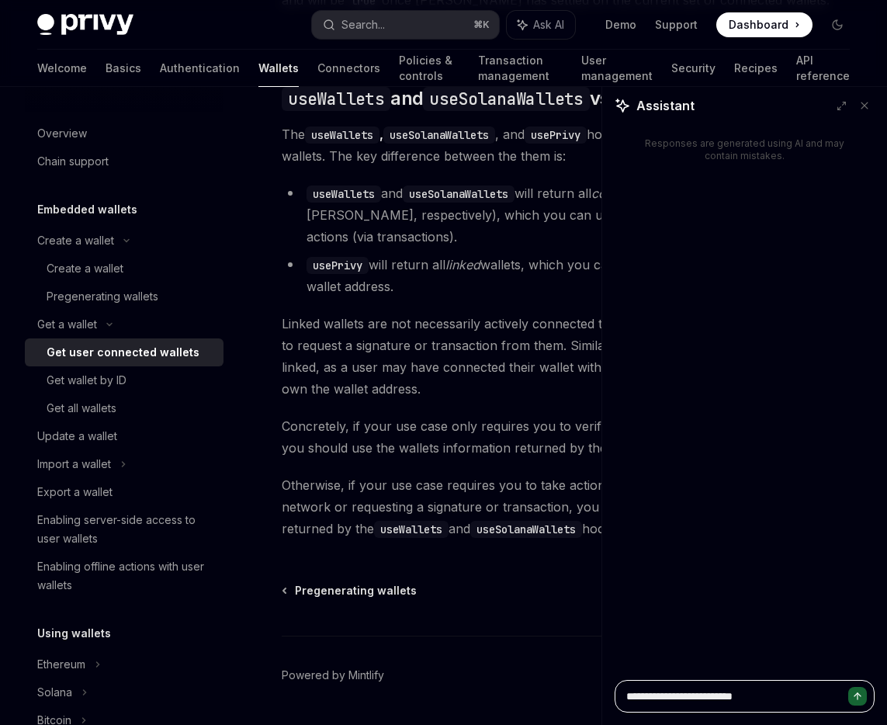
type textarea "**********"
type textarea "*"
type textarea "**********"
type textarea "*"
type textarea "**********"
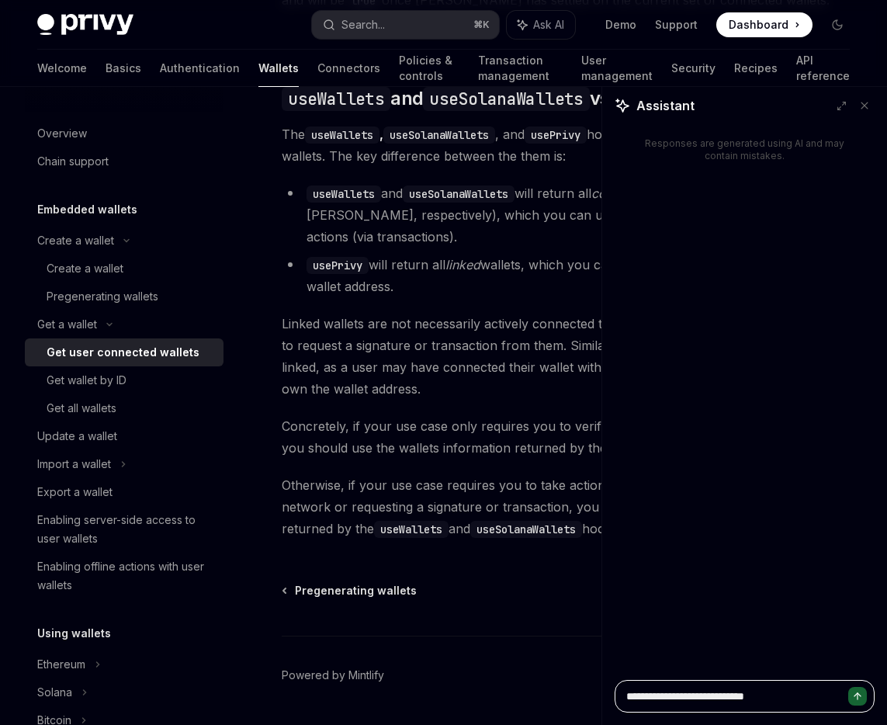
type textarea "*"
type textarea "**********"
type textarea "*"
type textarea "**********"
type textarea "*"
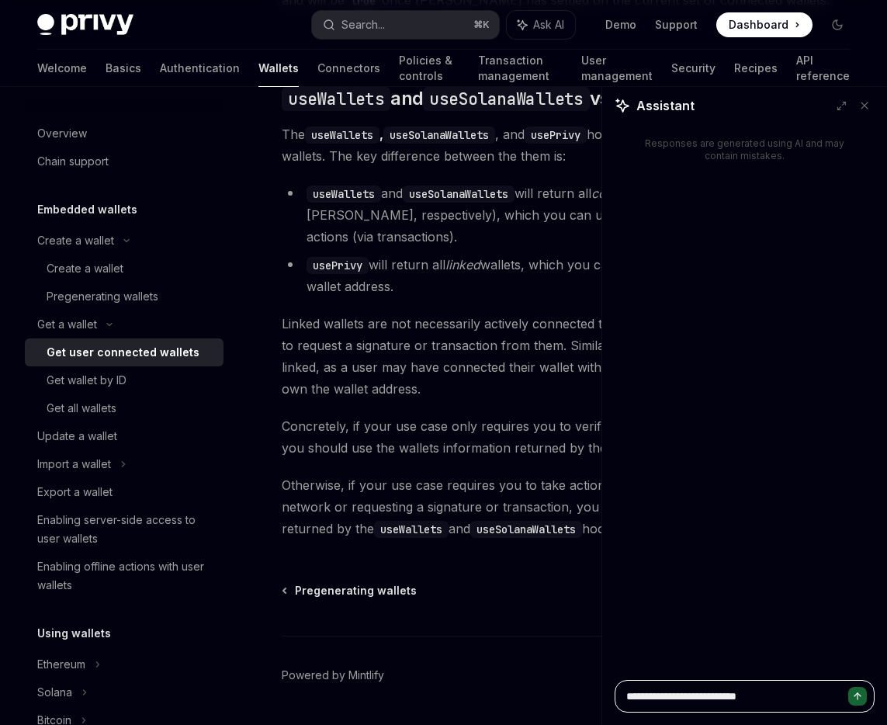
type textarea "**********"
type textarea "*"
type textarea "**********"
type textarea "*"
type textarea "**********"
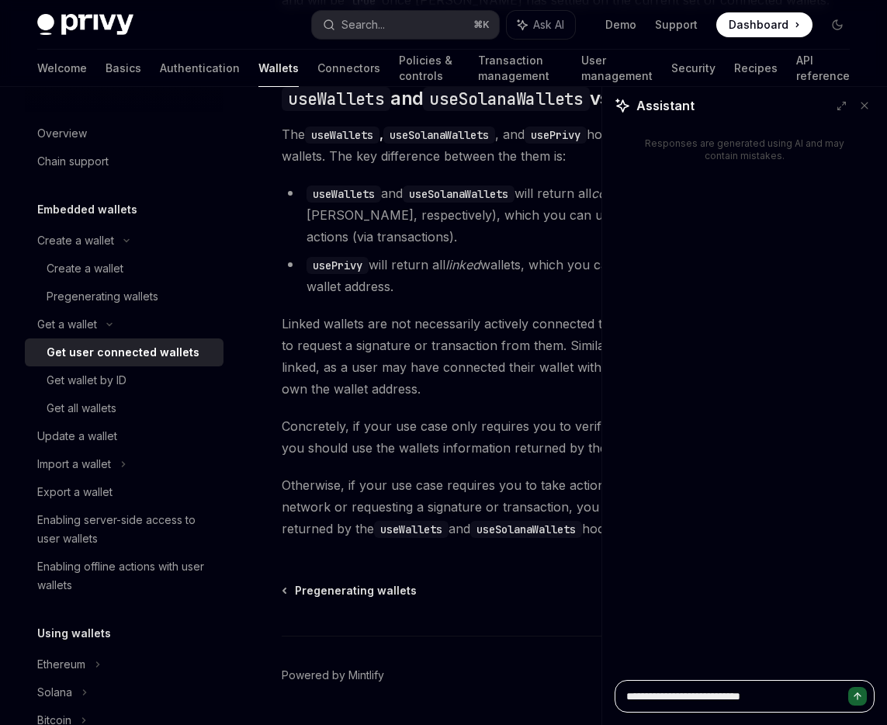
type textarea "*"
type textarea "**********"
type textarea "*"
type textarea "**********"
type textarea "*"
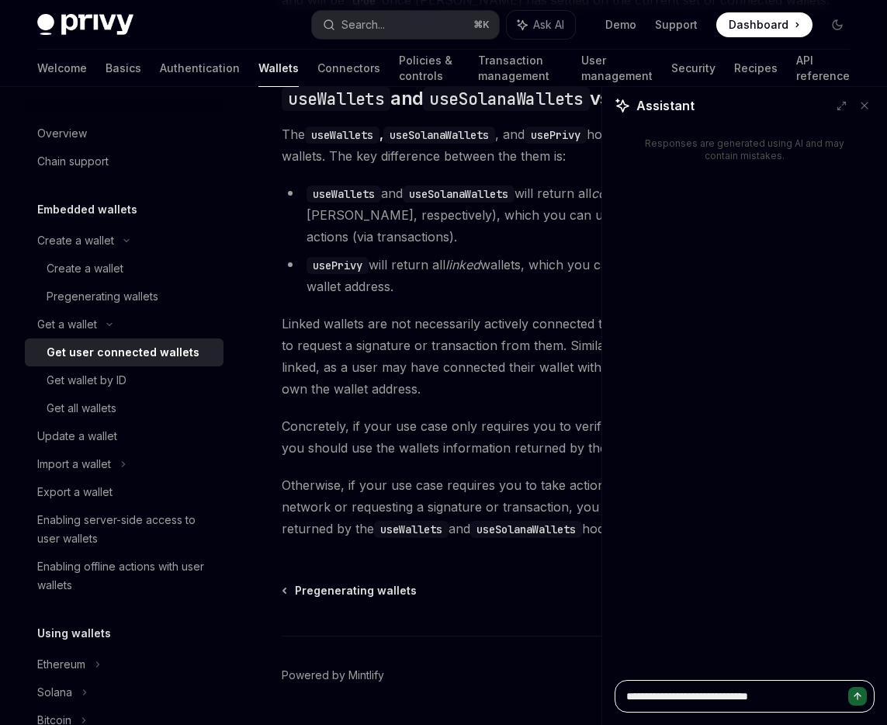
type textarea "**********"
type textarea "*"
type textarea "**********"
type textarea "*"
type textarea "**********"
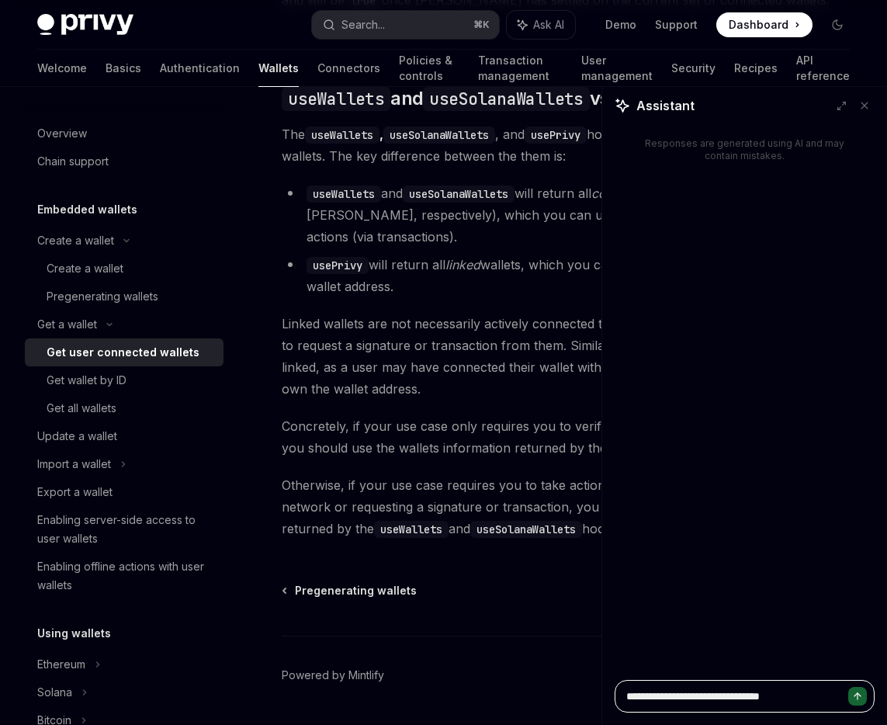
type textarea "*"
type textarea "**********"
type textarea "*"
type textarea "**********"
type textarea "*"
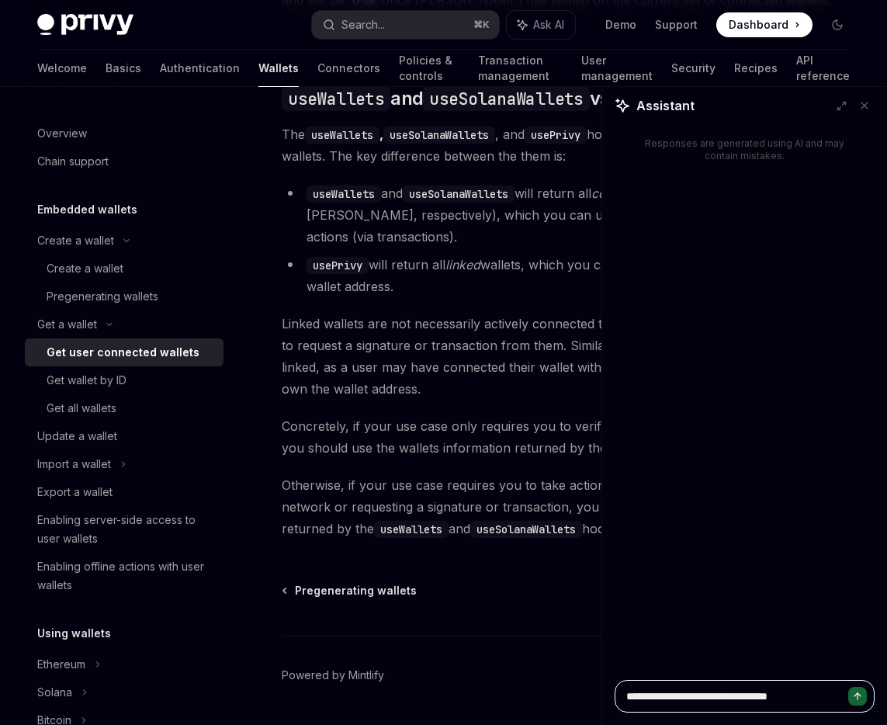
type textarea "**********"
type textarea "*"
type textarea "**********"
type textarea "*"
type textarea "**********"
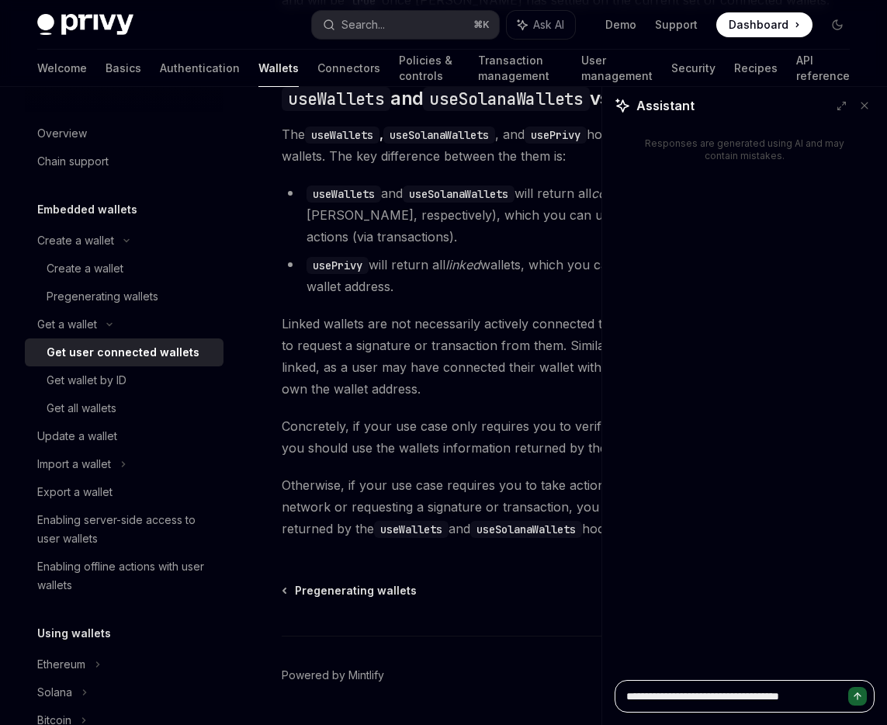
type textarea "*"
type textarea "**********"
type textarea "*"
type textarea "**********"
type textarea "*"
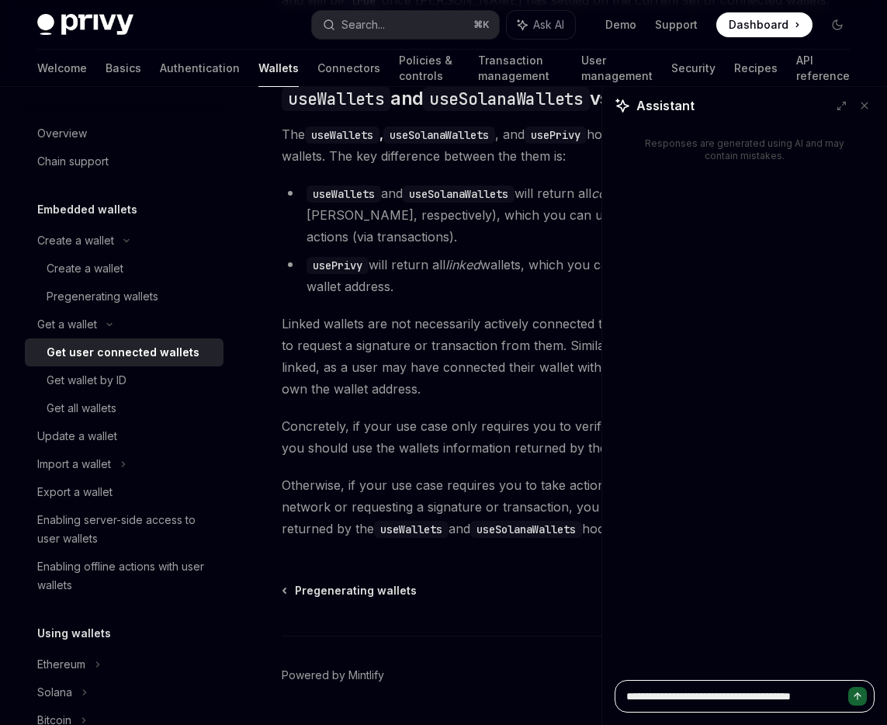
type textarea "**********"
type textarea "*"
type textarea "**********"
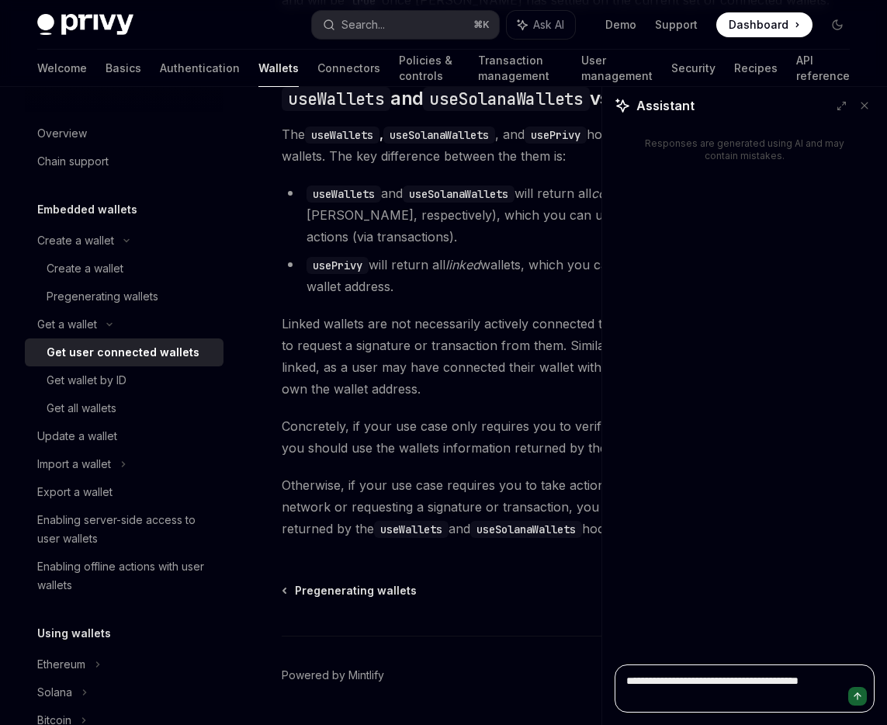
type textarea "*"
type textarea "**********"
type textarea "*"
type textarea "**********"
type textarea "*"
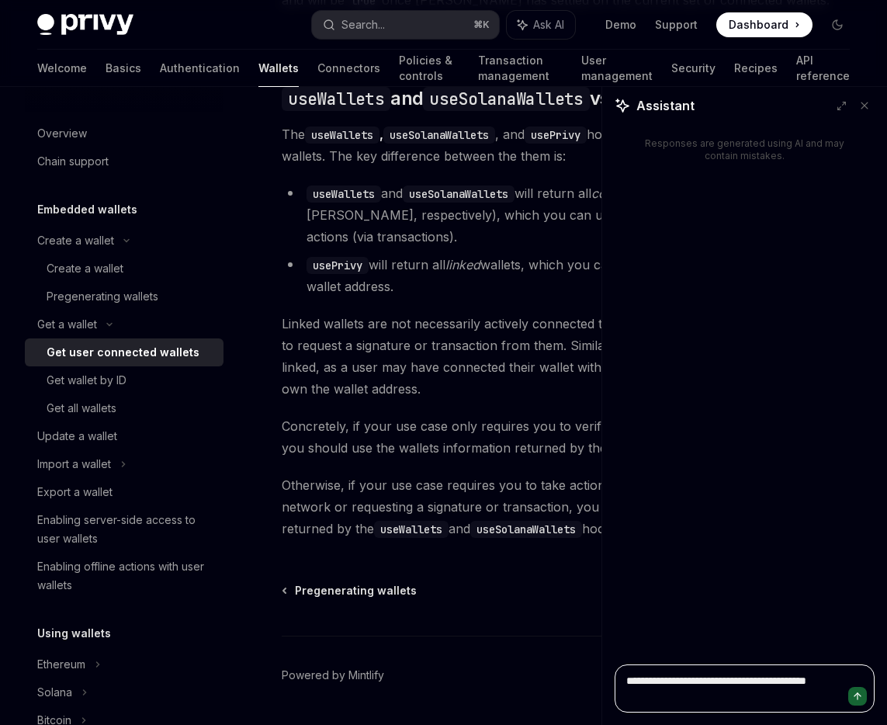
type textarea "**********"
type textarea "*"
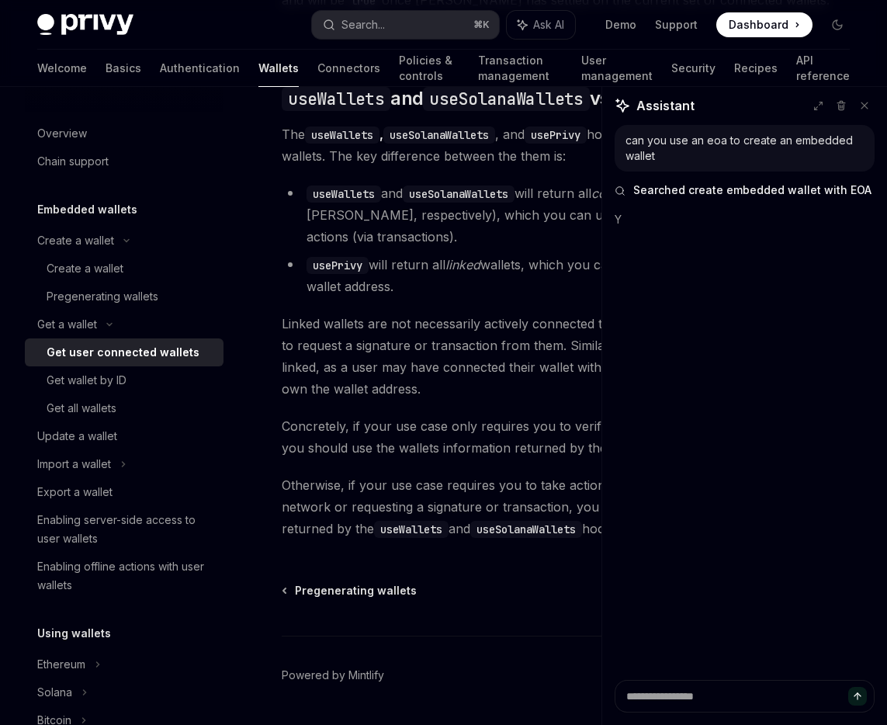
type textarea "*"
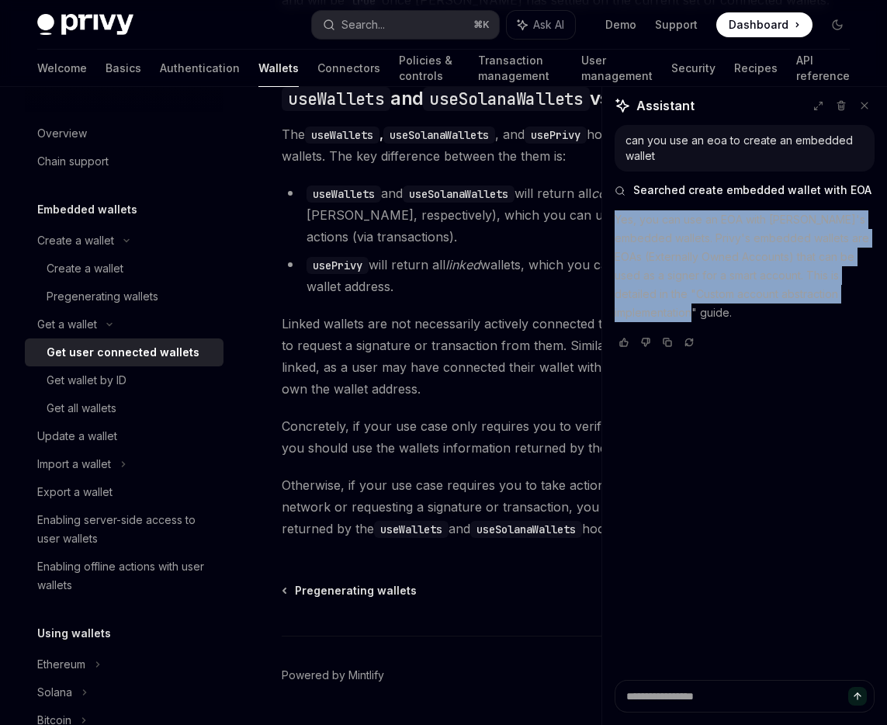
drag, startPoint x: 645, startPoint y: 310, endPoint x: 617, endPoint y: 221, distance: 93.0
click at [617, 221] on p "Yes, you can use an EOA with [PERSON_NAME]'s embedded wallets. Privy's embedded…" at bounding box center [744, 266] width 260 height 112
copy p "Yes, you can use an EOA with [PERSON_NAME]'s embedded wallets. Privy's embedded…"
click at [651, 223] on p "Yes, you can use an EOA with [PERSON_NAME]'s embedded wallets. Privy's embedded…" at bounding box center [744, 266] width 260 height 112
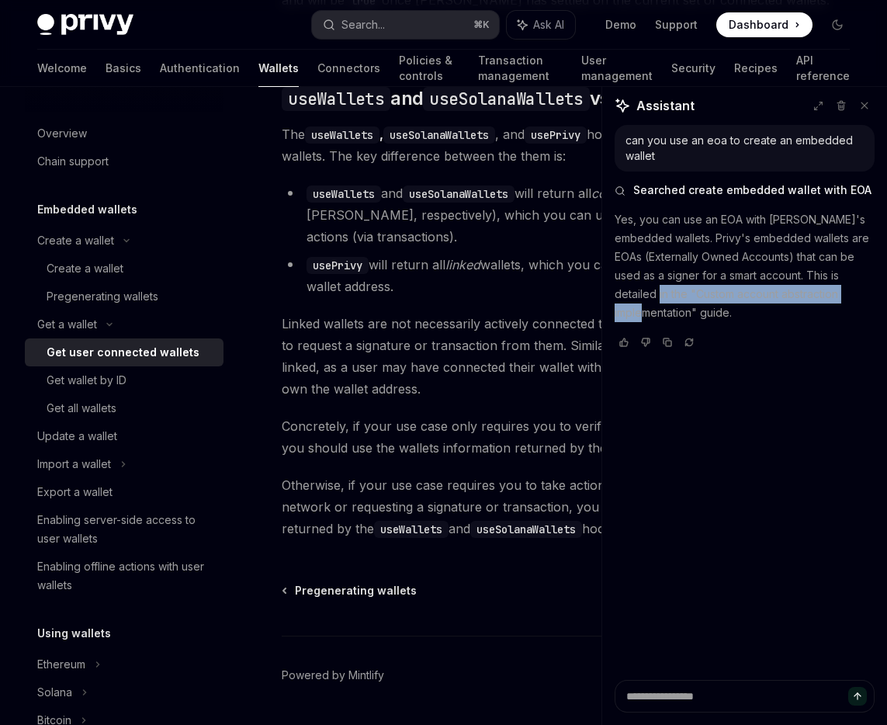
drag, startPoint x: 620, startPoint y: 292, endPoint x: 842, endPoint y: 296, distance: 221.9
click at [842, 296] on p "Yes, you can use an EOA with [PERSON_NAME]'s embedded wallets. Privy's embedded…" at bounding box center [744, 266] width 260 height 112
copy p "Custom account abstraction implementatio"
click at [435, 23] on button "Search... ⌘ K" at bounding box center [405, 25] width 186 height 28
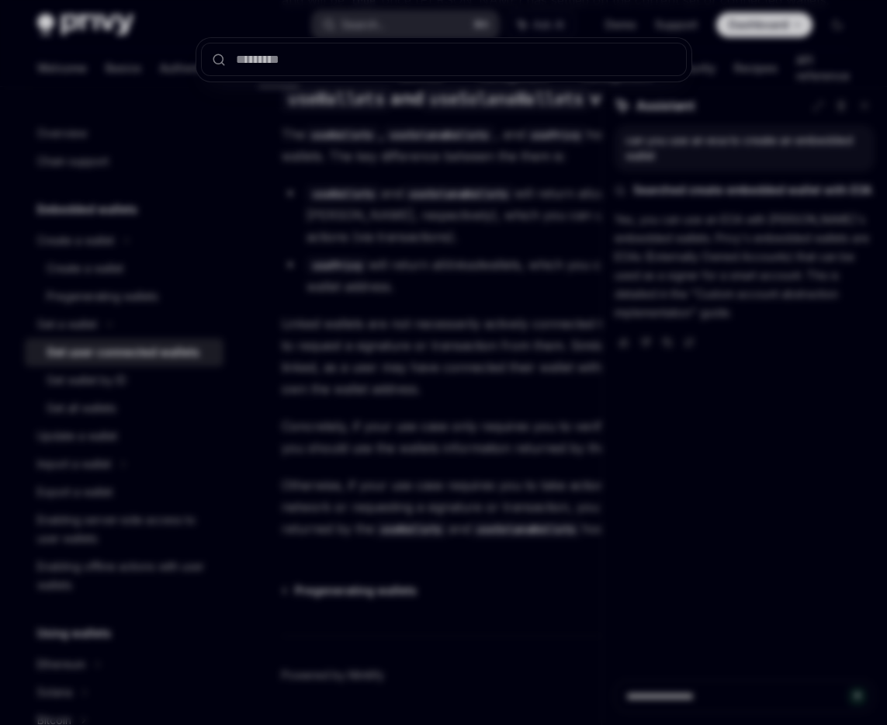
type input "**********"
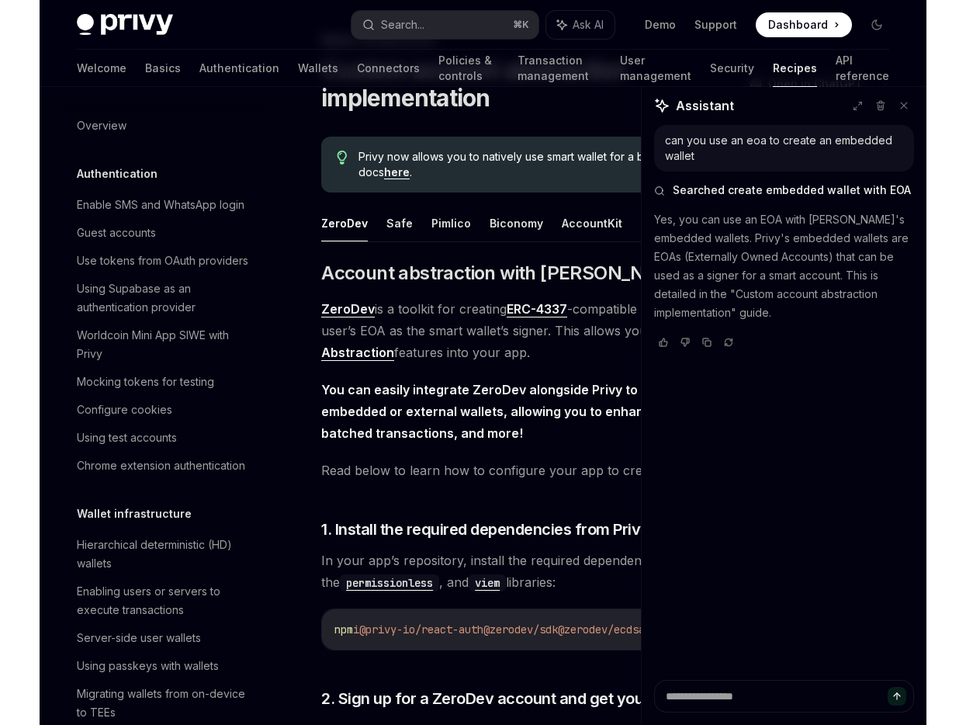
scroll to position [372, 0]
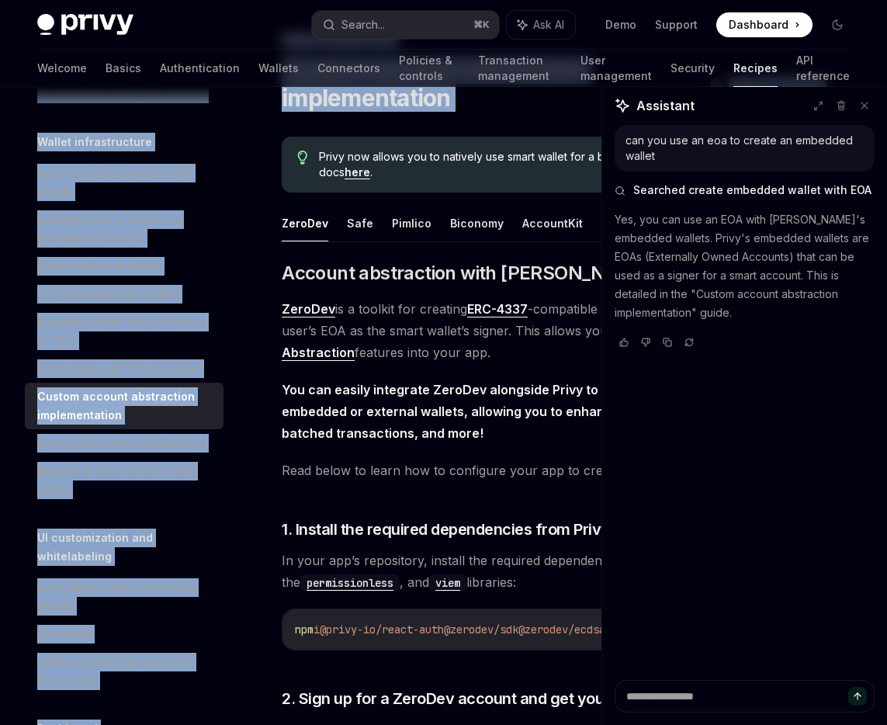
drag, startPoint x: 883, startPoint y: 76, endPoint x: 928, endPoint y: 79, distance: 45.1
click at [887, 79] on html "Privy Docs home page Search... ⌘ K Ask AI Demo Support Dashboard Dashboard Sear…" at bounding box center [443, 275] width 887 height 725
drag, startPoint x: 880, startPoint y: 50, endPoint x: 891, endPoint y: 54, distance: 12.5
click at [887, 54] on html "Privy Docs home page Search... ⌘ K Ask AI Demo Support Dashboard Dashboard Sear…" at bounding box center [443, 275] width 887 height 725
drag, startPoint x: 884, startPoint y: 50, endPoint x: 898, endPoint y: 55, distance: 15.7
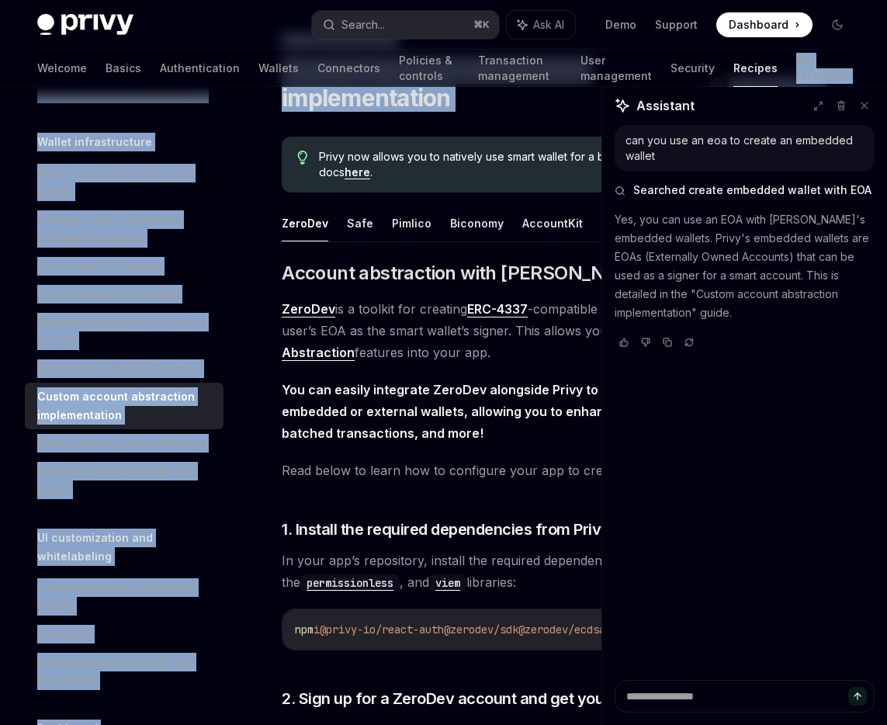
click at [887, 55] on html "Privy Docs home page Search... ⌘ K Ask AI Demo Support Dashboard Dashboard Sear…" at bounding box center [443, 275] width 887 height 725
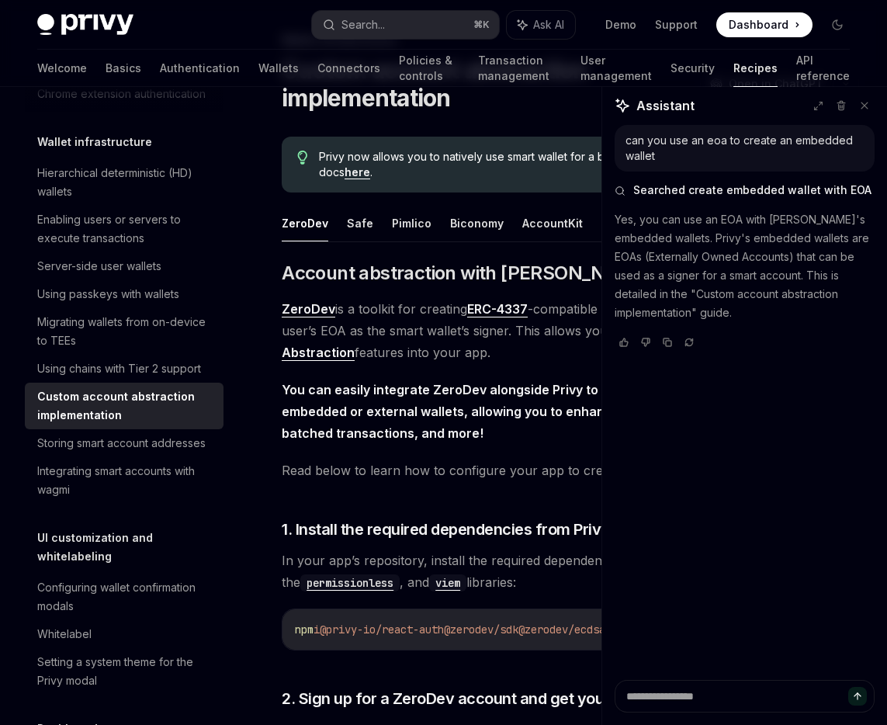
click at [883, 46] on div "Privy Docs home page Search... ⌘ K Ask AI Demo Support Dashboard Dashboard Sear…" at bounding box center [443, 25] width 887 height 50
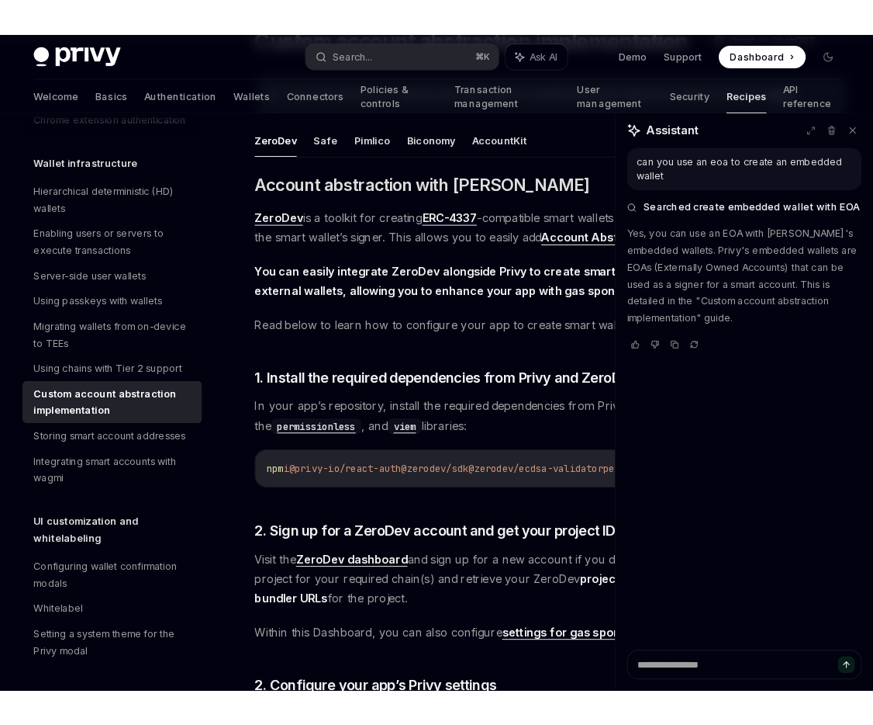
scroll to position [150, 0]
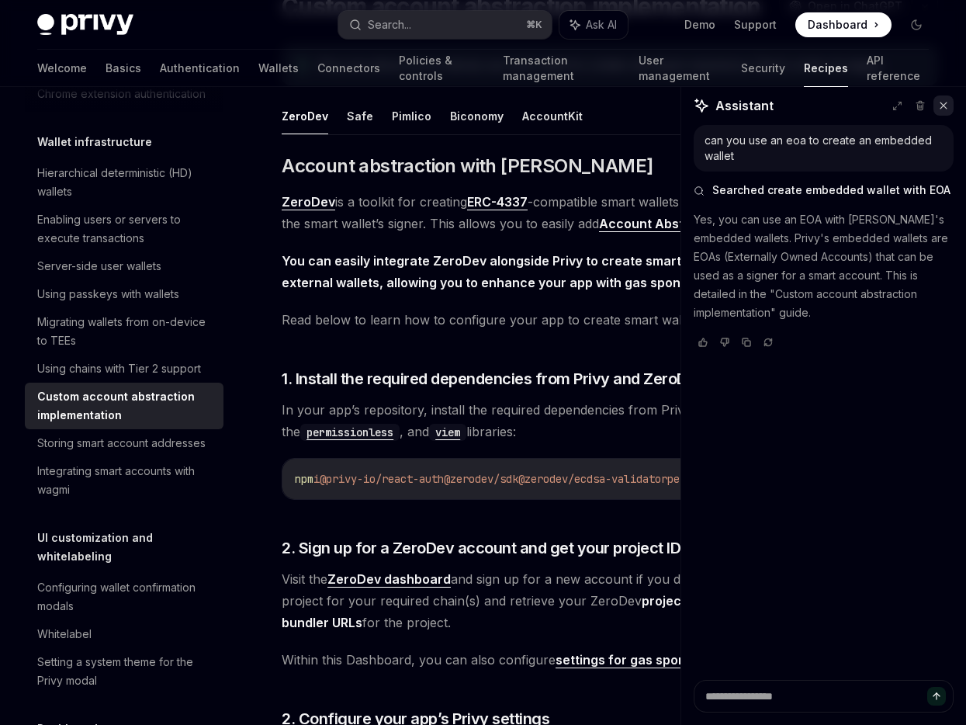
click at [945, 106] on icon at bounding box center [943, 105] width 6 height 6
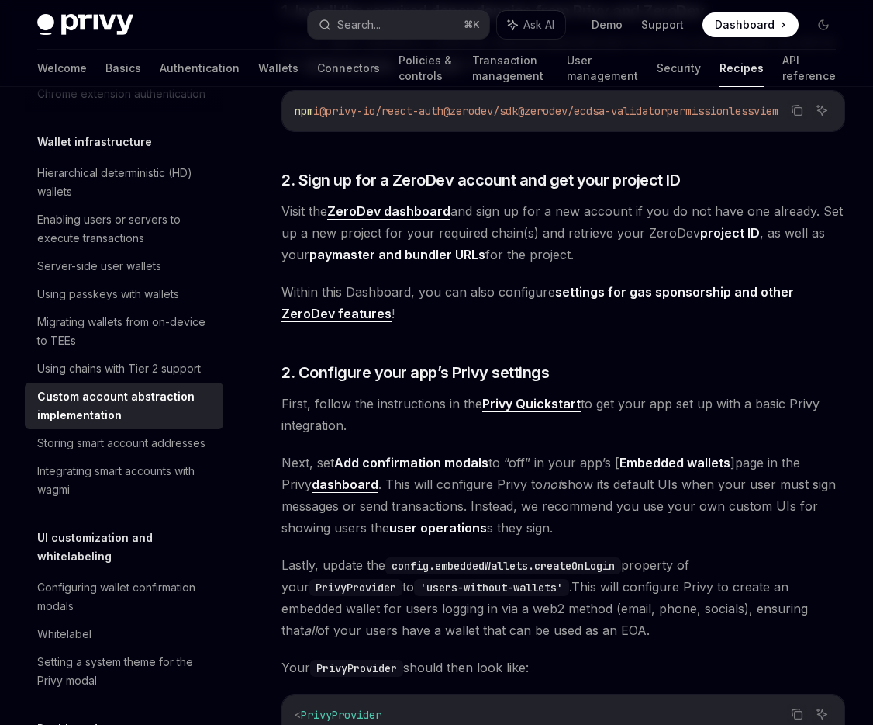
scroll to position [78, 0]
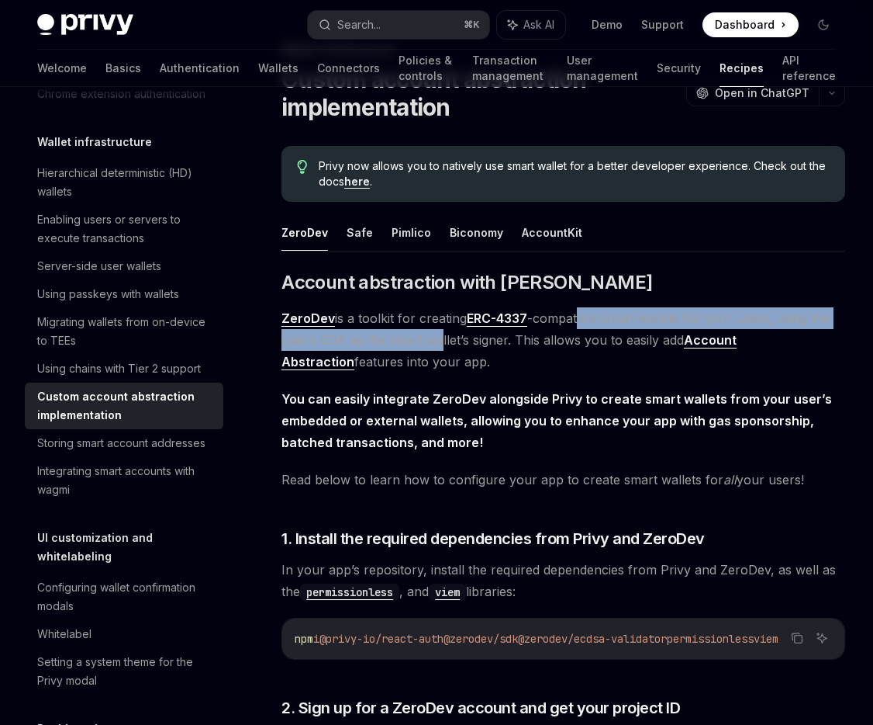
drag, startPoint x: 582, startPoint y: 319, endPoint x: 442, endPoint y: 350, distance: 143.0
click at [442, 350] on span "ZeroDev is a toolkit for creating ERC-4337 -compatible smart wallets for your u…" at bounding box center [564, 339] width 564 height 65
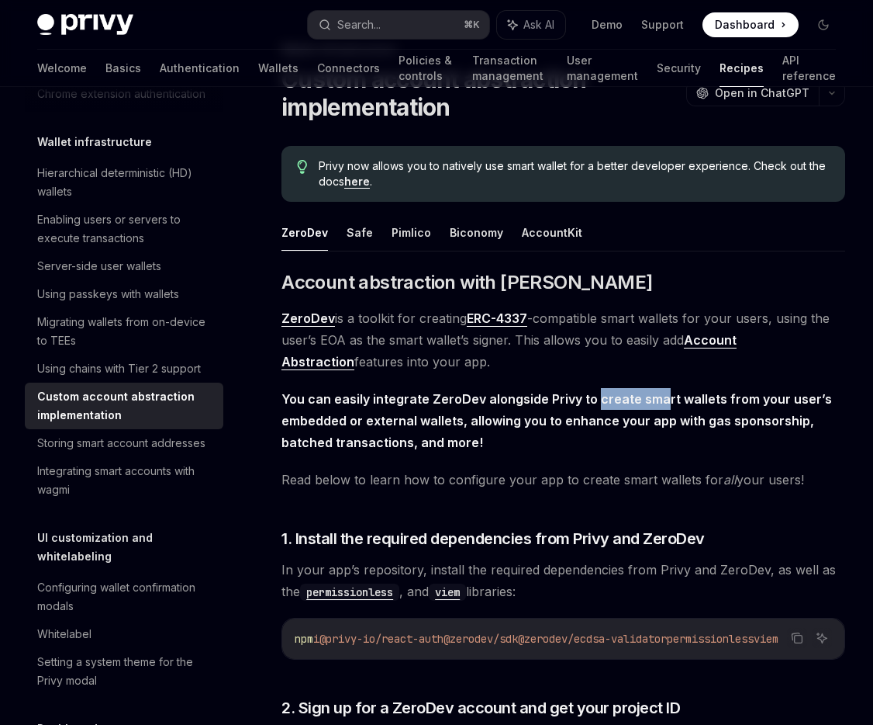
drag, startPoint x: 656, startPoint y: 400, endPoint x: 595, endPoint y: 391, distance: 62.0
click at [595, 391] on strong "You can easily integrate ZeroDev alongside Privy to create smart wallets from y…" at bounding box center [557, 420] width 551 height 59
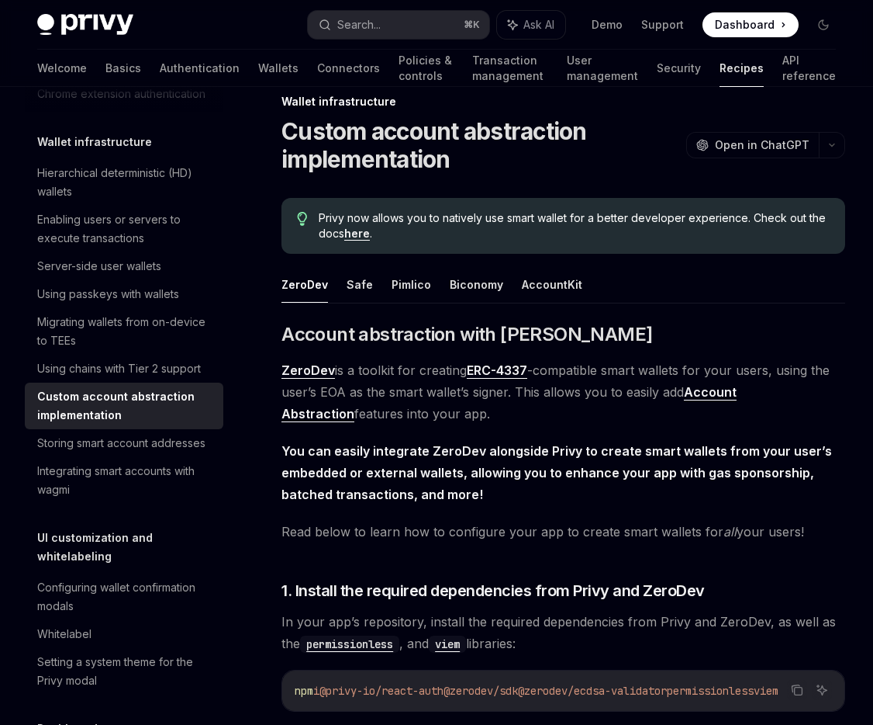
scroll to position [0, 0]
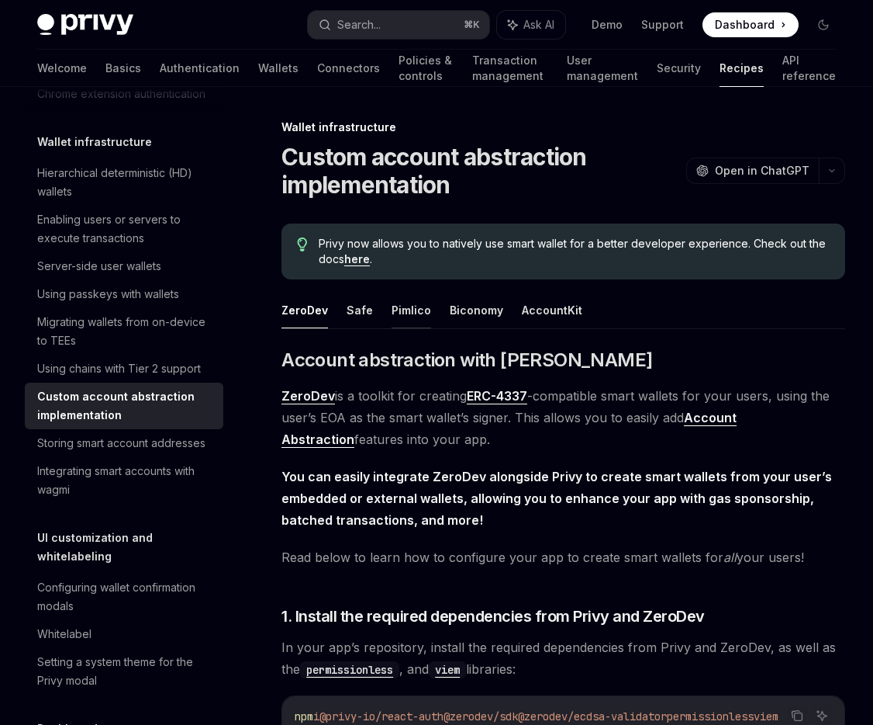
click at [405, 311] on button "Pimlico" at bounding box center [412, 310] width 40 height 36
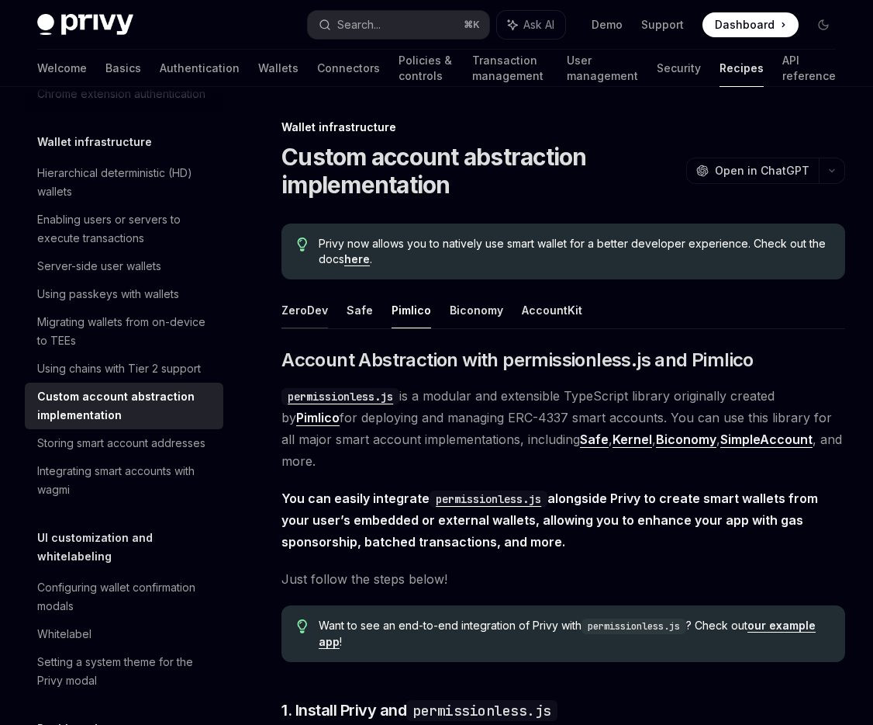
click at [320, 313] on button "ZeroDev" at bounding box center [305, 310] width 47 height 36
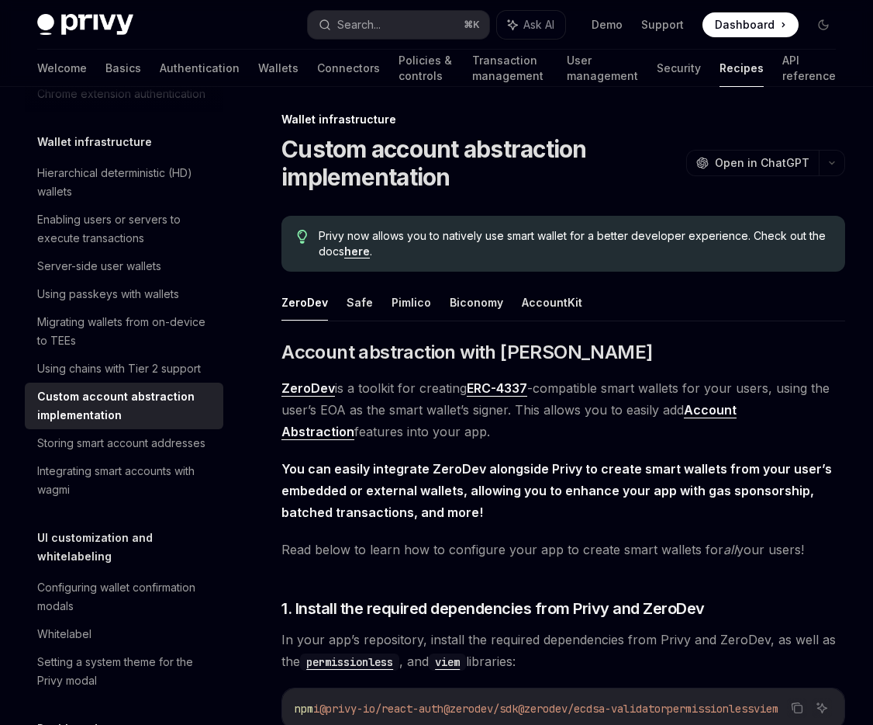
scroll to position [112, 0]
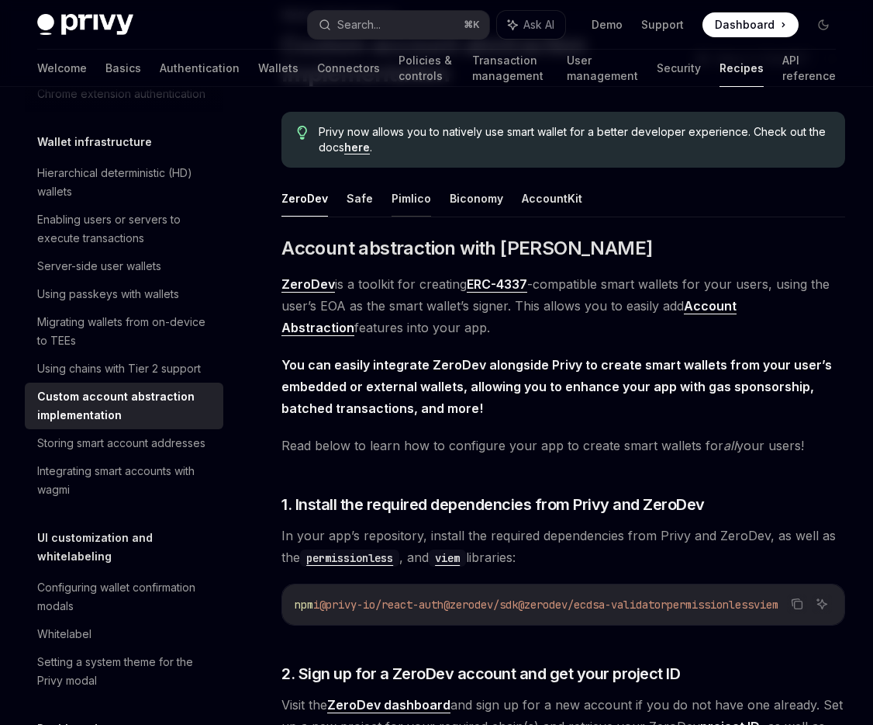
click at [412, 201] on button "Pimlico" at bounding box center [412, 198] width 40 height 36
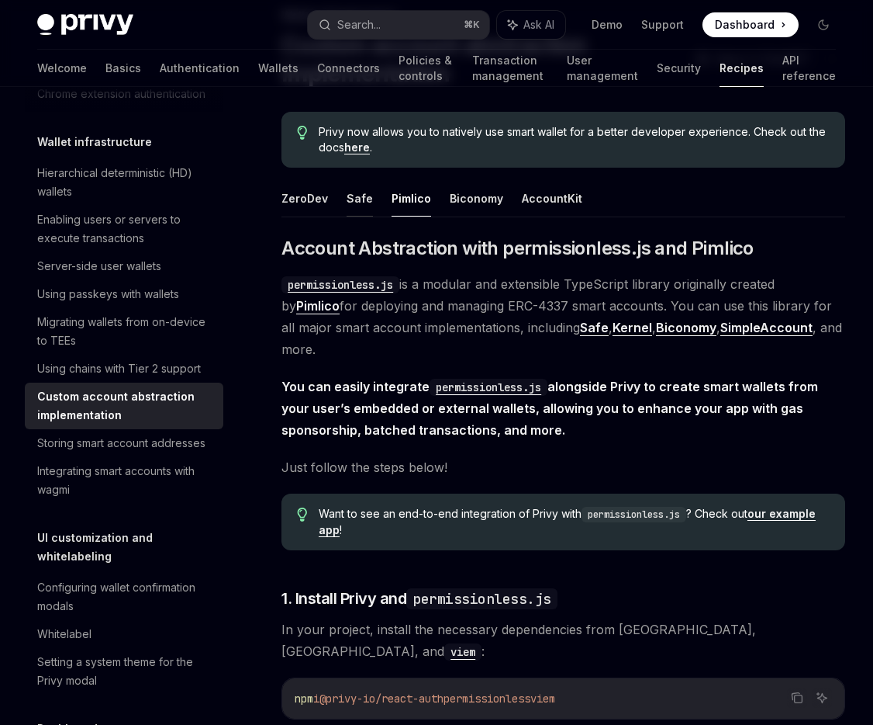
click at [364, 202] on button "Safe" at bounding box center [360, 198] width 26 height 36
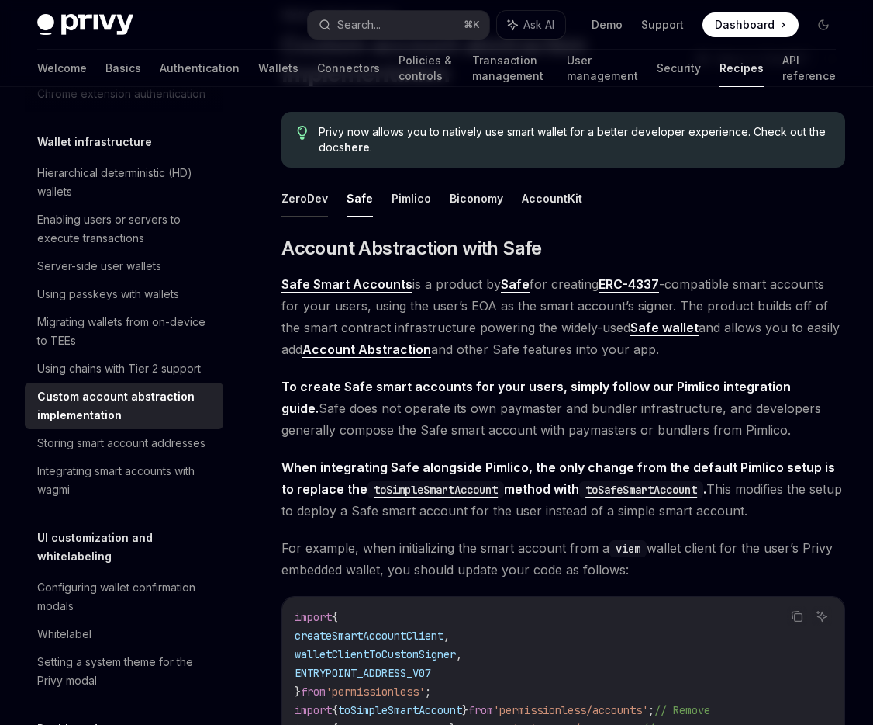
click at [299, 201] on button "ZeroDev" at bounding box center [305, 198] width 47 height 36
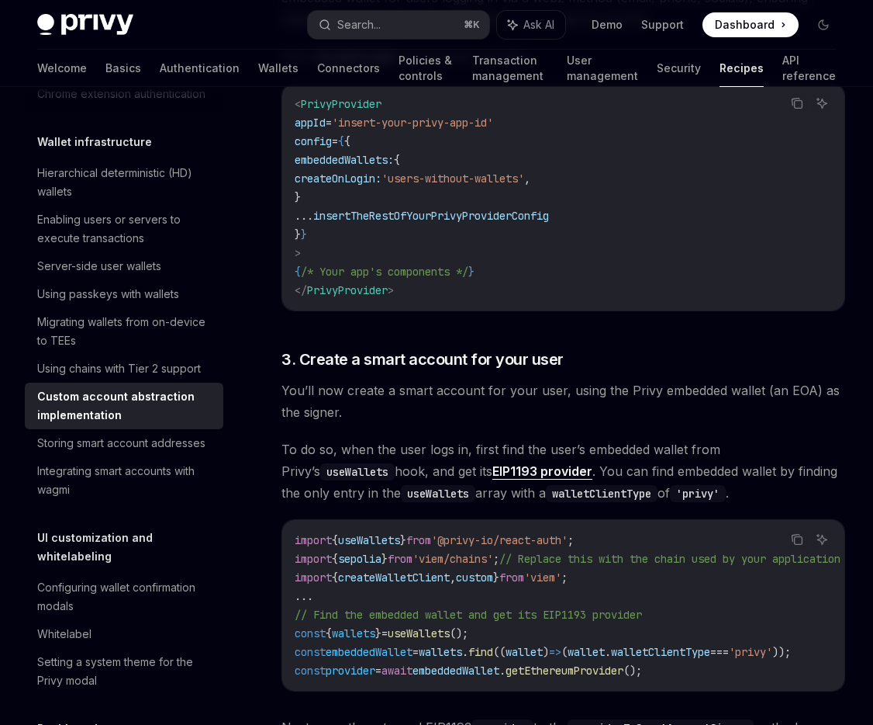
scroll to position [1316, 0]
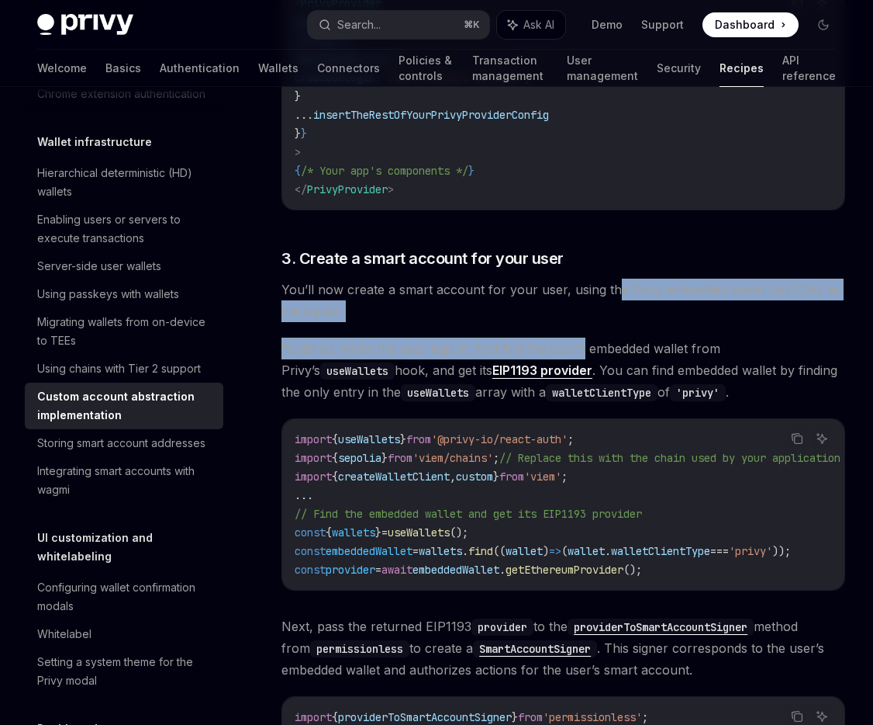
drag, startPoint x: 613, startPoint y: 292, endPoint x: 582, endPoint y: 358, distance: 72.9
click at [582, 358] on div "​ Account abstraction with ZeroDev ZeroDev is a toolkit for creating ERC-4337 -…" at bounding box center [564, 691] width 564 height 3320
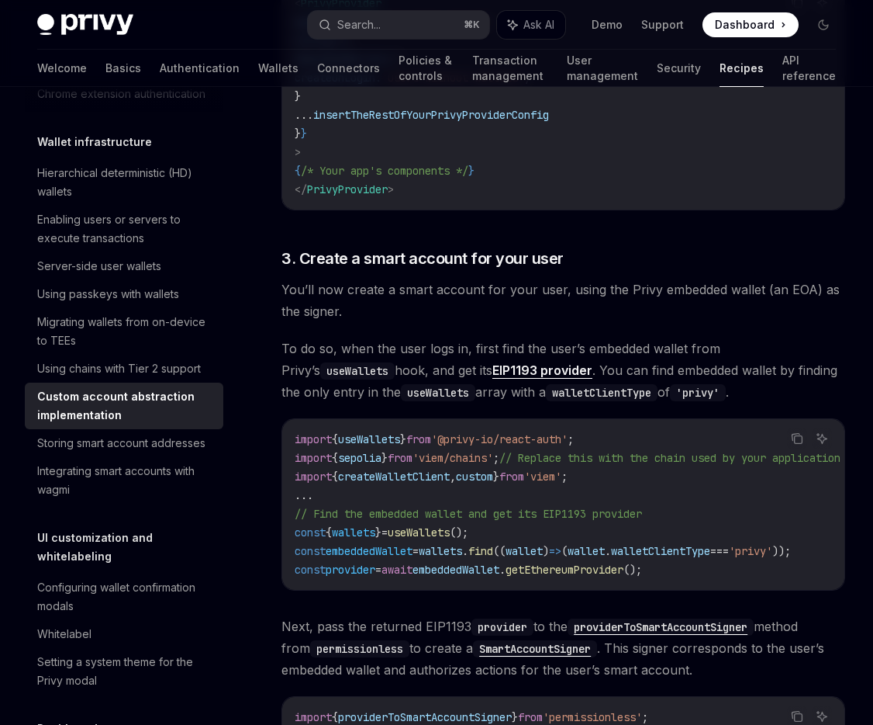
click at [582, 358] on span "To do so, when the user logs in, first find the user’s embedded wallet from [PE…" at bounding box center [564, 369] width 564 height 65
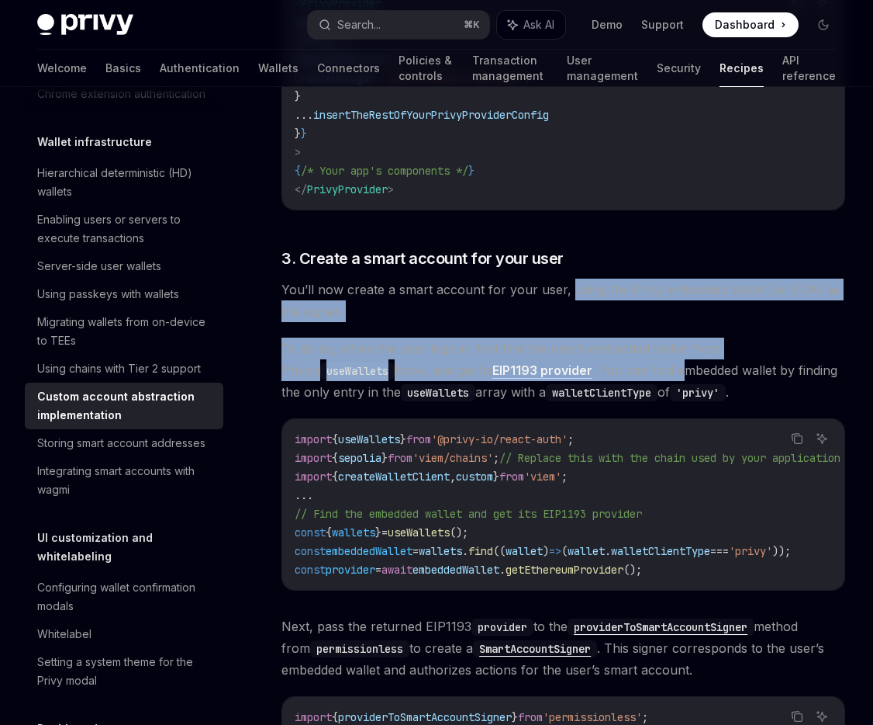
drag, startPoint x: 575, startPoint y: 374, endPoint x: 566, endPoint y: 301, distance: 73.4
click at [566, 301] on div "​ Account abstraction with ZeroDev ZeroDev is a toolkit for creating ERC-4337 -…" at bounding box center [564, 691] width 564 height 3320
click at [566, 301] on span "You’ll now create a smart account for your user, using the Privy embedded walle…" at bounding box center [564, 299] width 564 height 43
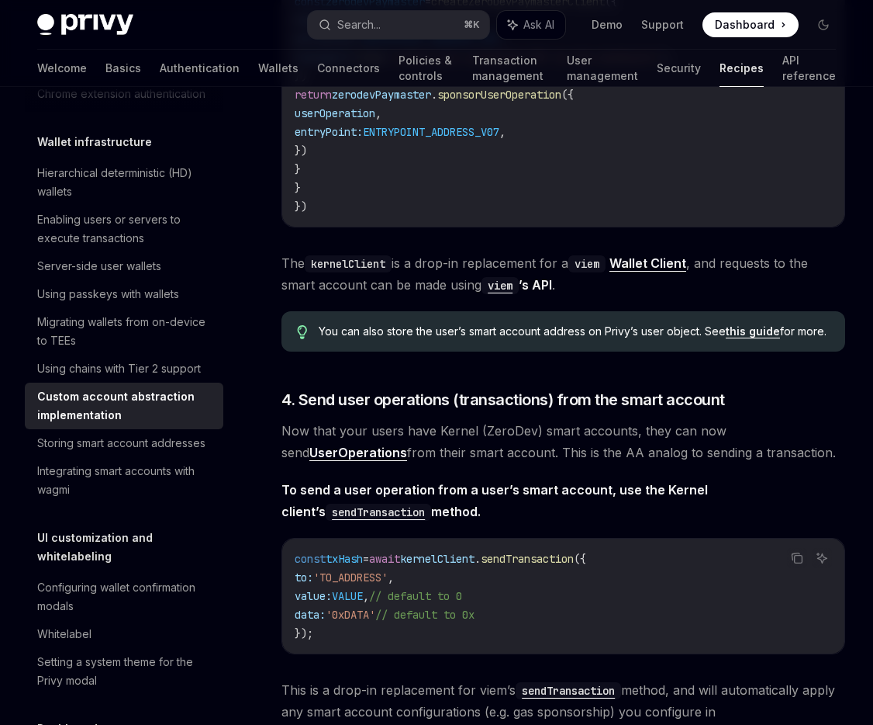
scroll to position [2871, 0]
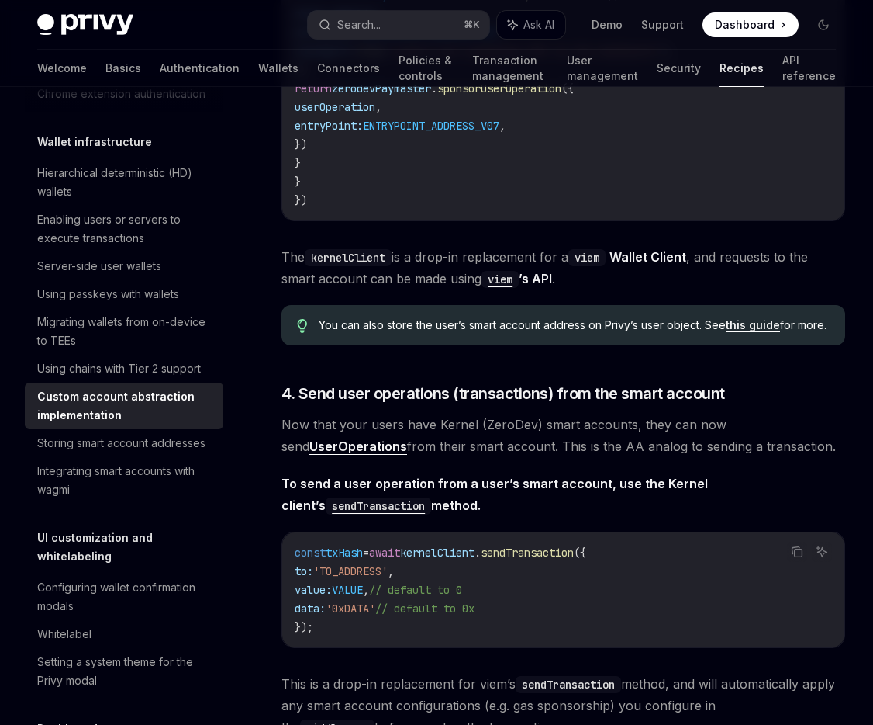
click at [631, 451] on span "Now that your users have Kernel (ZeroDev) smart accounts, they can now send Use…" at bounding box center [564, 434] width 564 height 43
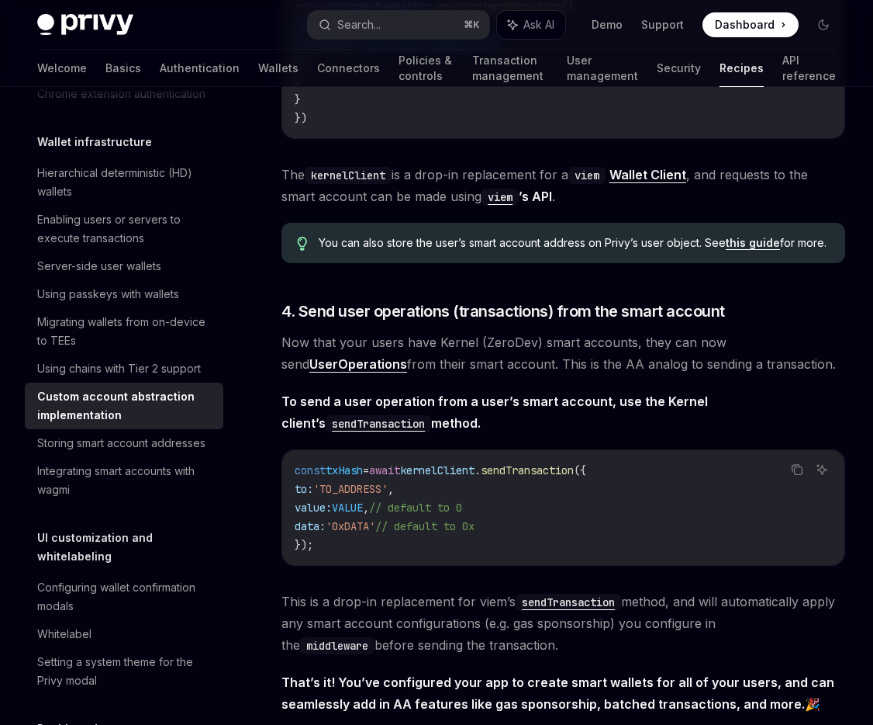
scroll to position [3159, 0]
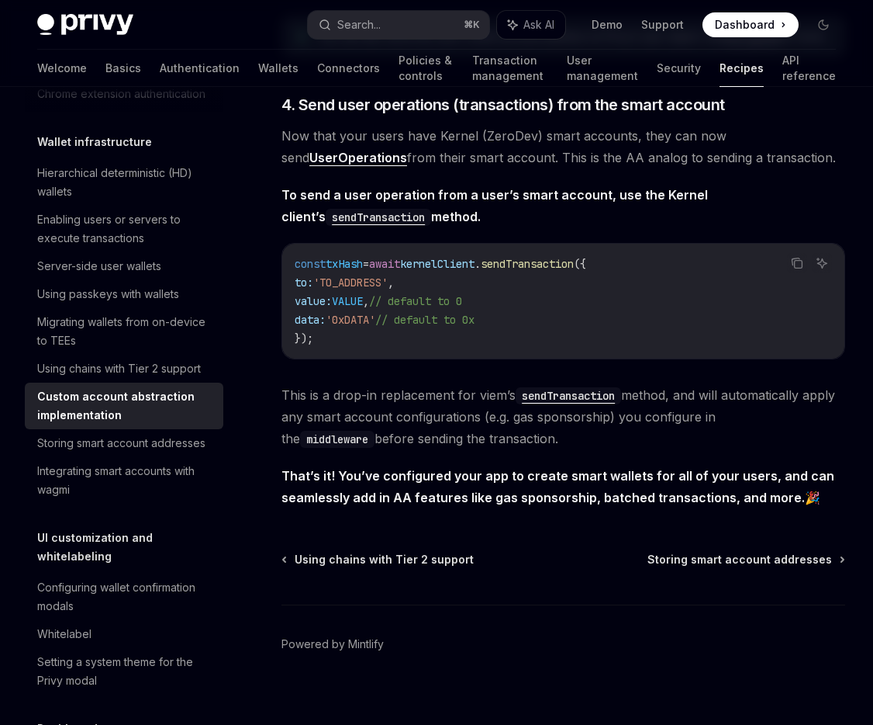
click at [624, 449] on span "This is a drop-in replacement for viem’s sendTransaction method, and will autom…" at bounding box center [564, 416] width 564 height 65
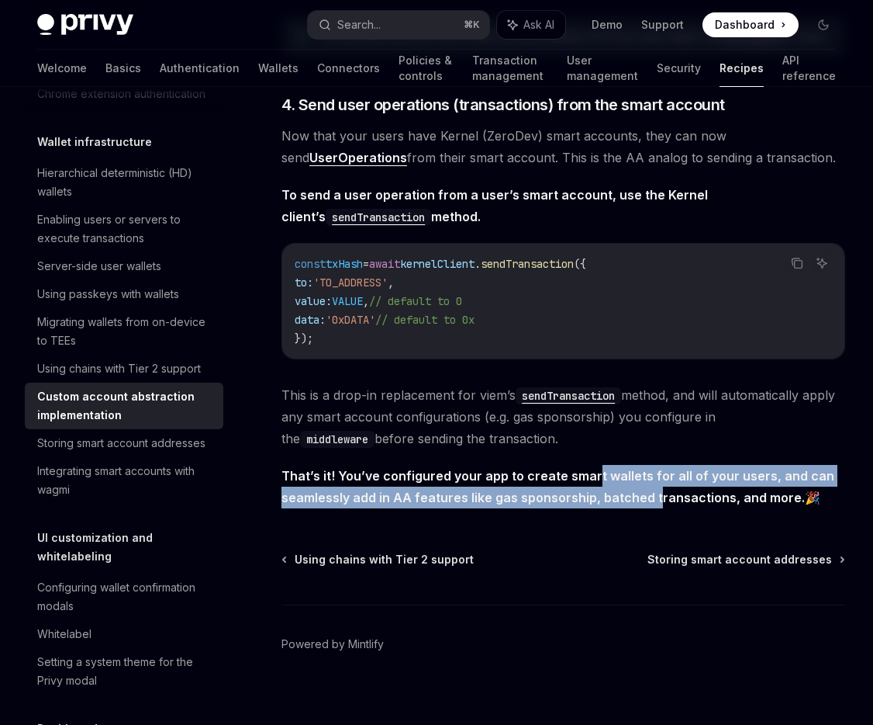
drag, startPoint x: 653, startPoint y: 535, endPoint x: 581, endPoint y: 506, distance: 77.9
click at [582, 505] on strong "That’s it! You’ve configured your app to create smart wallets for all of your u…" at bounding box center [558, 486] width 553 height 37
click at [581, 505] on strong "That’s it! You’ve configured your app to create smart wallets for all of your u…" at bounding box center [558, 486] width 553 height 37
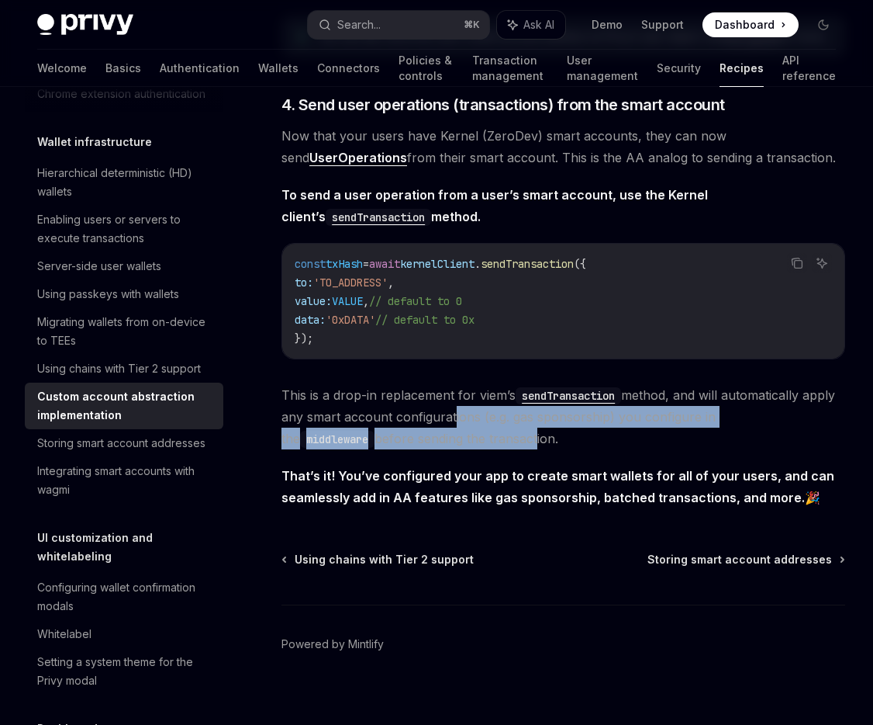
drag, startPoint x: 447, startPoint y: 456, endPoint x: 438, endPoint y: 469, distance: 16.1
click at [438, 449] on span "This is a drop-in replacement for viem’s sendTransaction method, and will autom…" at bounding box center [564, 416] width 564 height 65
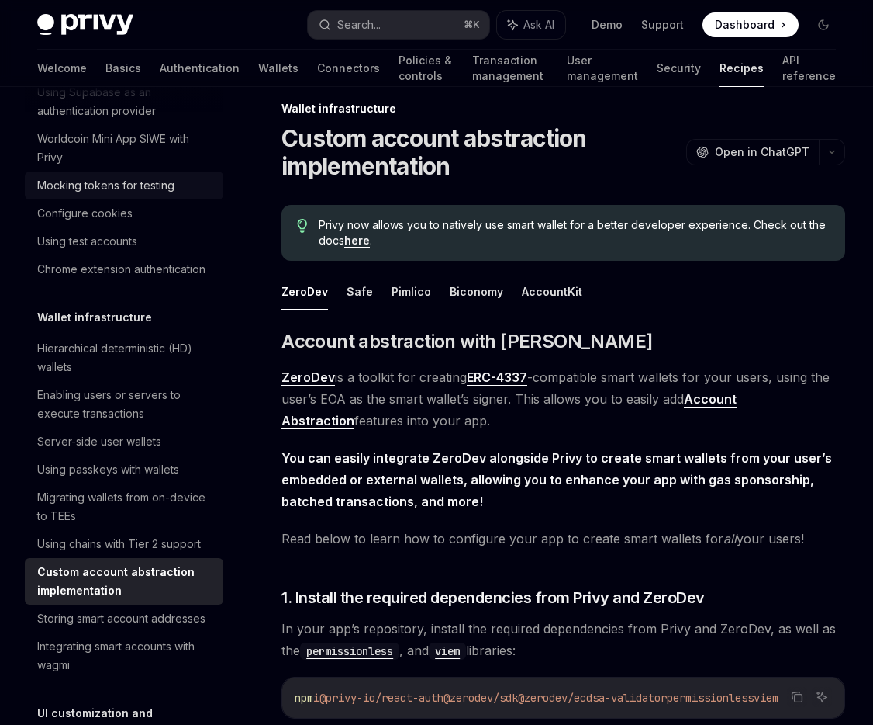
scroll to position [372, 0]
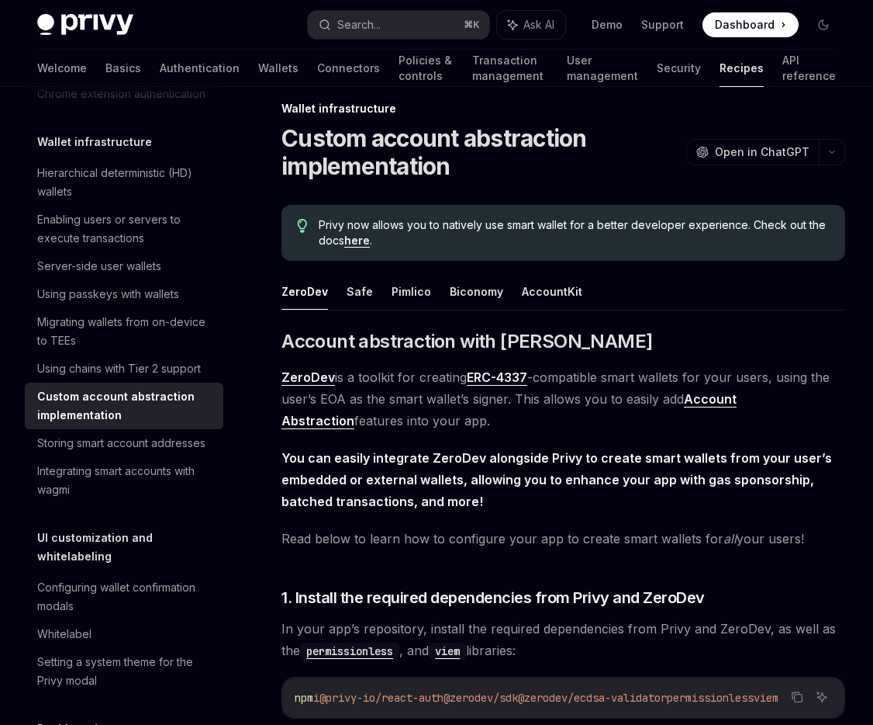
click at [438, 469] on span "You can easily integrate ZeroDev alongside Privy to create smart wallets from y…" at bounding box center [564, 479] width 564 height 65
click at [361, 292] on button "Safe" at bounding box center [360, 291] width 26 height 36
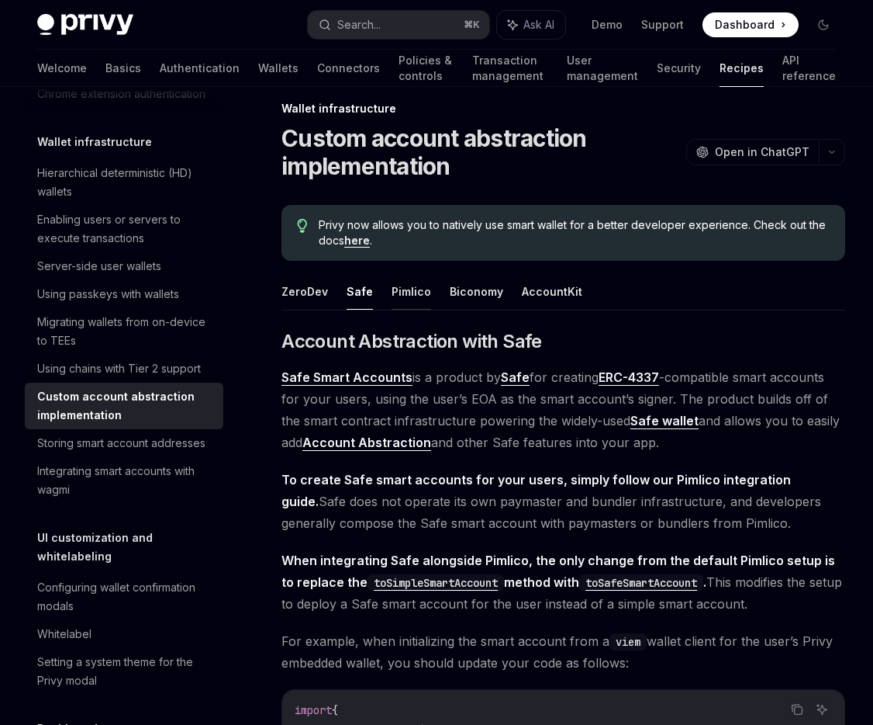
click at [405, 287] on button "Pimlico" at bounding box center [412, 291] width 40 height 36
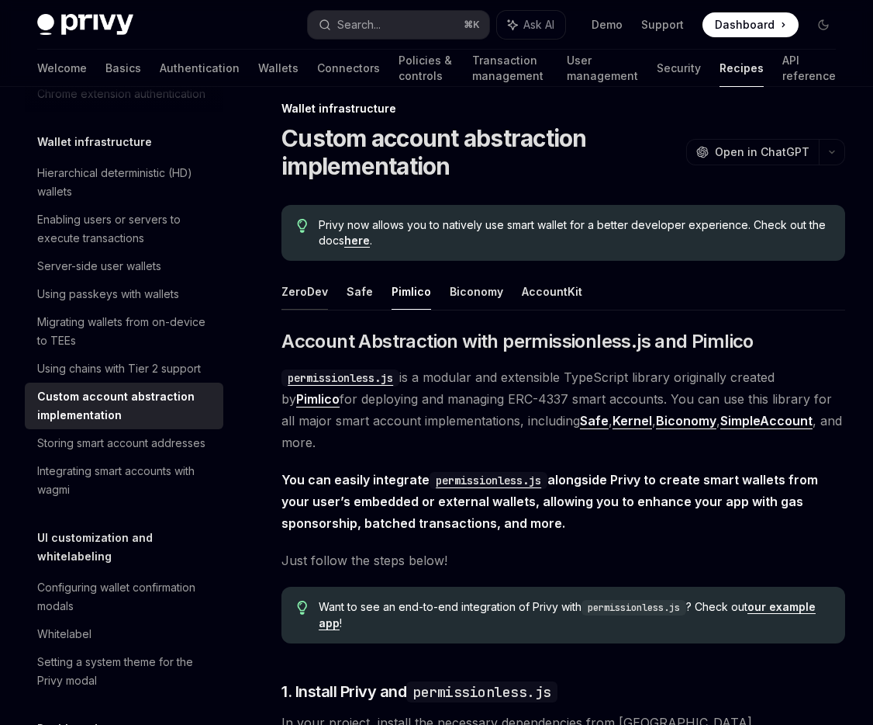
click at [308, 292] on button "ZeroDev" at bounding box center [305, 291] width 47 height 36
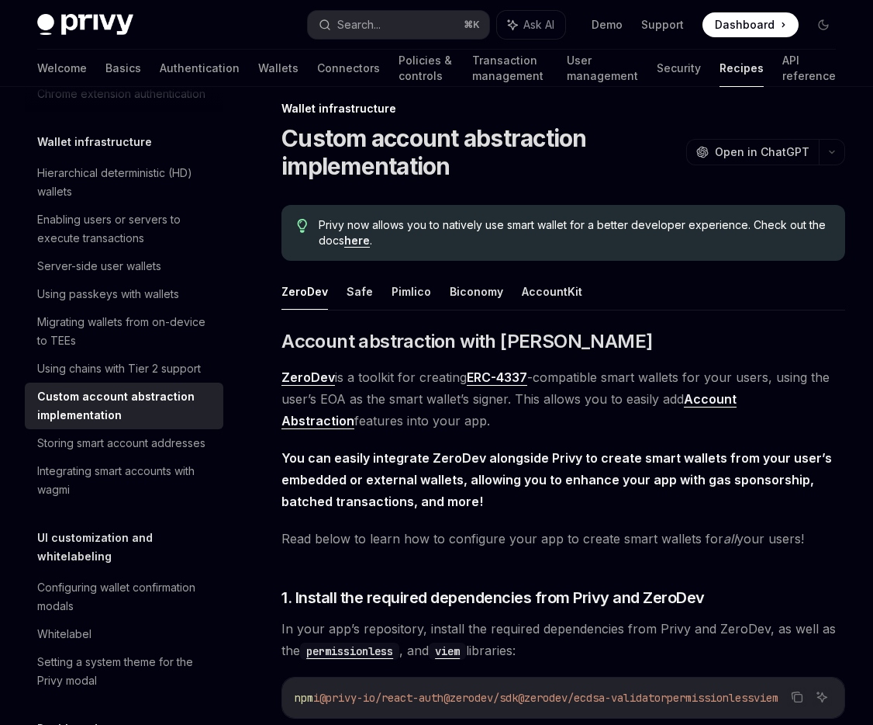
click at [553, 504] on span "You can easily integrate ZeroDev alongside Privy to create smart wallets from y…" at bounding box center [564, 479] width 564 height 65
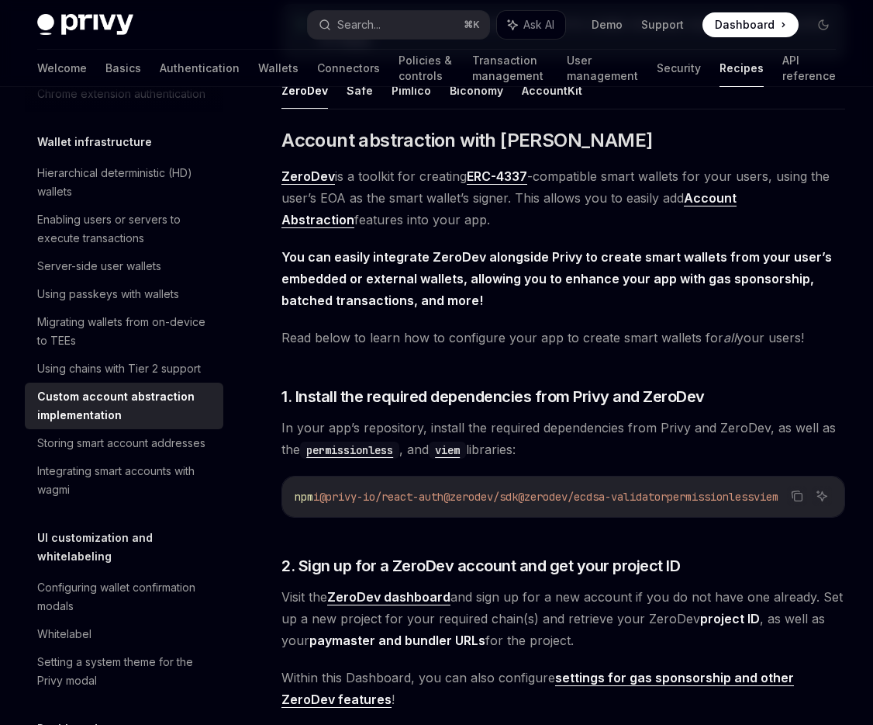
scroll to position [347, 0]
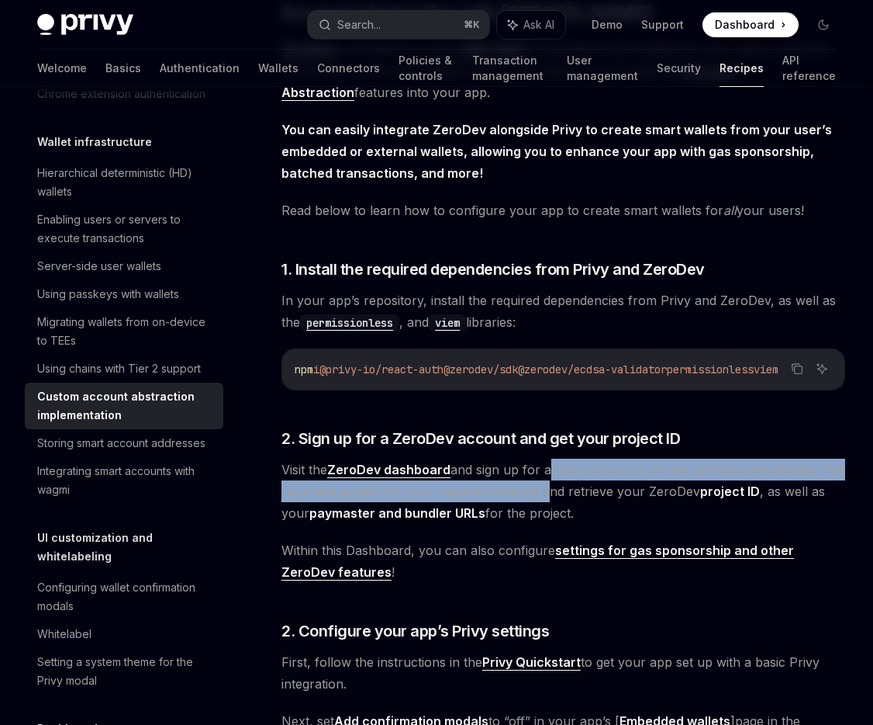
drag, startPoint x: 548, startPoint y: 478, endPoint x: 538, endPoint y: 504, distance: 28.0
click at [538, 504] on span "Visit the ZeroDev dashboard and sign up for a new account if you do not have on…" at bounding box center [564, 490] width 564 height 65
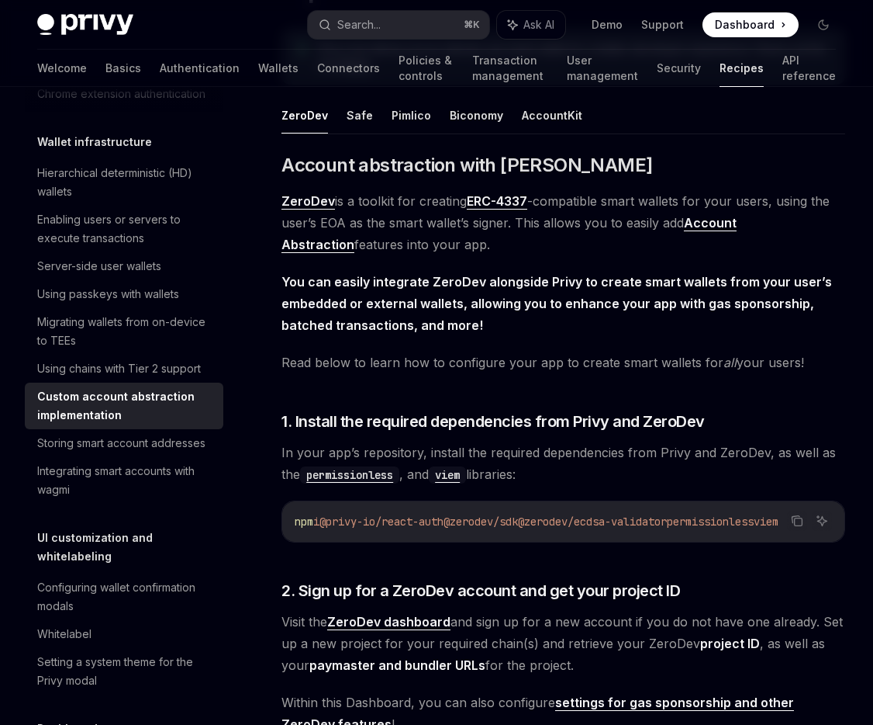
scroll to position [192, 0]
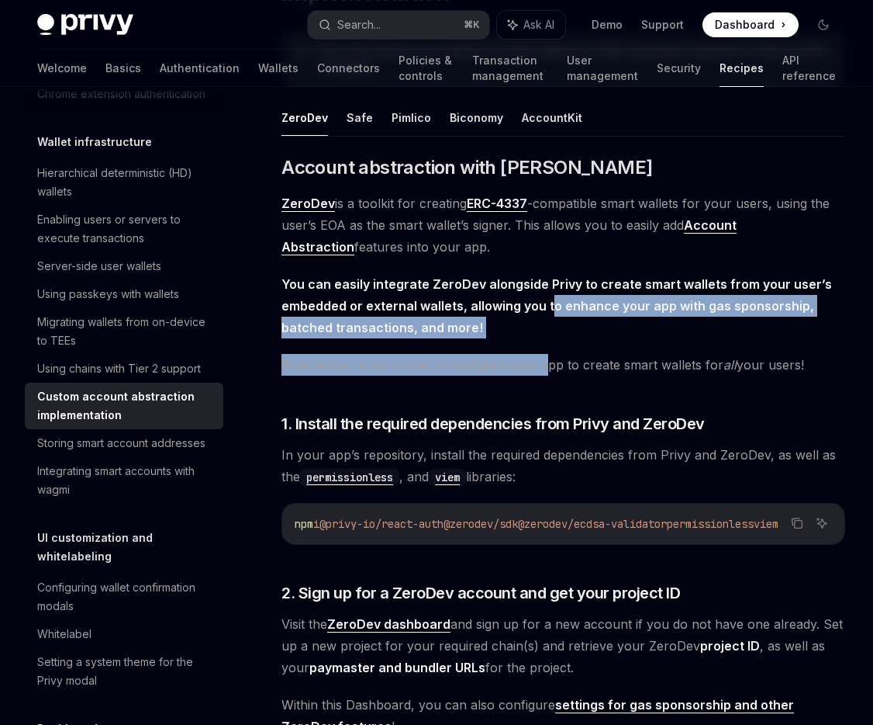
drag, startPoint x: 549, startPoint y: 304, endPoint x: 539, endPoint y: 363, distance: 59.8
click at [539, 363] on span "Read below to learn how to configure your app to create smart wallets for all y…" at bounding box center [564, 365] width 564 height 22
drag, startPoint x: 578, startPoint y: 302, endPoint x: 578, endPoint y: 361, distance: 59.0
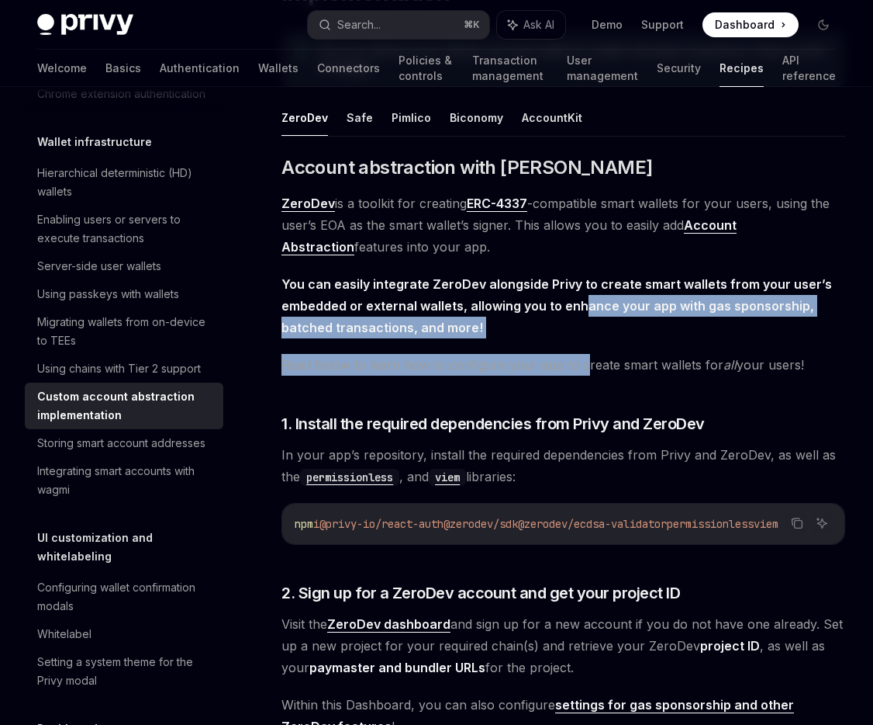
click at [578, 361] on span "Read below to learn how to configure your app to create smart wallets for all y…" at bounding box center [564, 365] width 564 height 22
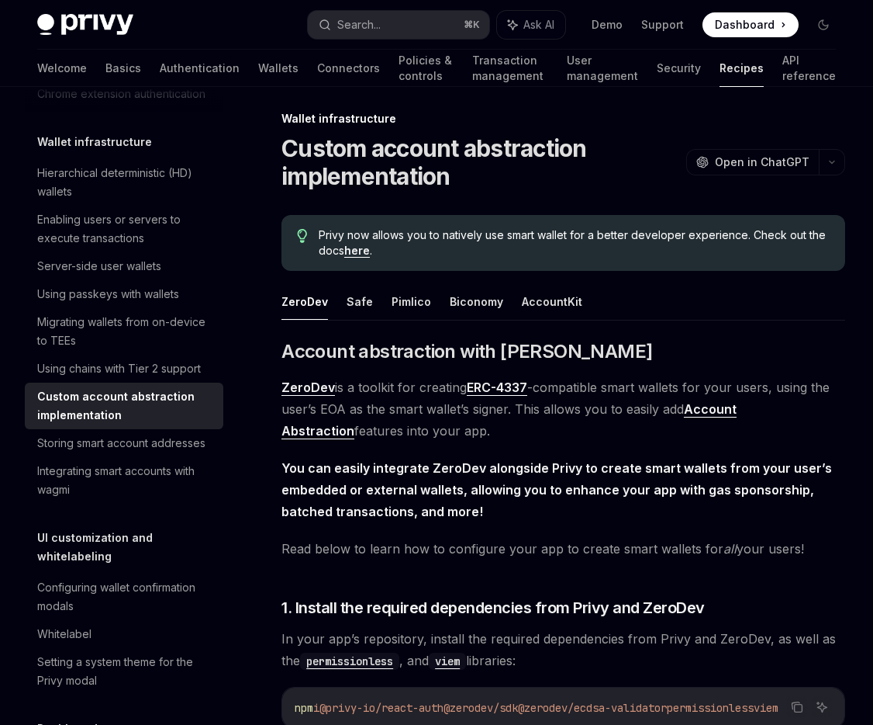
scroll to position [0, 0]
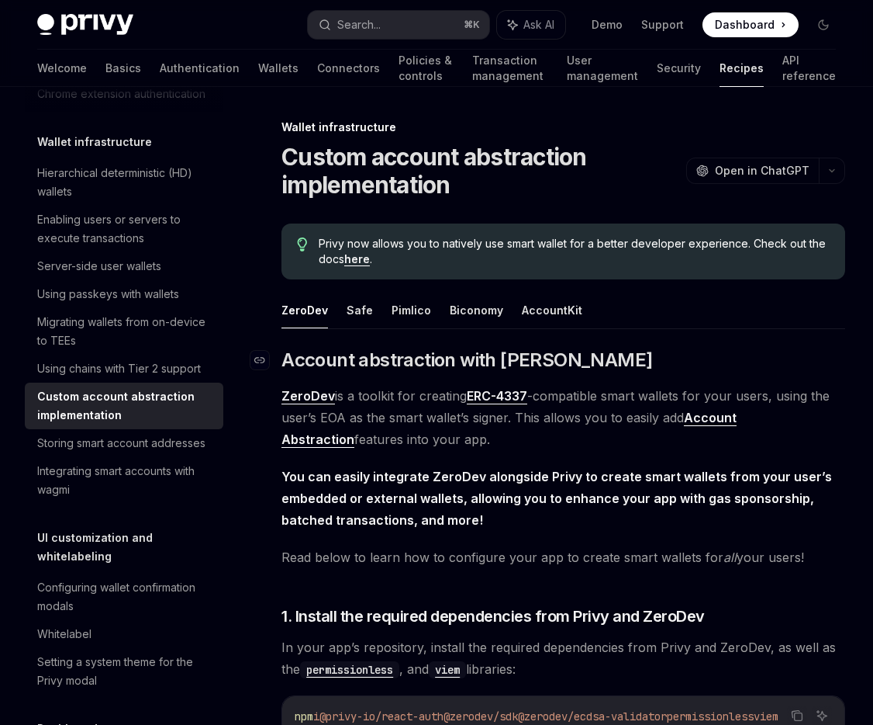
click at [418, 351] on span "Account abstraction with [PERSON_NAME]" at bounding box center [467, 360] width 371 height 25
click at [408, 296] on button "Pimlico" at bounding box center [412, 310] width 40 height 36
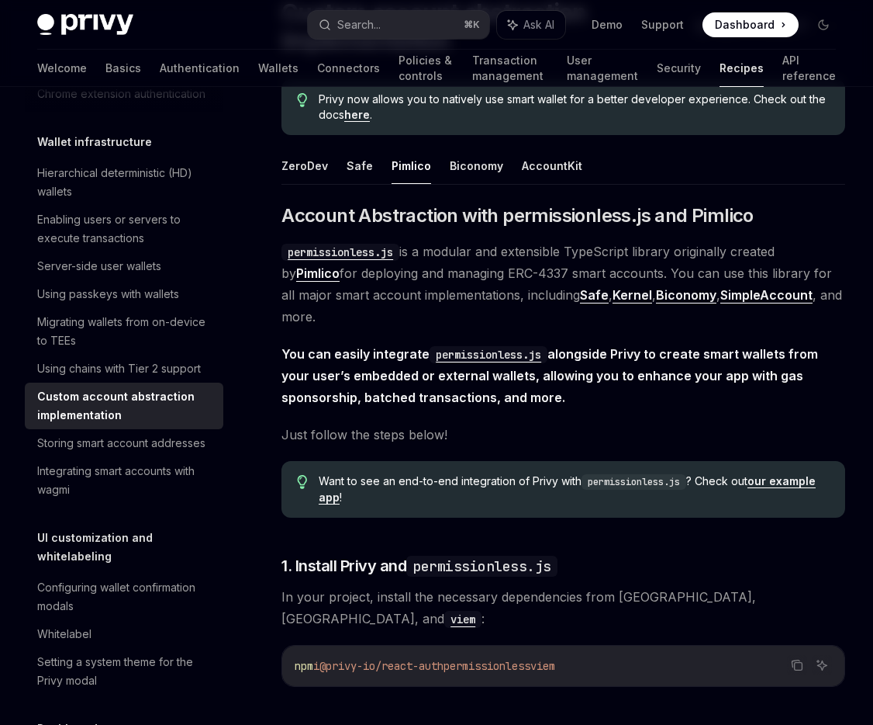
scroll to position [16, 0]
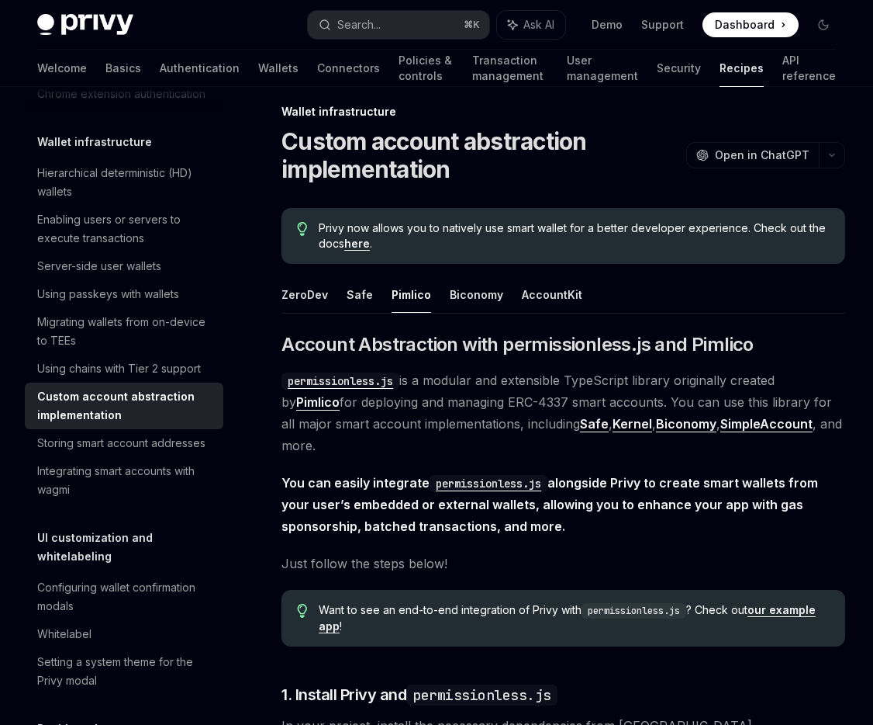
click at [337, 288] on ul "ZeroDev Safe Pimlico Biconomy AccountKit" at bounding box center [564, 294] width 564 height 37
click at [352, 297] on button "Safe" at bounding box center [360, 294] width 26 height 36
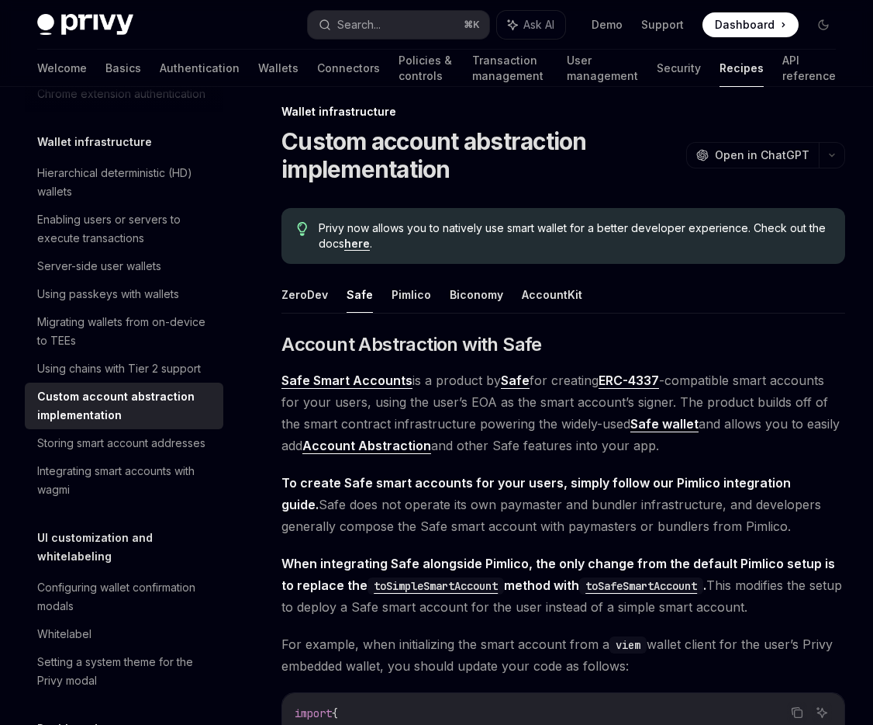
click at [448, 389] on span "Safe Smart Accounts is a product by Safe for creating ERC-4337 -compatible smar…" at bounding box center [564, 412] width 564 height 87
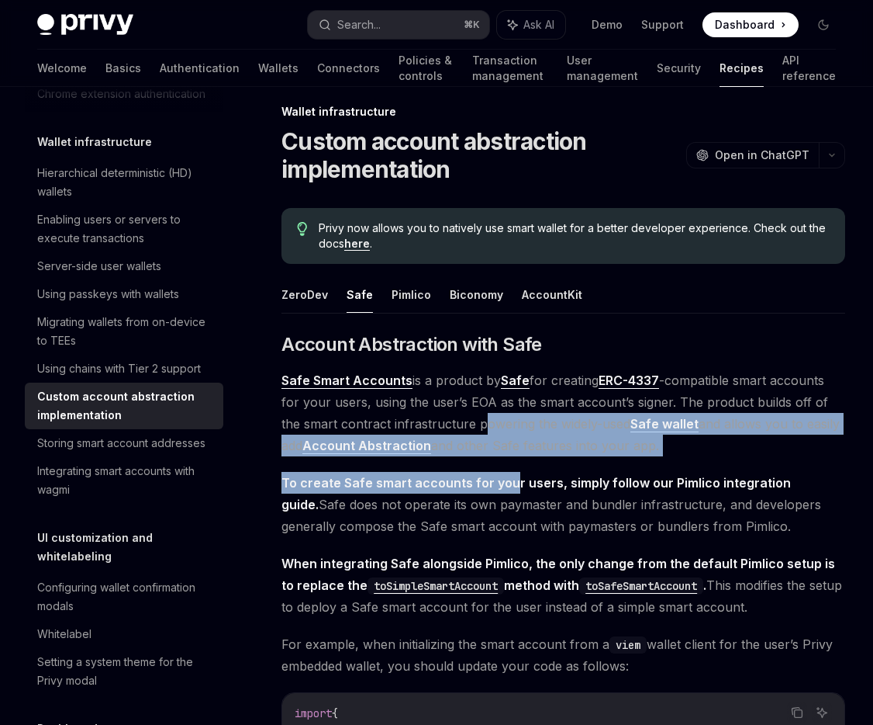
drag, startPoint x: 470, startPoint y: 427, endPoint x: 507, endPoint y: 479, distance: 64.6
click at [507, 479] on strong "To create Safe smart accounts for your users, simply follow our Pimlico integra…" at bounding box center [537, 493] width 510 height 37
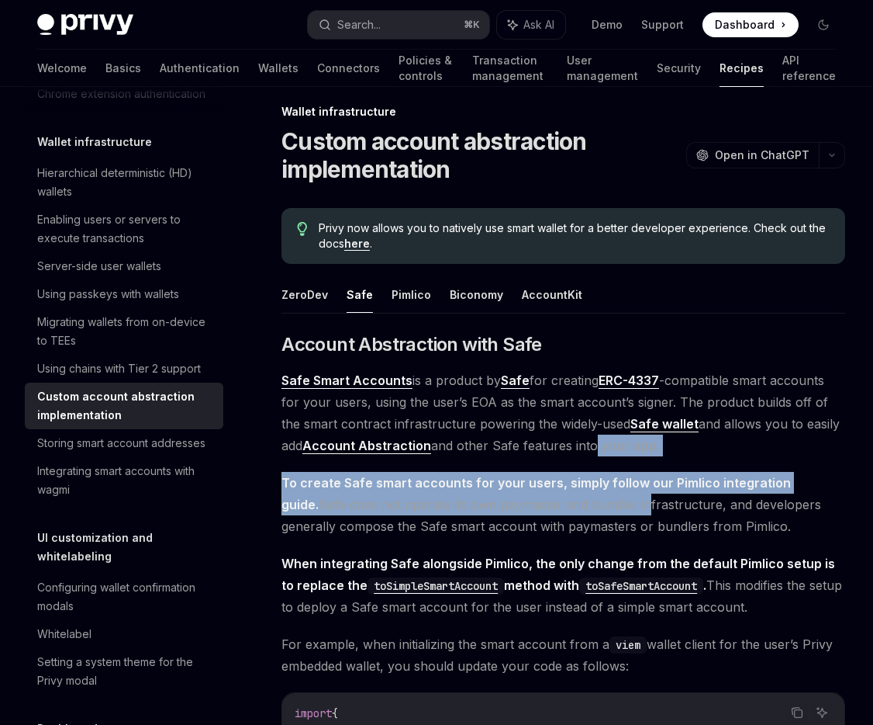
drag, startPoint x: 602, startPoint y: 498, endPoint x: 562, endPoint y: 445, distance: 65.9
click at [562, 445] on span "Safe Smart Accounts is a product by Safe for creating ERC-4337 -compatible smar…" at bounding box center [564, 412] width 564 height 87
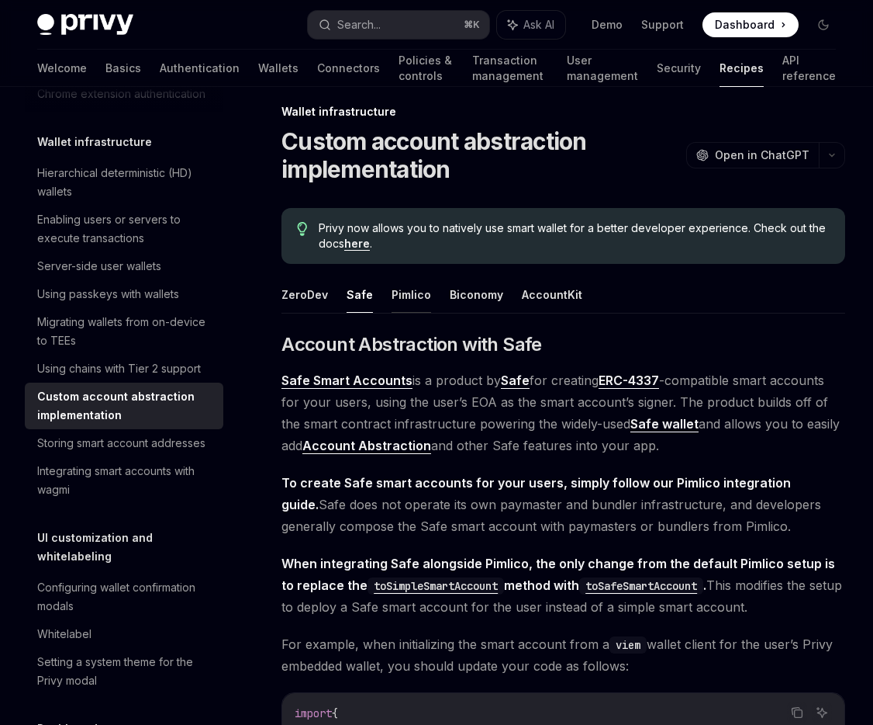
click at [414, 300] on button "Pimlico" at bounding box center [412, 294] width 40 height 36
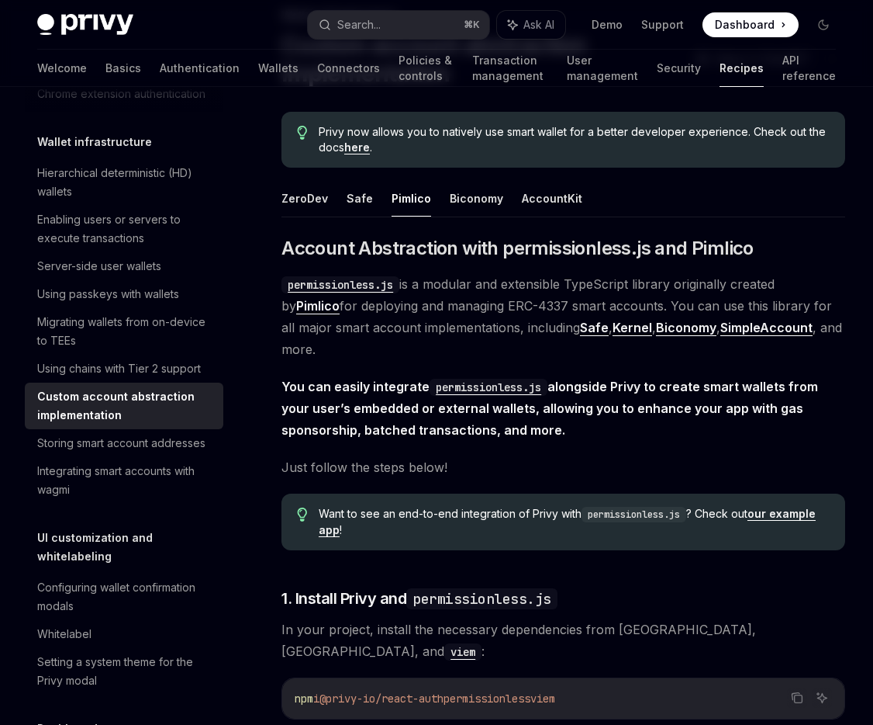
scroll to position [71, 0]
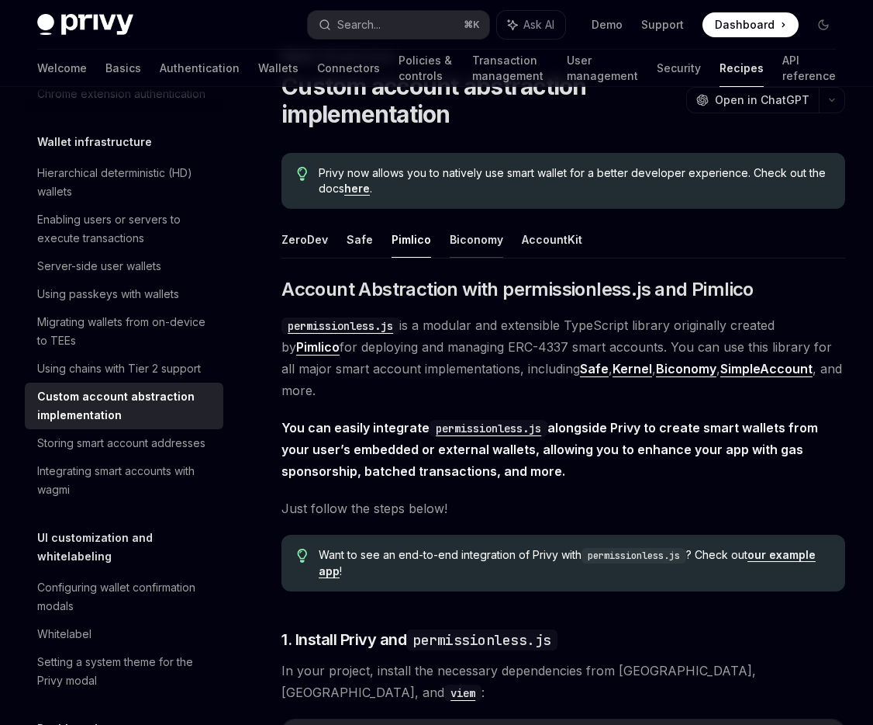
click at [485, 243] on button "Biconomy" at bounding box center [477, 239] width 54 height 36
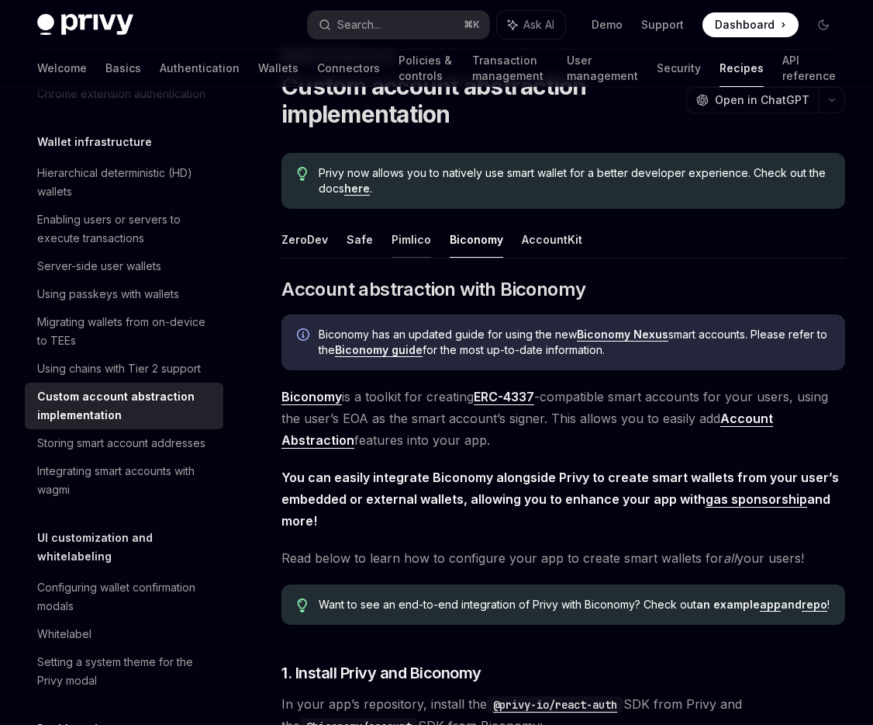
click at [412, 245] on button "Pimlico" at bounding box center [412, 239] width 40 height 36
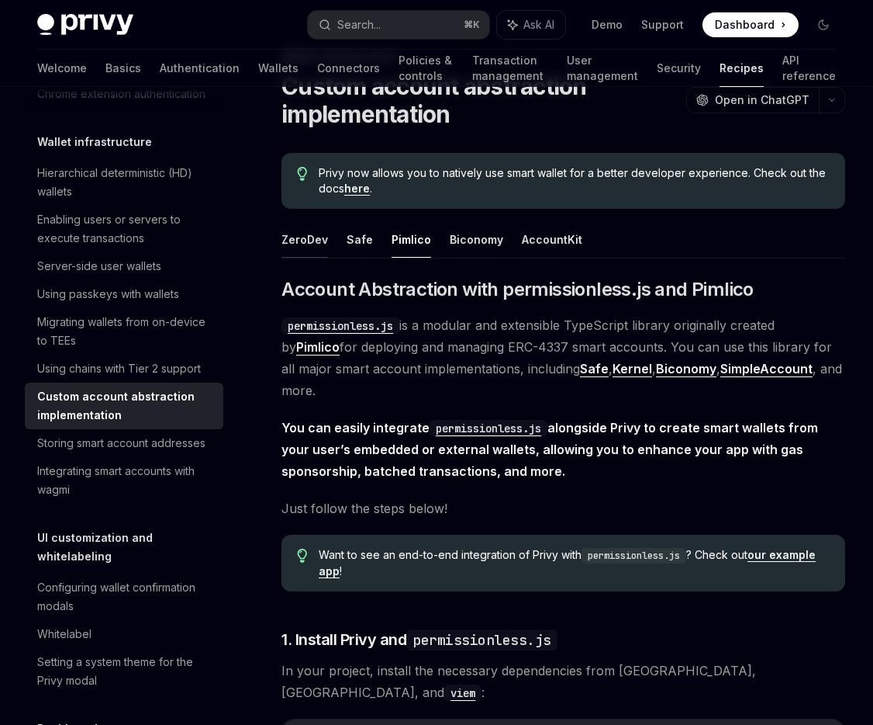
click at [316, 238] on button "ZeroDev" at bounding box center [305, 239] width 47 height 36
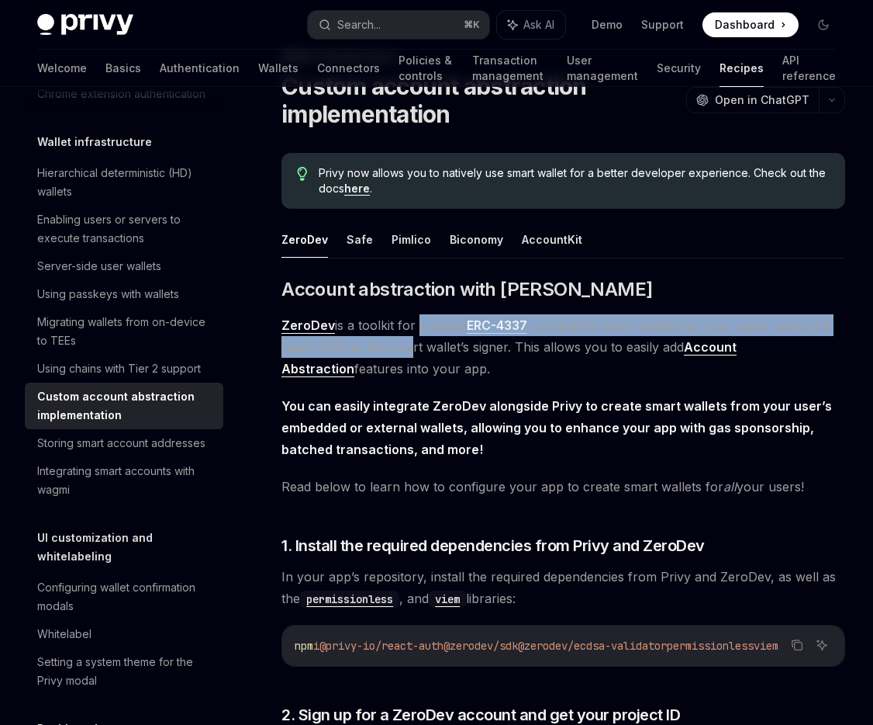
drag, startPoint x: 414, startPoint y: 323, endPoint x: 410, endPoint y: 344, distance: 21.3
click at [410, 344] on span "ZeroDev is a toolkit for creating ERC-4337 -compatible smart wallets for your u…" at bounding box center [564, 346] width 564 height 65
click at [410, 345] on span "ZeroDev is a toolkit for creating ERC-4337 -compatible smart wallets for your u…" at bounding box center [564, 346] width 564 height 65
drag, startPoint x: 458, startPoint y: 352, endPoint x: 579, endPoint y: 327, distance: 123.5
click at [579, 327] on span "ZeroDev is a toolkit for creating ERC-4337 -compatible smart wallets for your u…" at bounding box center [564, 346] width 564 height 65
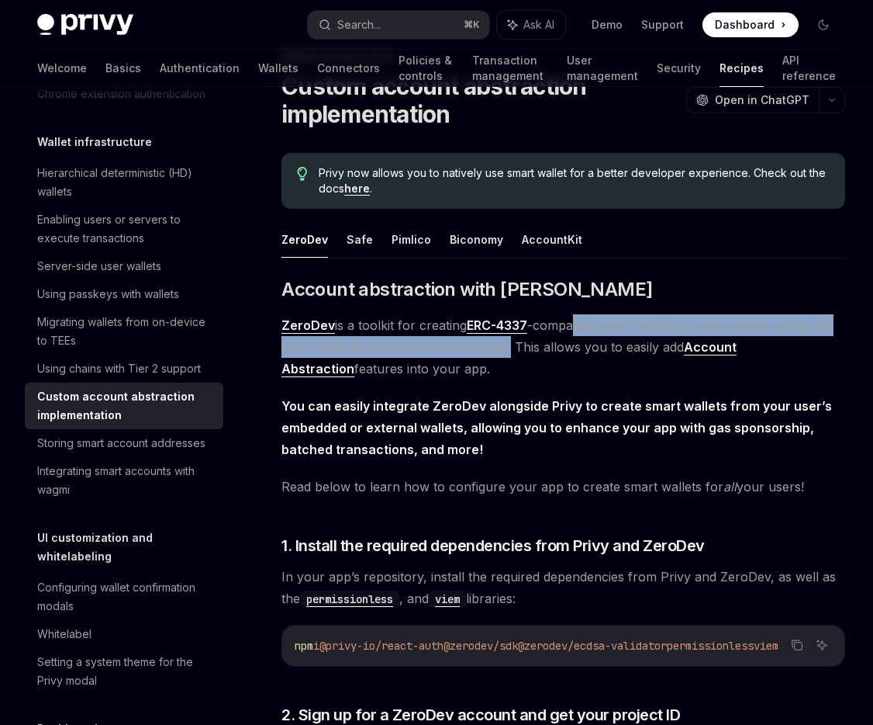
click at [579, 327] on span "ZeroDev is a toolkit for creating ERC-4337 -compatible smart wallets for your u…" at bounding box center [564, 346] width 564 height 65
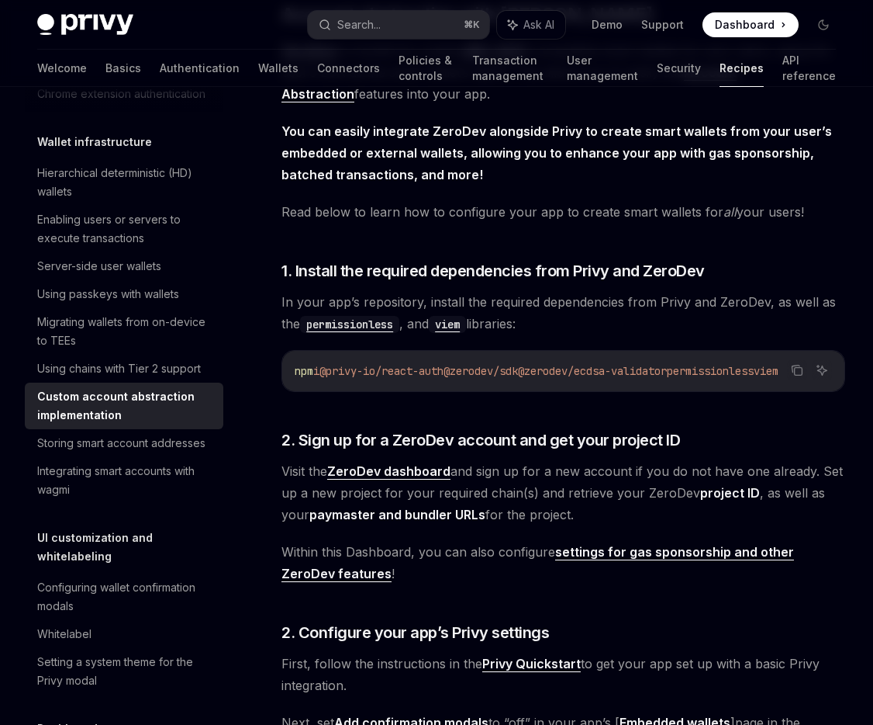
scroll to position [416, 0]
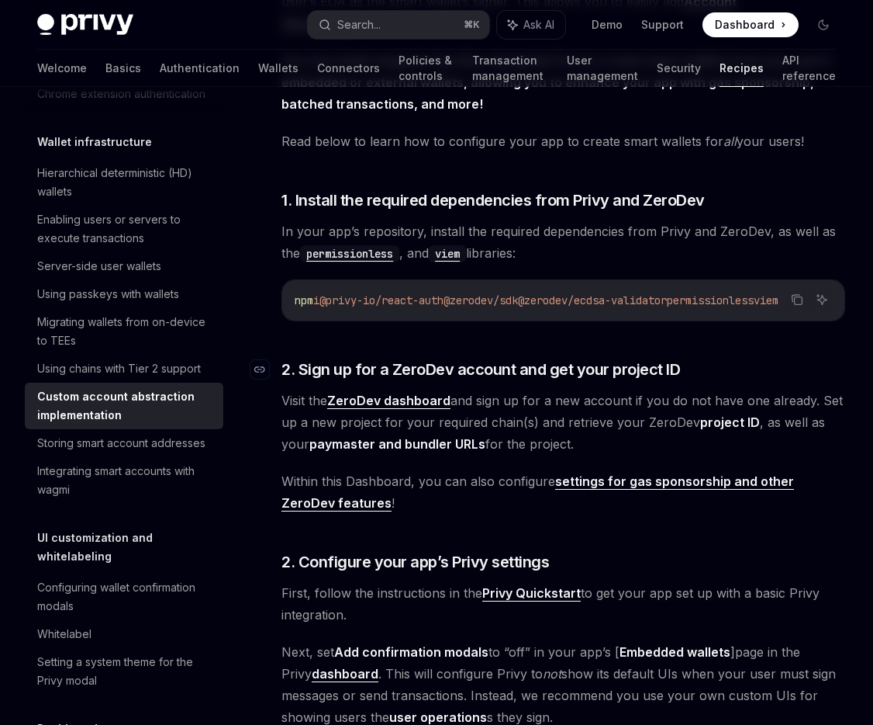
click at [505, 377] on span "2. Sign up for a ZeroDev account and get your project ID" at bounding box center [481, 369] width 399 height 22
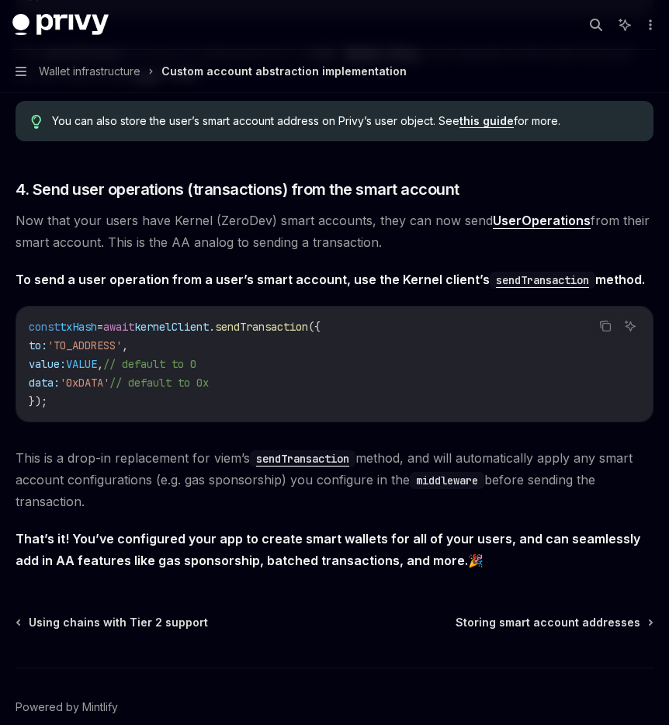
scroll to position [2817, 0]
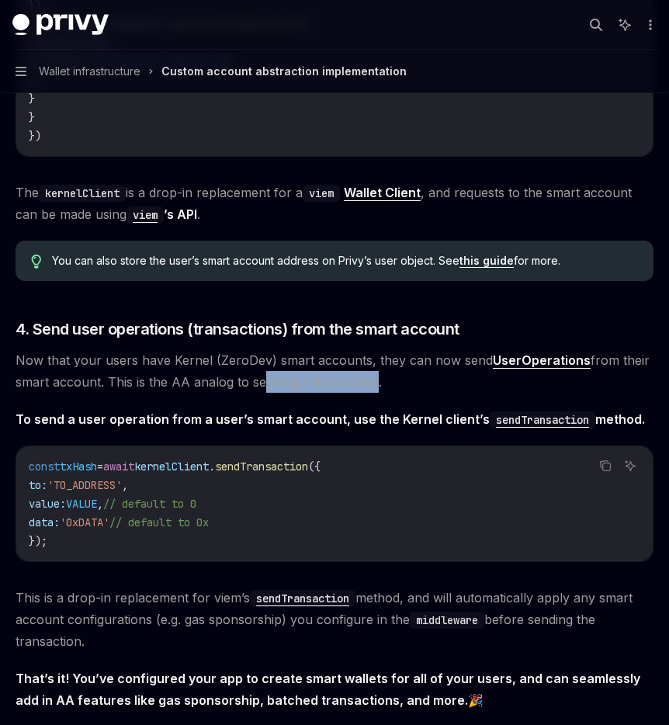
drag, startPoint x: 357, startPoint y: 374, endPoint x: 254, endPoint y: 369, distance: 102.5
click at [254, 369] on span "Now that your users have Kernel (ZeroDev) smart accounts, they can now send Use…" at bounding box center [335, 370] width 638 height 43
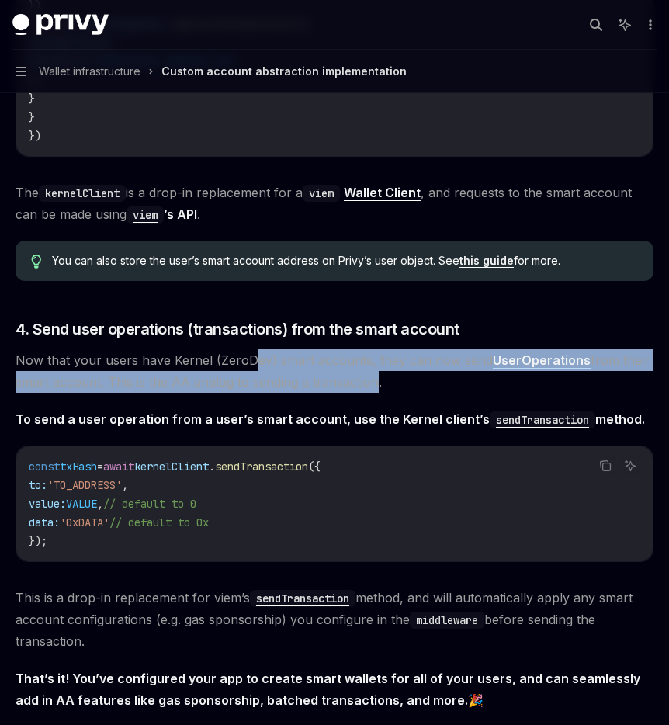
drag, startPoint x: 371, startPoint y: 372, endPoint x: 247, endPoint y: 356, distance: 125.1
click at [247, 356] on span "Now that your users have Kernel (ZeroDev) smart accounts, they can now send Use…" at bounding box center [335, 370] width 638 height 43
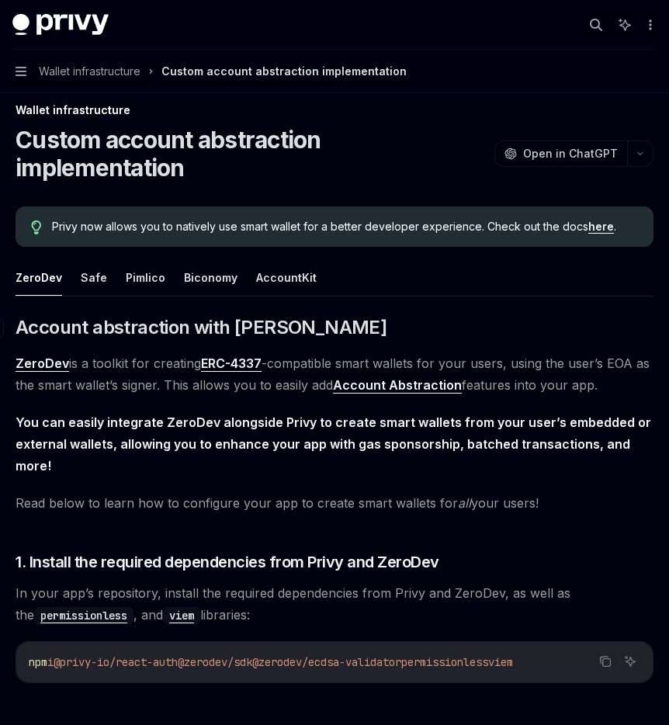
scroll to position [0, 0]
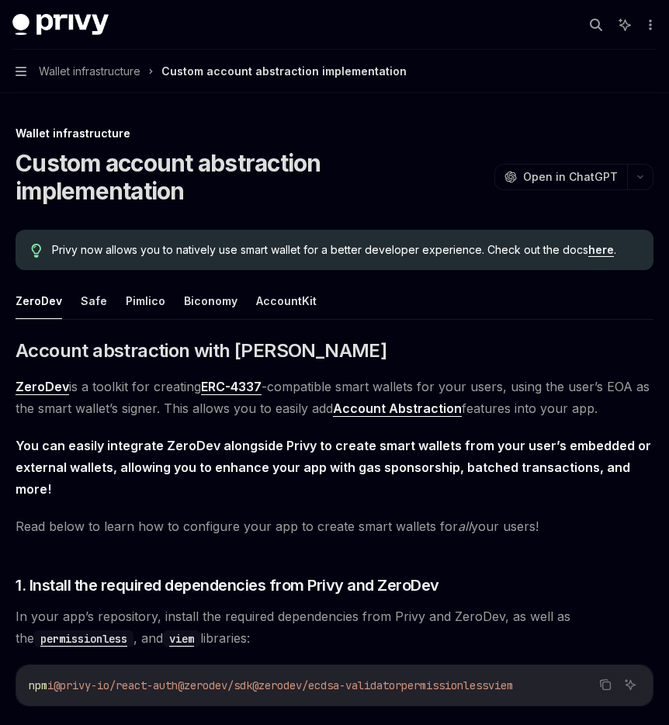
click at [424, 311] on ul "ZeroDev Safe Pimlico Biconomy AccountKit" at bounding box center [335, 300] width 638 height 37
click at [397, 197] on h1 "Custom account abstraction implementation" at bounding box center [252, 177] width 472 height 56
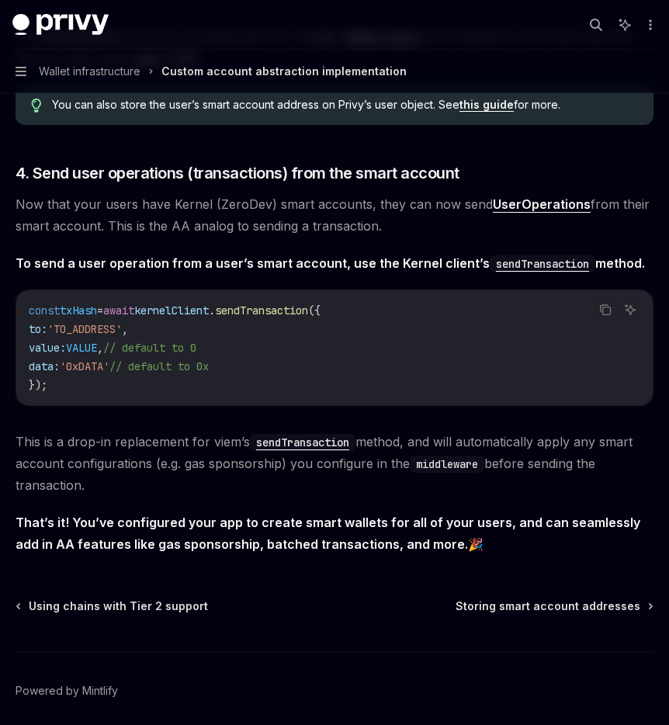
scroll to position [2882, 0]
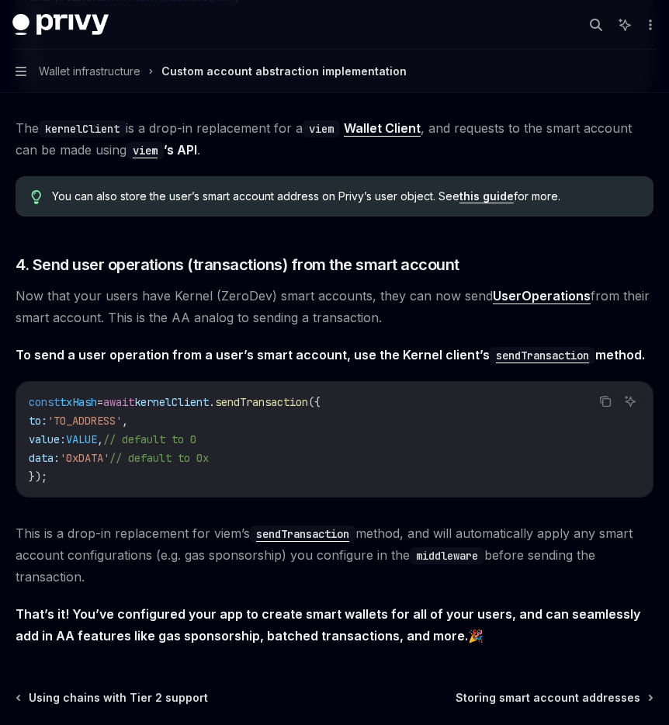
click at [292, 123] on span "The kernelClient is a drop-in replacement for a viem Wallet Client , and reques…" at bounding box center [335, 138] width 638 height 43
click at [275, 117] on span "The kernelClient is a drop-in replacement for a viem Wallet Client , and reques…" at bounding box center [335, 138] width 638 height 43
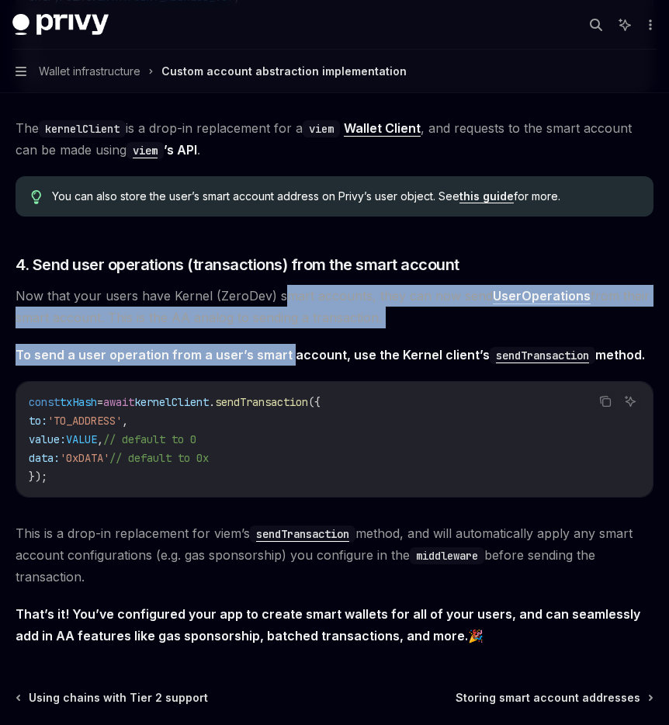
drag, startPoint x: 278, startPoint y: 292, endPoint x: 286, endPoint y: 341, distance: 50.2
click at [287, 347] on strong "To send a user operation from a user’s smart account, use the Kernel client’s s…" at bounding box center [330, 355] width 629 height 16
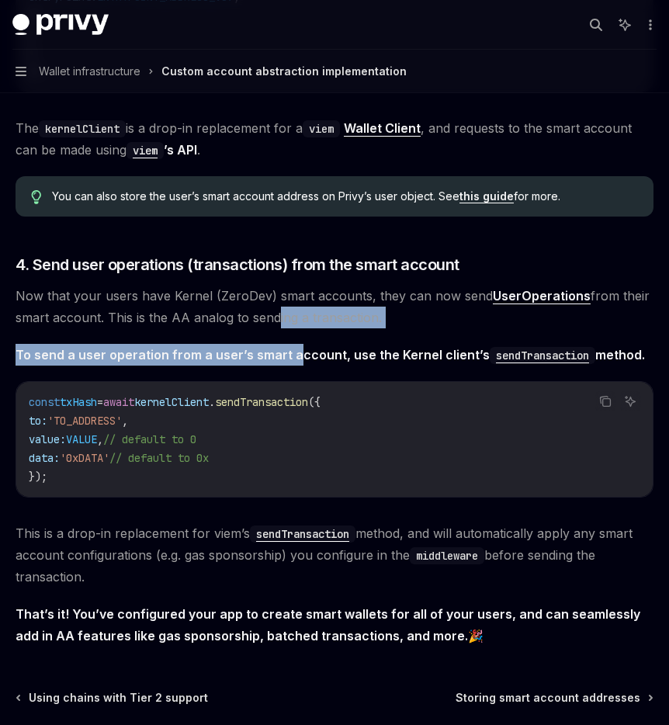
drag, startPoint x: 292, startPoint y: 348, endPoint x: 271, endPoint y: 310, distance: 43.7
click at [271, 310] on span "Now that your users have Kernel (ZeroDev) smart accounts, they can now send Use…" at bounding box center [335, 306] width 638 height 43
drag, startPoint x: 271, startPoint y: 310, endPoint x: 258, endPoint y: 348, distance: 40.2
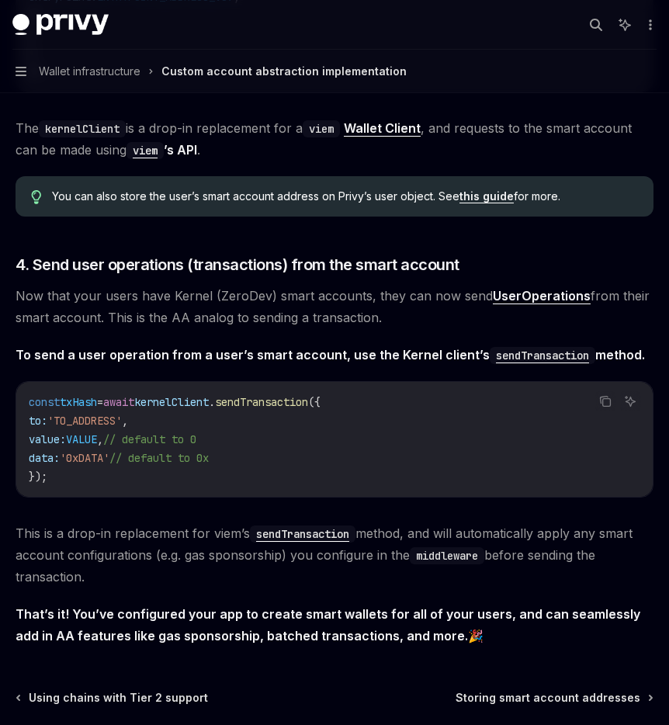
click at [265, 347] on strong "To send a user operation from a user’s smart account, use the Kernel client’s s…" at bounding box center [330, 355] width 629 height 16
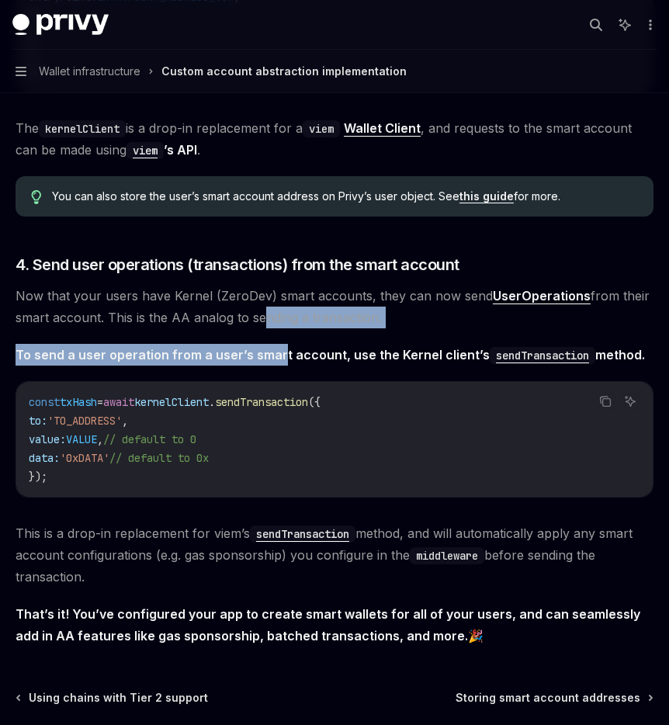
drag, startPoint x: 275, startPoint y: 348, endPoint x: 257, endPoint y: 310, distance: 42.3
click at [257, 310] on span "Now that your users have Kernel (ZeroDev) smart accounts, they can now send Use…" at bounding box center [335, 306] width 638 height 43
drag, startPoint x: 267, startPoint y: 306, endPoint x: 268, endPoint y: 345, distance: 39.6
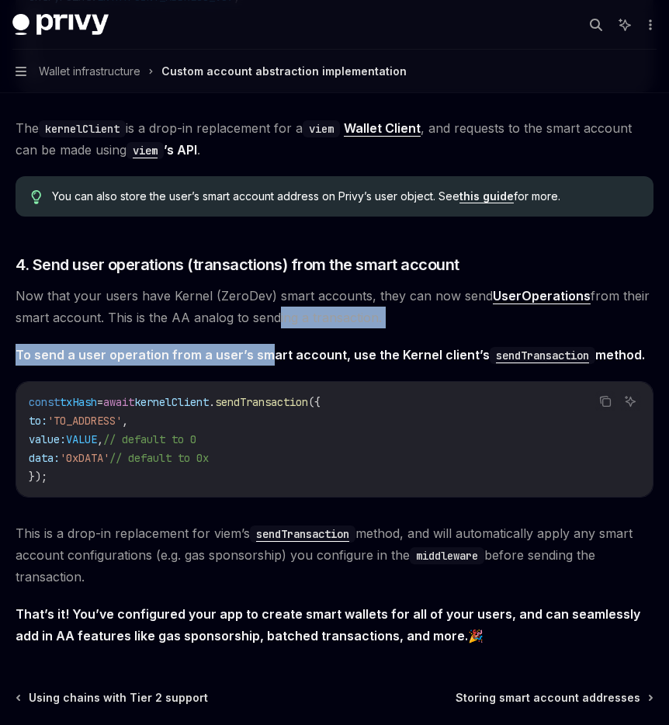
click at [268, 347] on strong "To send a user operation from a user’s smart account, use the Kernel client’s s…" at bounding box center [330, 355] width 629 height 16
drag, startPoint x: 292, startPoint y: 308, endPoint x: 295, endPoint y: 346, distance: 38.1
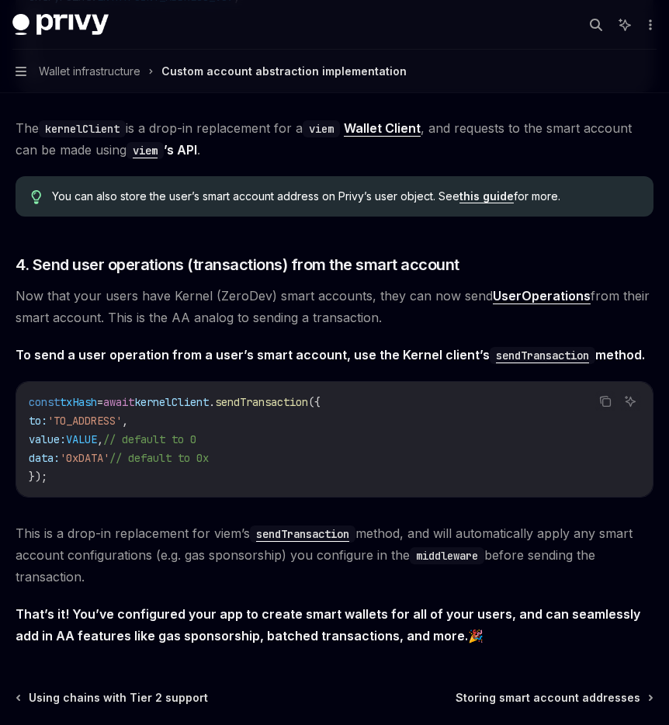
click at [296, 347] on strong "To send a user operation from a user’s smart account, use the Kernel client’s s…" at bounding box center [330, 355] width 629 height 16
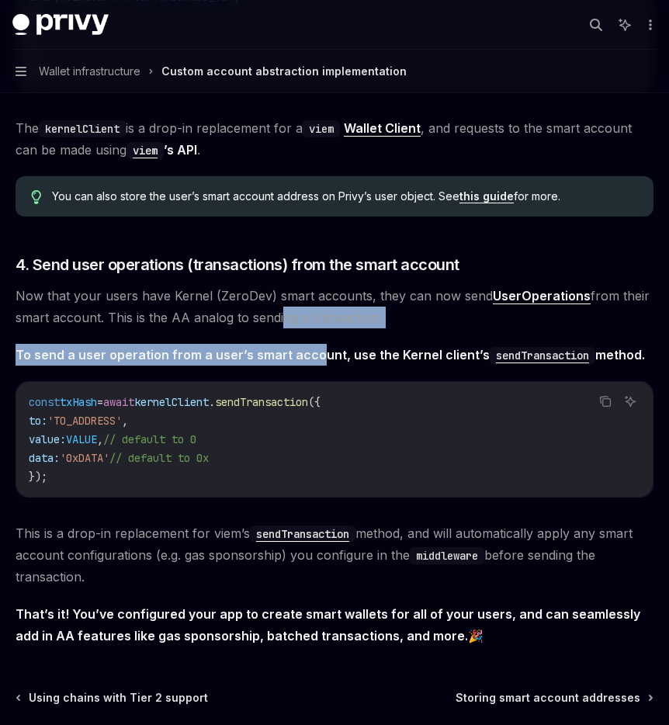
drag, startPoint x: 315, startPoint y: 345, endPoint x: 276, endPoint y: 303, distance: 57.7
click at [276, 303] on span "Now that your users have Kernel (ZeroDev) smart accounts, they can now send Use…" at bounding box center [335, 306] width 638 height 43
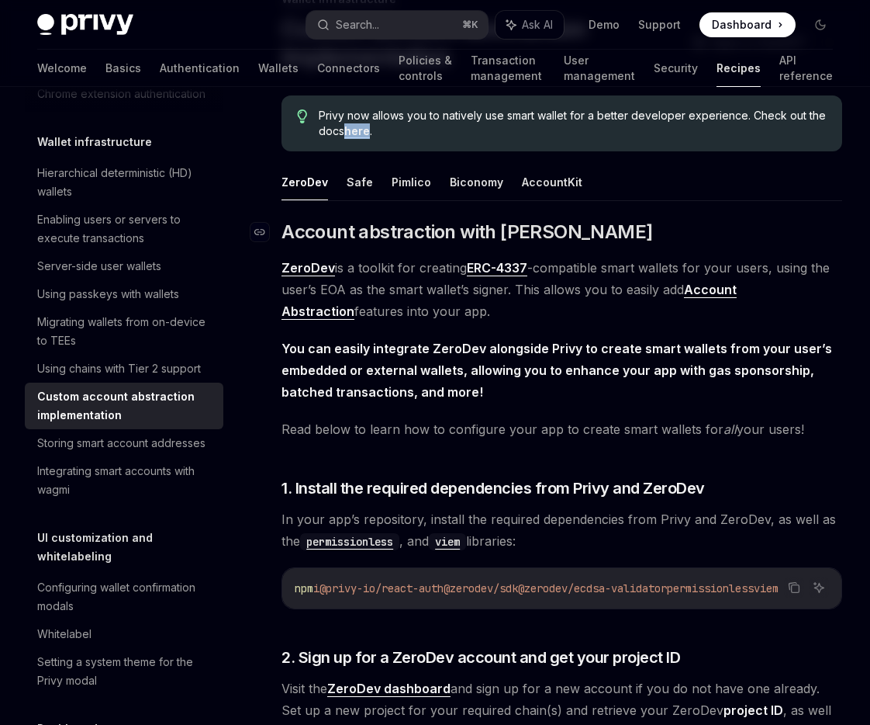
scroll to position [129, 0]
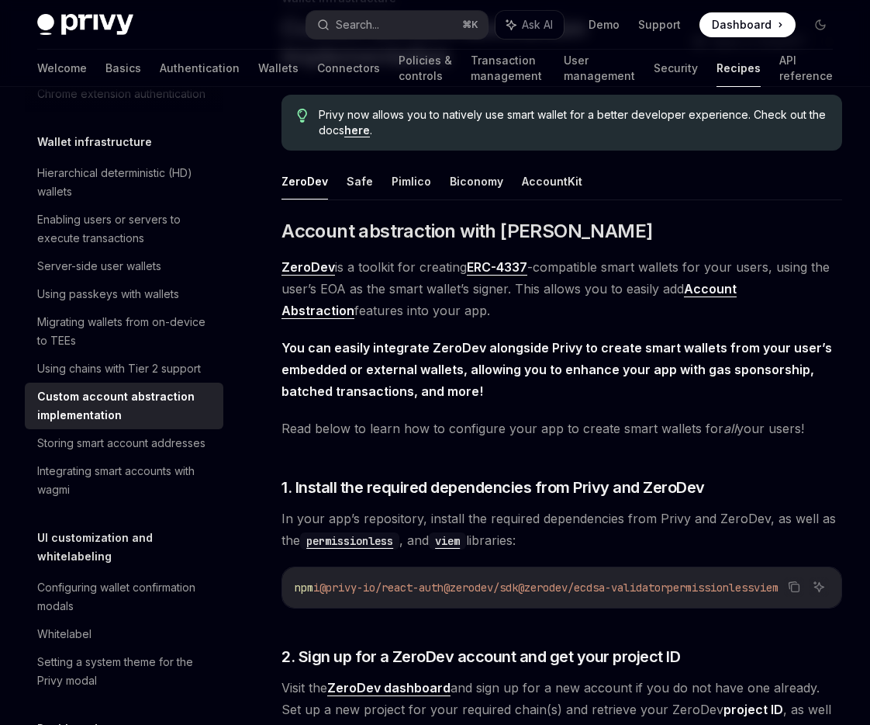
click at [631, 126] on span "Privy now allows you to natively use smart wallet for a better developer experi…" at bounding box center [573, 122] width 508 height 31
drag, startPoint x: 625, startPoint y: 111, endPoint x: 614, endPoint y: 114, distance: 12.0
click at [614, 114] on span "Privy now allows you to natively use smart wallet for a better developer experi…" at bounding box center [573, 122] width 508 height 31
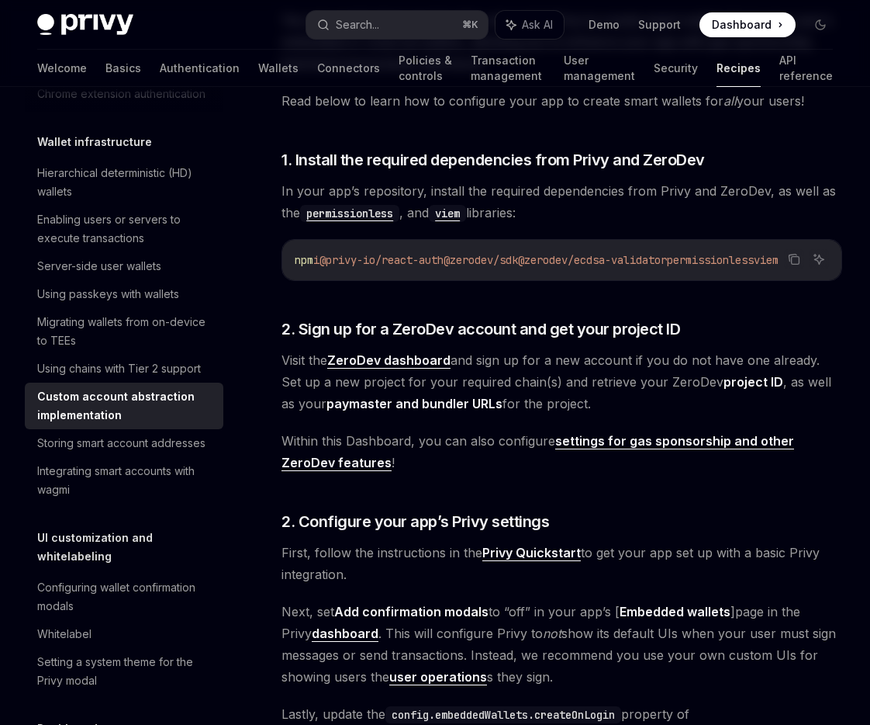
scroll to position [546, 0]
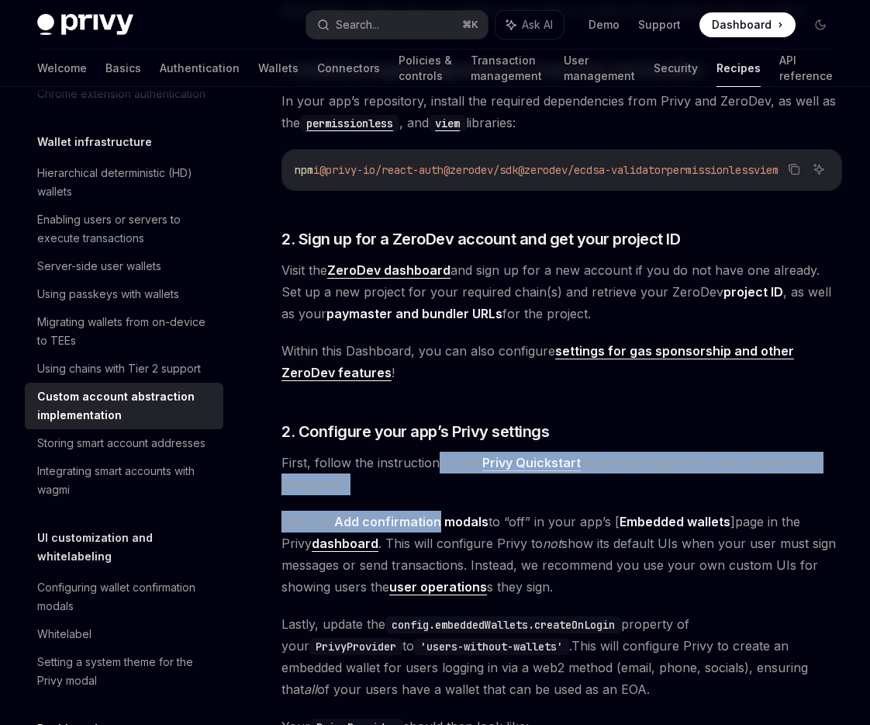
drag, startPoint x: 434, startPoint y: 463, endPoint x: 443, endPoint y: 527, distance: 65.1
click at [443, 527] on strong "Add confirmation modals" at bounding box center [411, 522] width 154 height 16
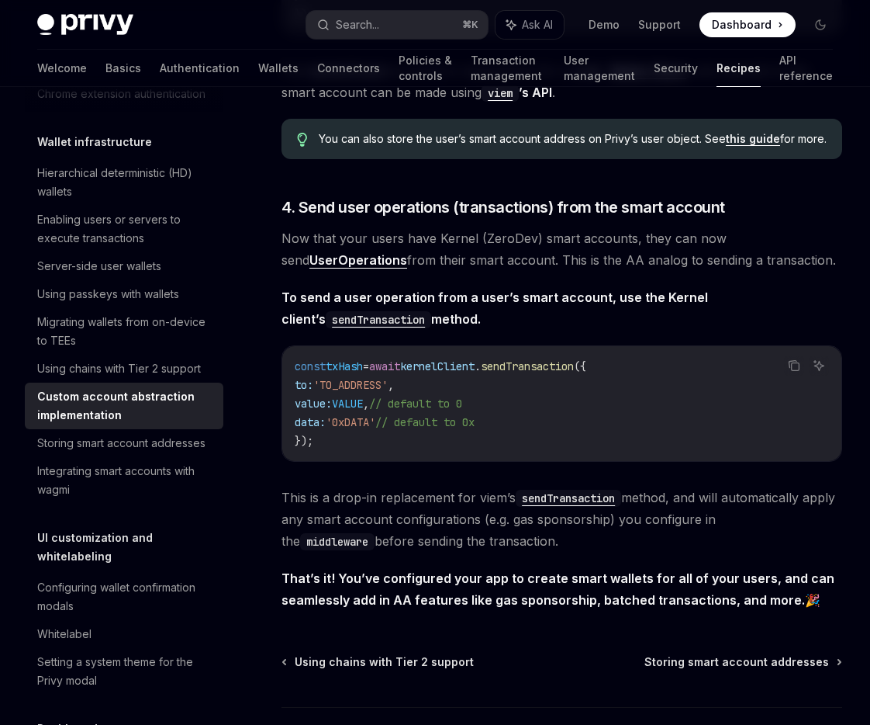
scroll to position [3081, 0]
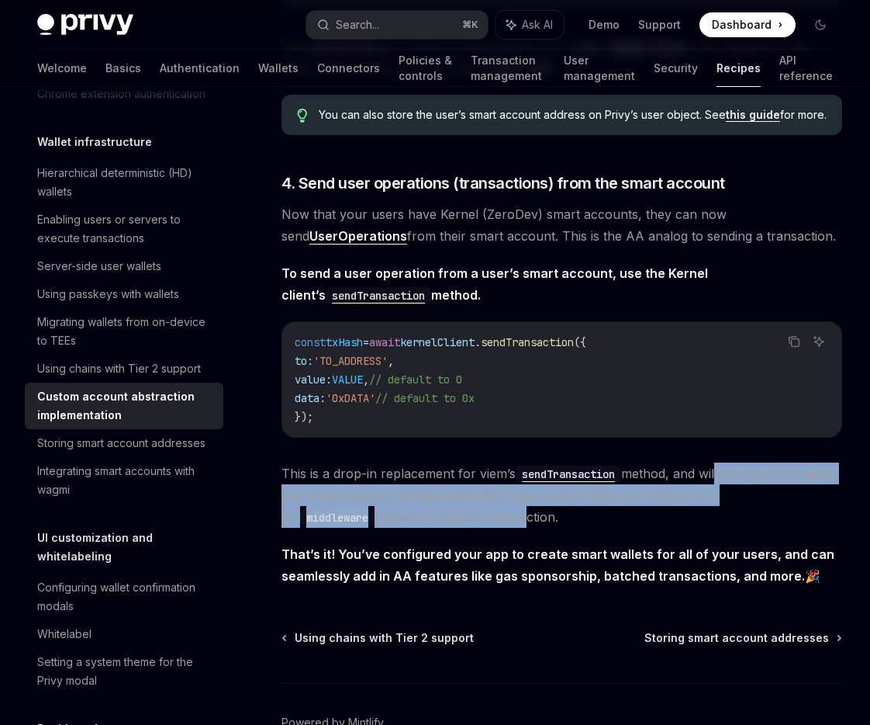
drag, startPoint x: 720, startPoint y: 499, endPoint x: 509, endPoint y: 541, distance: 215.3
click at [509, 527] on span "This is a drop-in replacement for viem’s sendTransaction method, and will autom…" at bounding box center [562, 494] width 561 height 65
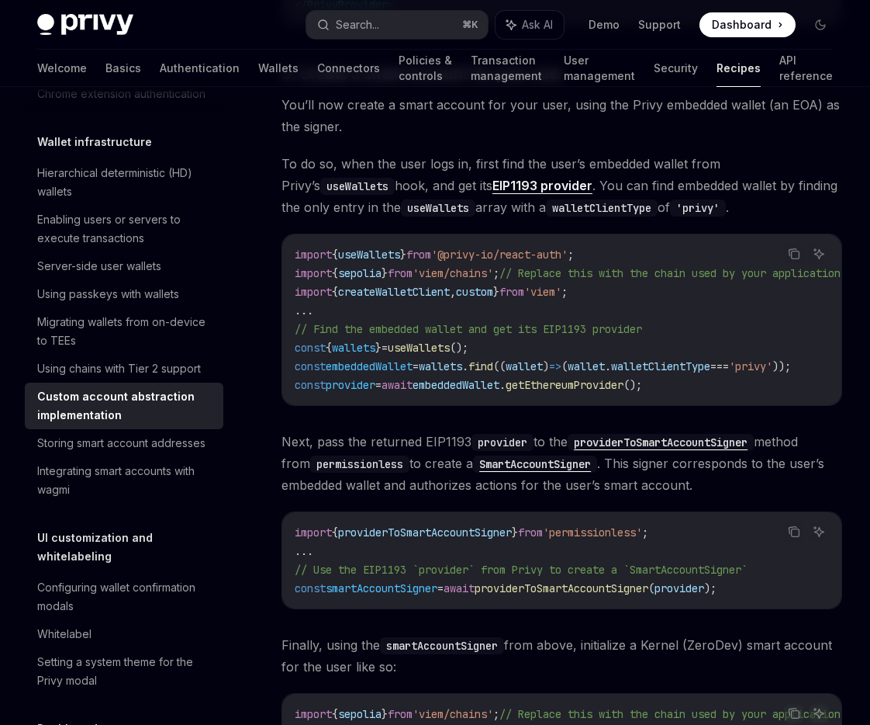
scroll to position [1502, 0]
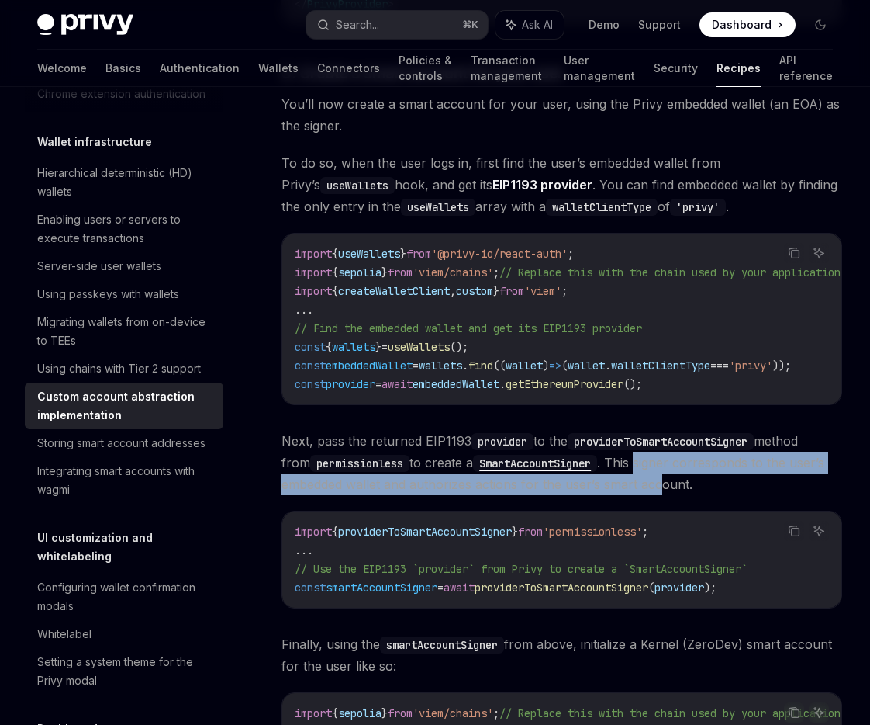
drag, startPoint x: 659, startPoint y: 497, endPoint x: 651, endPoint y: 475, distance: 23.8
click at [649, 480] on span "Next, pass the returned EIP1193 provider to the providerToSmartAccountSigner me…" at bounding box center [562, 462] width 561 height 65
click at [651, 475] on span "Next, pass the returned EIP1193 provider to the providerToSmartAccountSigner me…" at bounding box center [562, 462] width 561 height 65
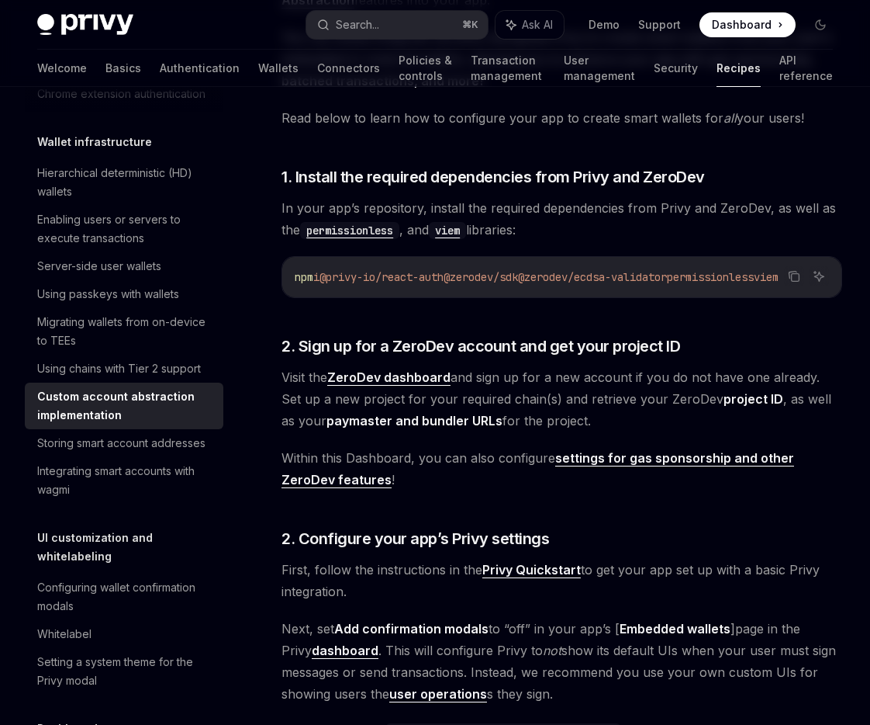
scroll to position [0, 0]
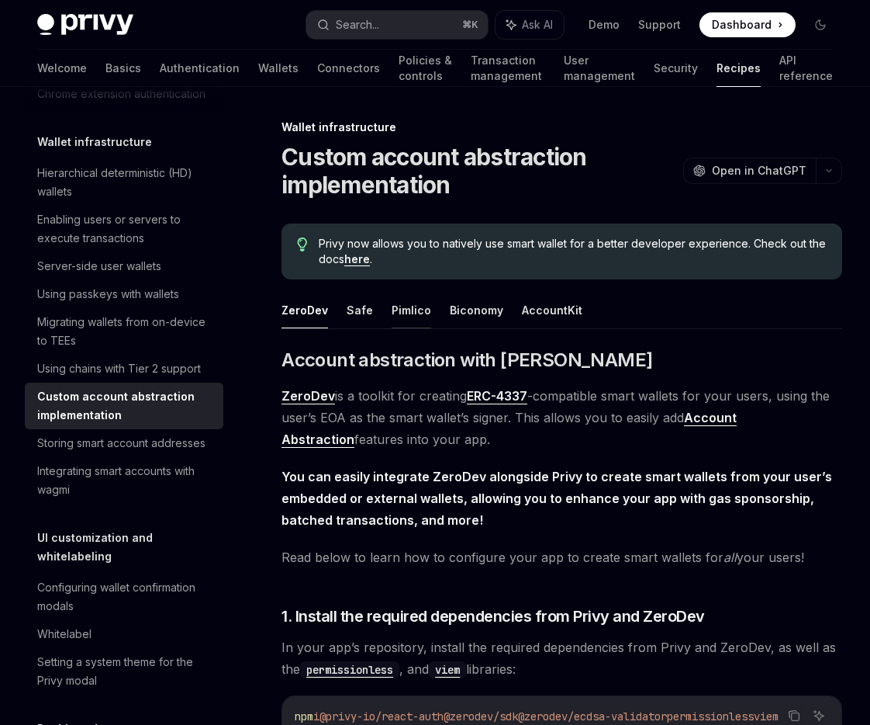
click at [420, 309] on button "Pimlico" at bounding box center [412, 310] width 40 height 36
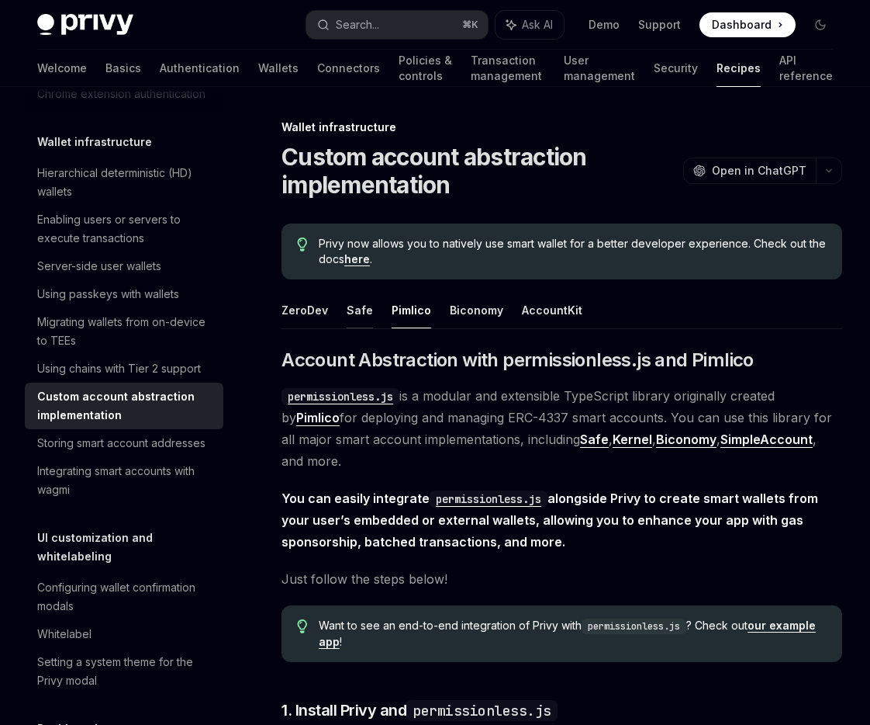
click at [365, 311] on button "Safe" at bounding box center [360, 310] width 26 height 36
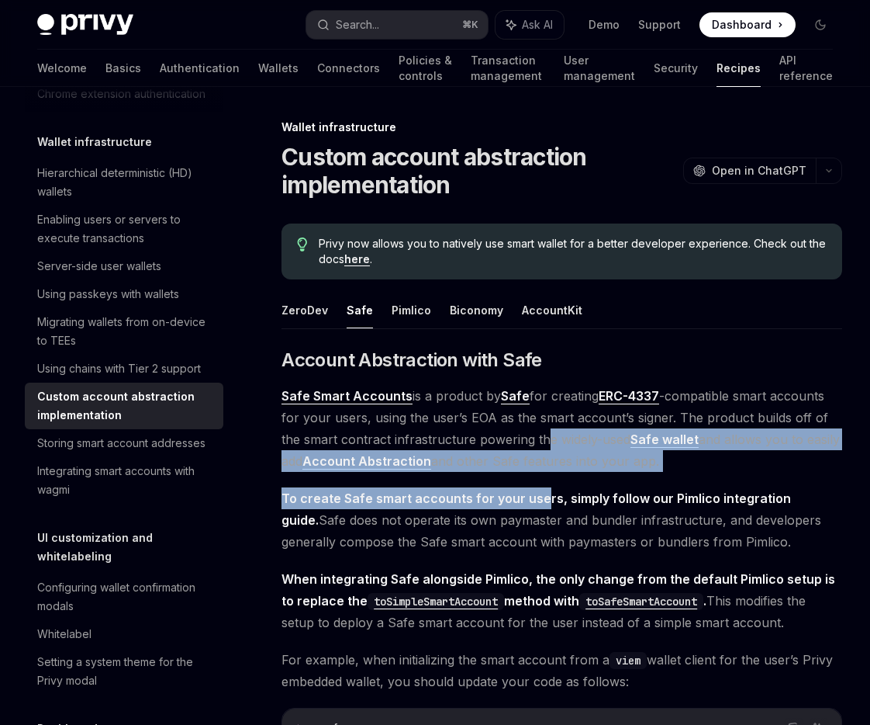
drag, startPoint x: 524, startPoint y: 441, endPoint x: 538, endPoint y: 509, distance: 68.9
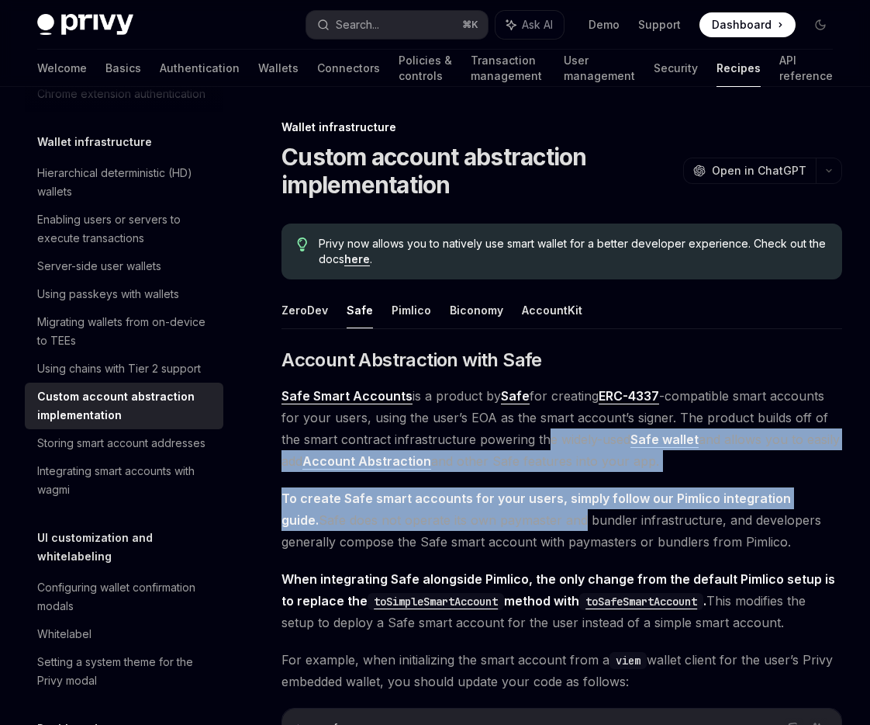
click at [538, 509] on span "To create Safe smart accounts for your users, simply follow our Pimlico integra…" at bounding box center [562, 519] width 561 height 65
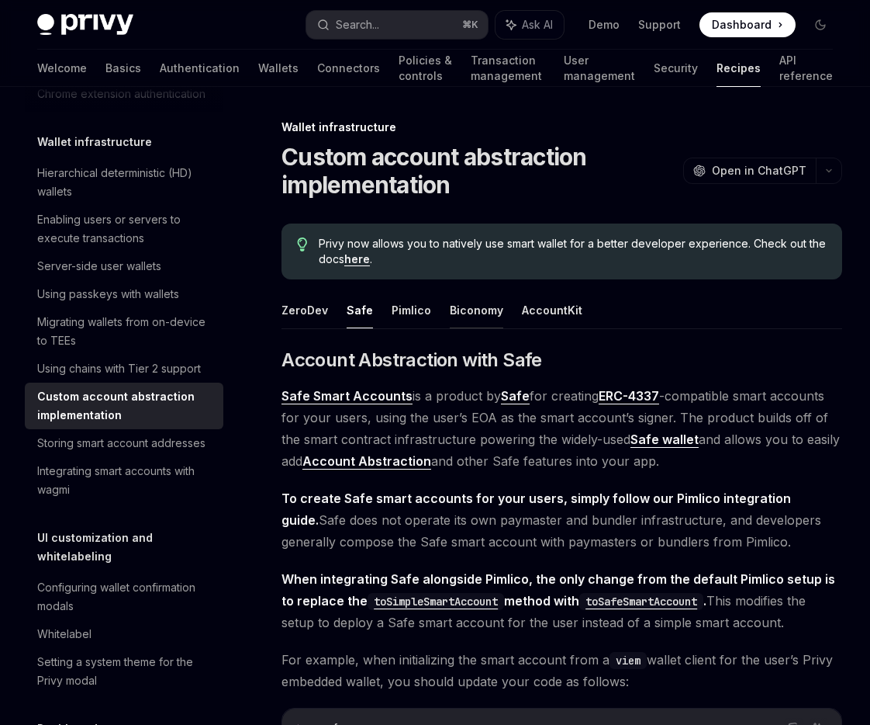
click at [477, 312] on button "Biconomy" at bounding box center [477, 310] width 54 height 36
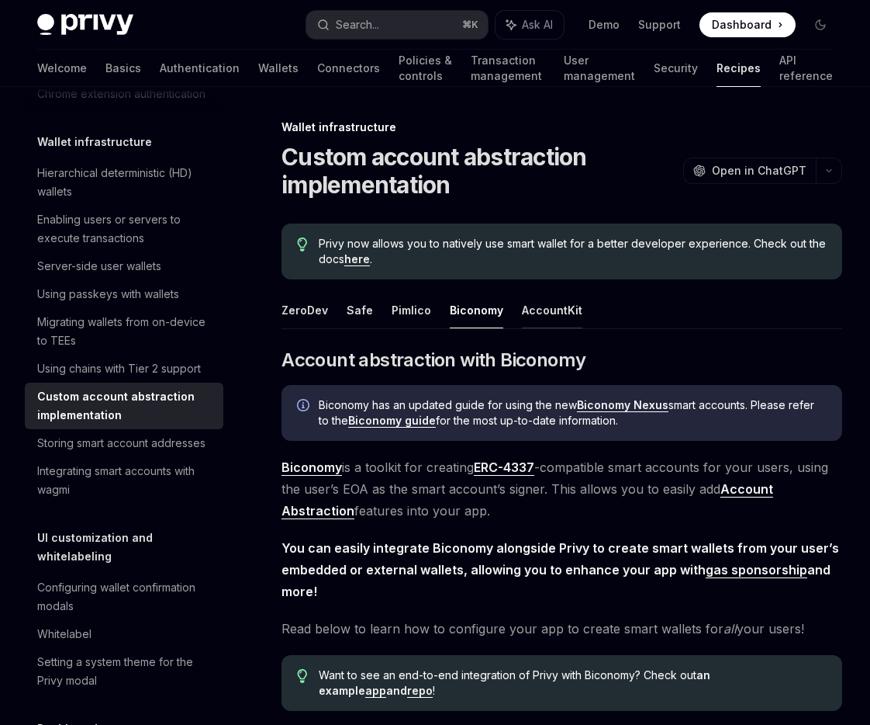
click at [538, 315] on button "AccountKit" at bounding box center [552, 310] width 61 height 36
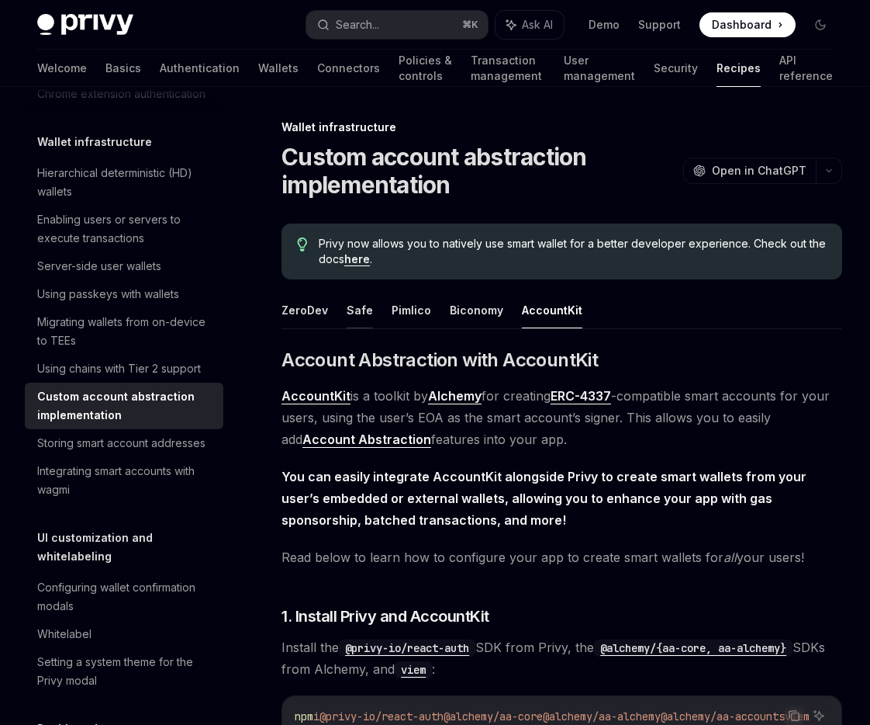
click at [354, 307] on button "Safe" at bounding box center [360, 310] width 26 height 36
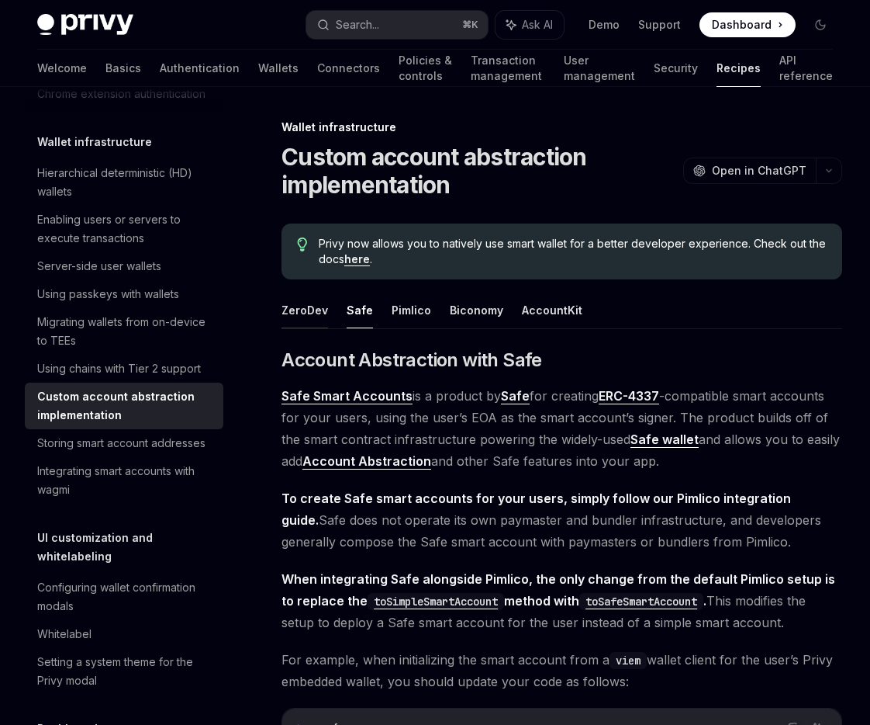
click at [287, 315] on button "ZeroDev" at bounding box center [305, 310] width 47 height 36
type textarea "*"
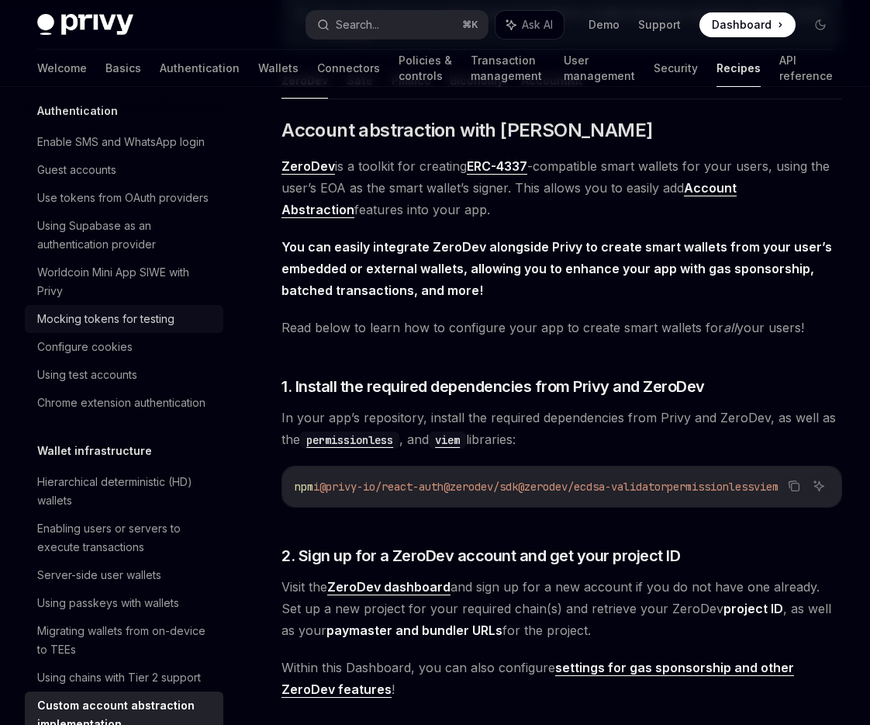
scroll to position [141, 0]
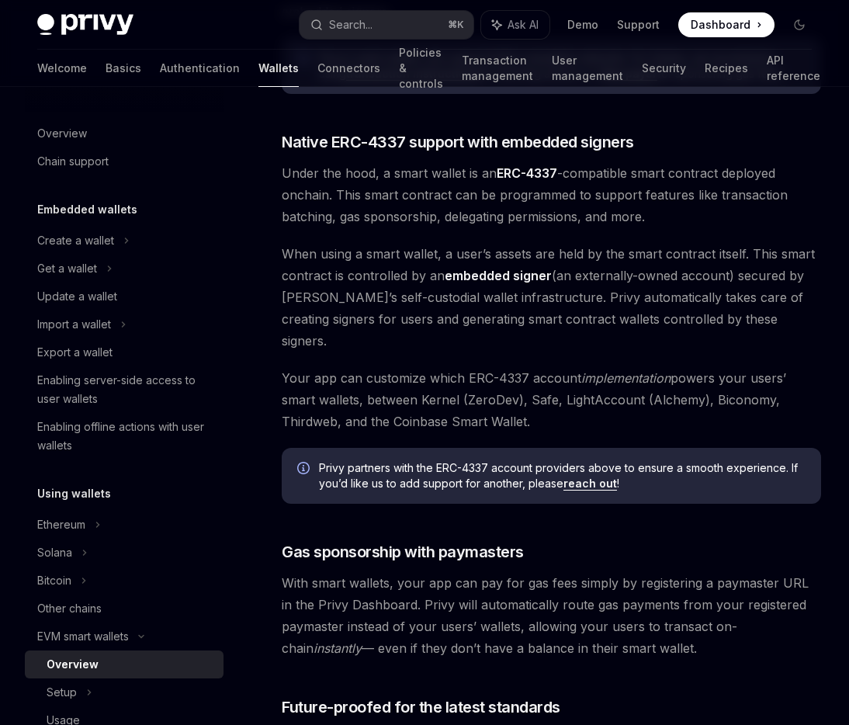
scroll to position [731, 0]
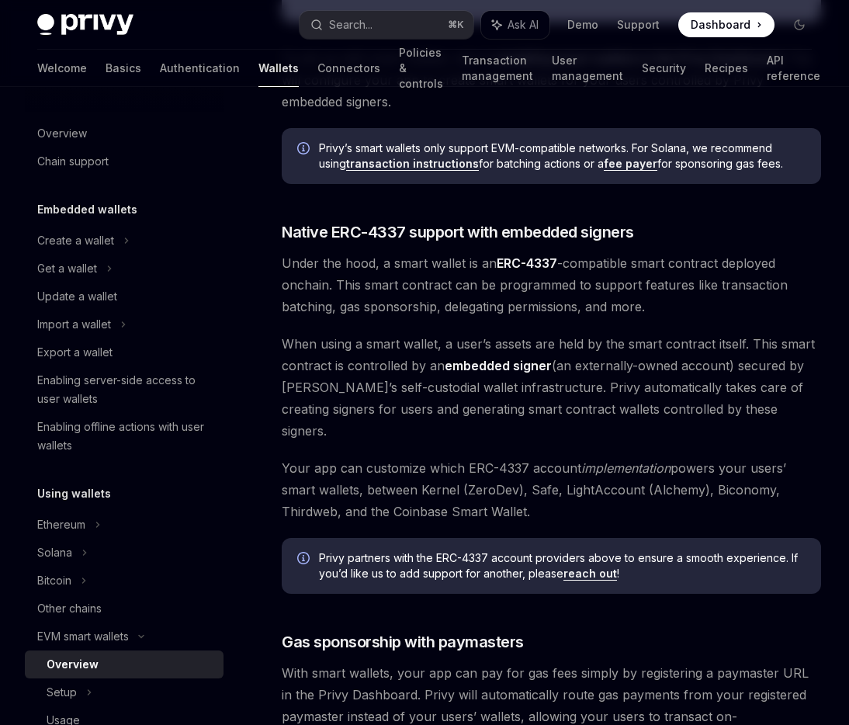
drag, startPoint x: 638, startPoint y: 483, endPoint x: 625, endPoint y: 467, distance: 20.5
click at [625, 467] on span "Your app can customize which ERC-4337 account implementation powers your users’…" at bounding box center [551, 489] width 539 height 65
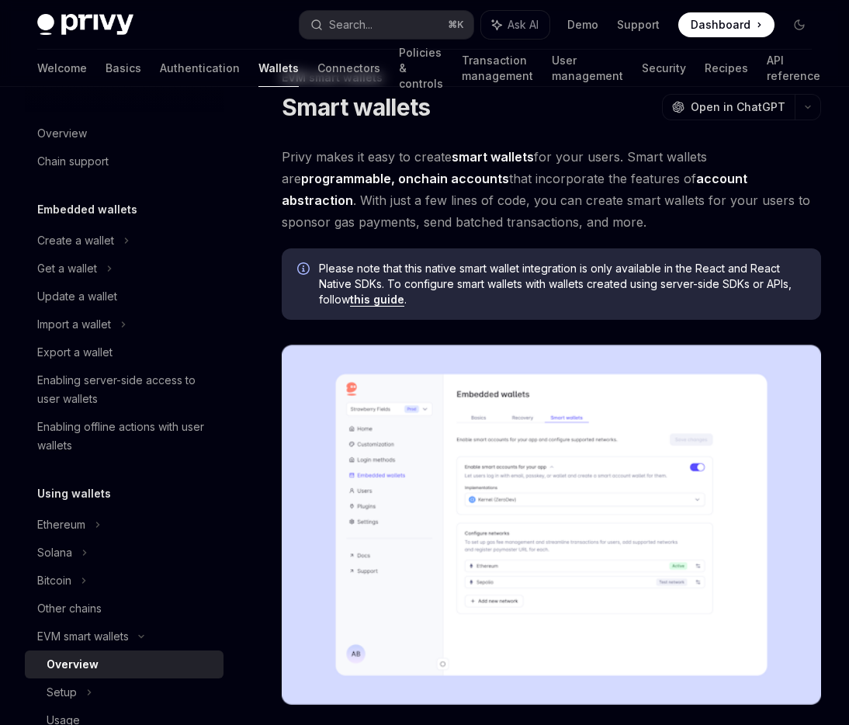
scroll to position [0, 0]
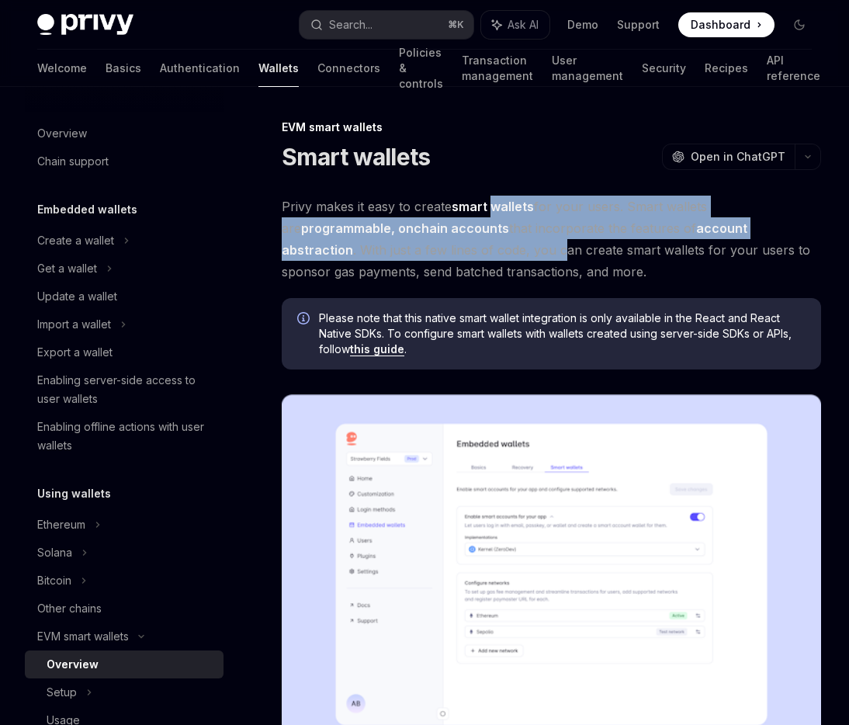
drag, startPoint x: 496, startPoint y: 206, endPoint x: 485, endPoint y: 251, distance: 46.3
click at [485, 251] on span "Privy makes it easy to create smart wallets for your users. Smart wallets are p…" at bounding box center [551, 238] width 539 height 87
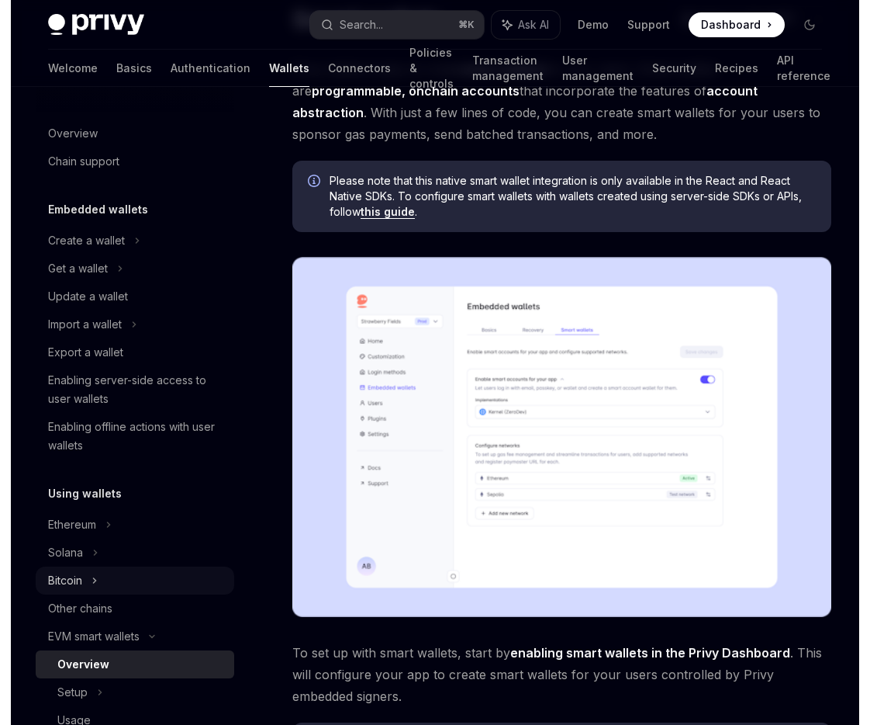
scroll to position [133, 0]
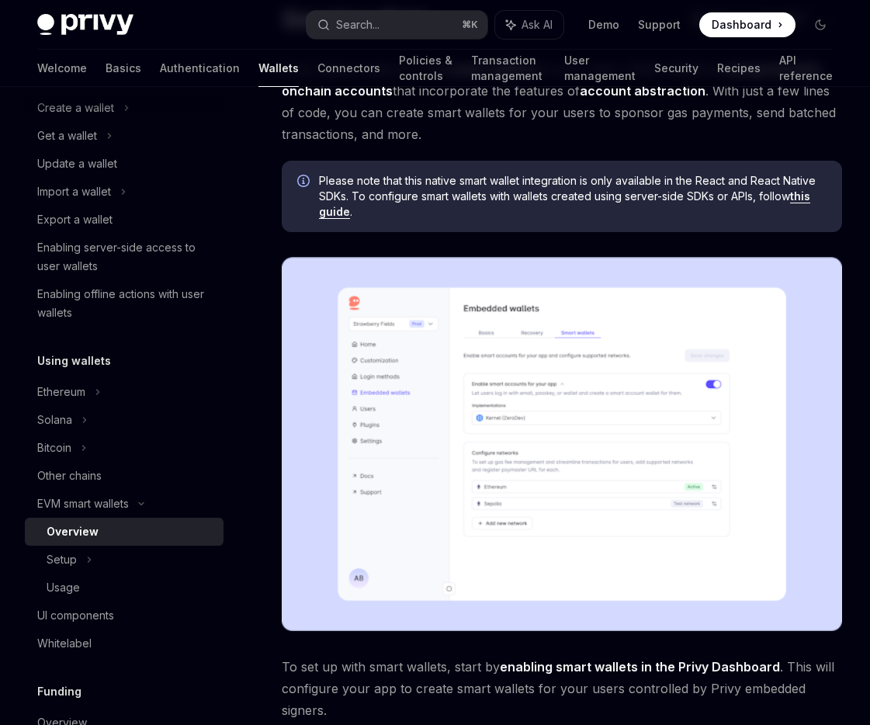
type textarea "*"
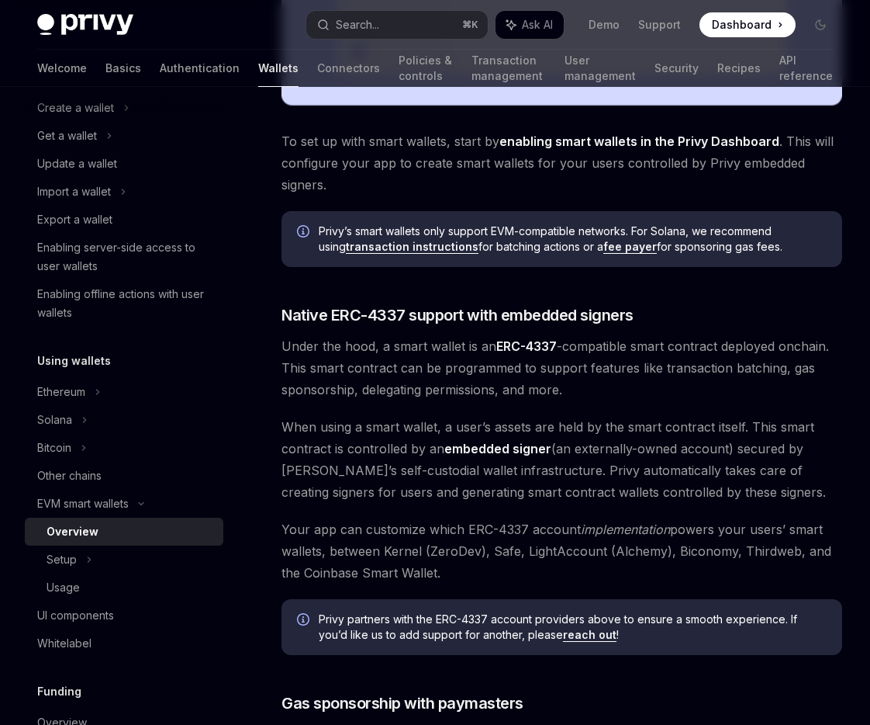
scroll to position [667, 0]
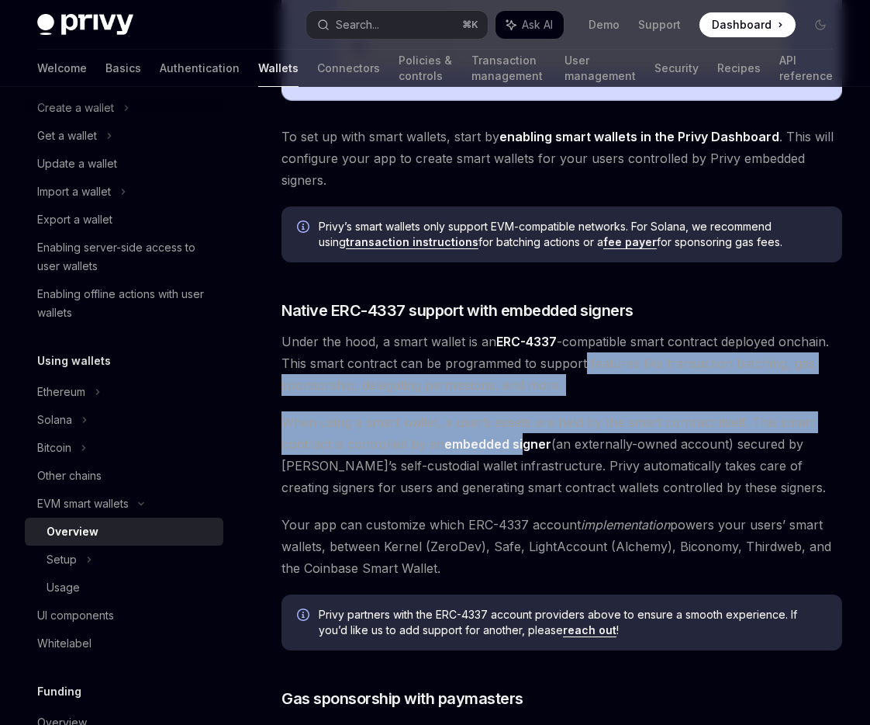
drag, startPoint x: 582, startPoint y: 362, endPoint x: 524, endPoint y: 438, distance: 95.1
click at [524, 438] on div "Privy makes it easy to create smart wallets for your users. Smart wallets are p…" at bounding box center [562, 244] width 561 height 1432
click at [524, 438] on strong "embedded signer" at bounding box center [497, 444] width 107 height 16
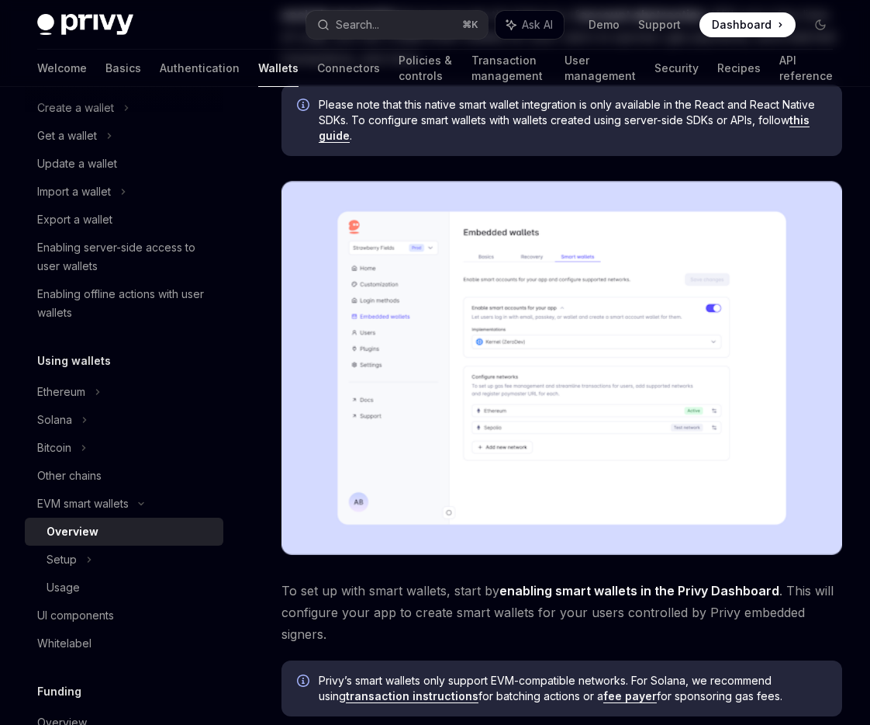
scroll to position [497, 0]
